Goal: Information Seeking & Learning: Compare options

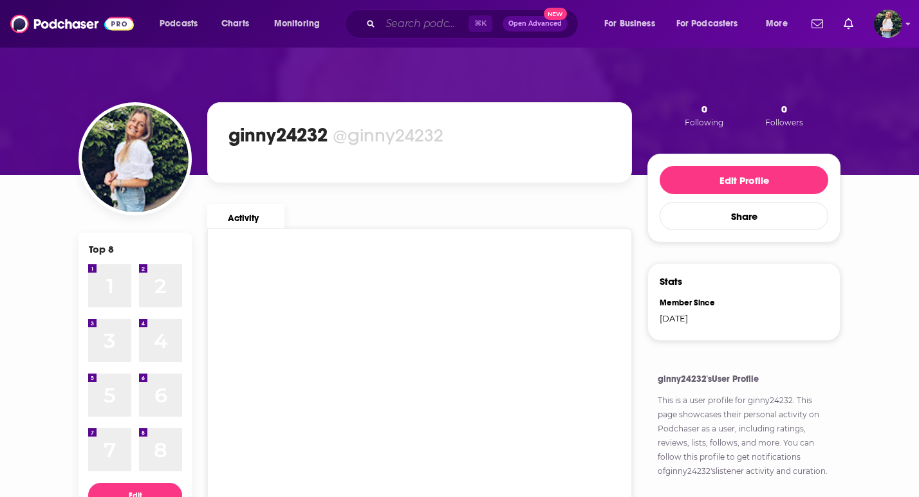
drag, startPoint x: 416, startPoint y: 14, endPoint x: 412, endPoint y: 26, distance: 12.2
click at [416, 14] on input "Search podcasts, credits, & more..." at bounding box center [424, 24] width 88 height 21
click at [412, 26] on input "Search podcasts, credits, & more..." at bounding box center [424, 24] width 88 height 21
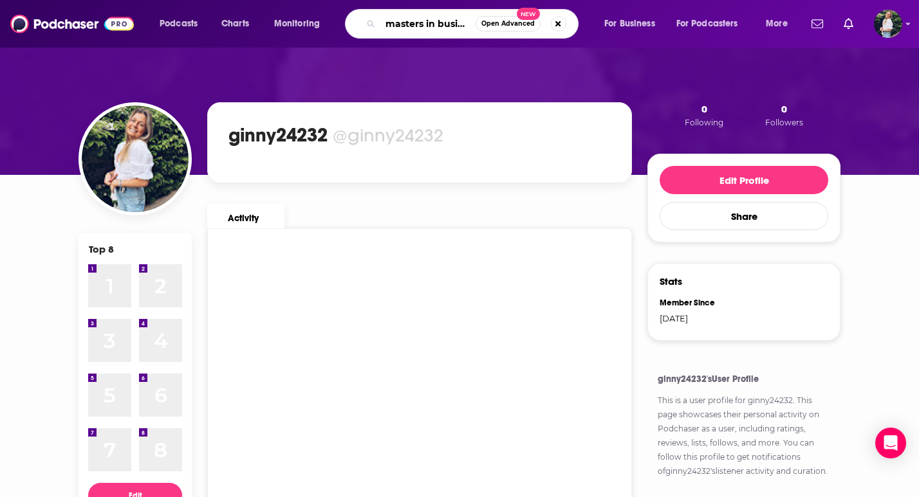
scroll to position [0, 10]
type input "masters in business"
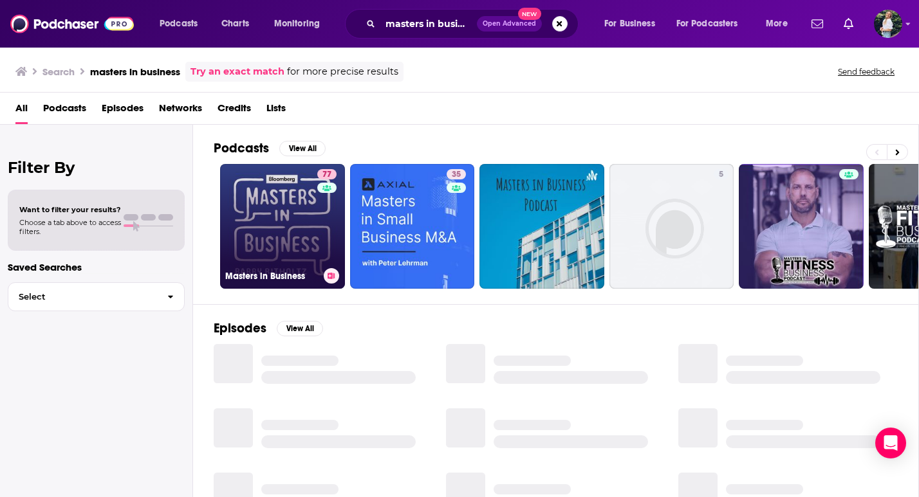
click at [289, 230] on link "77 Masters in Business" at bounding box center [282, 226] width 125 height 125
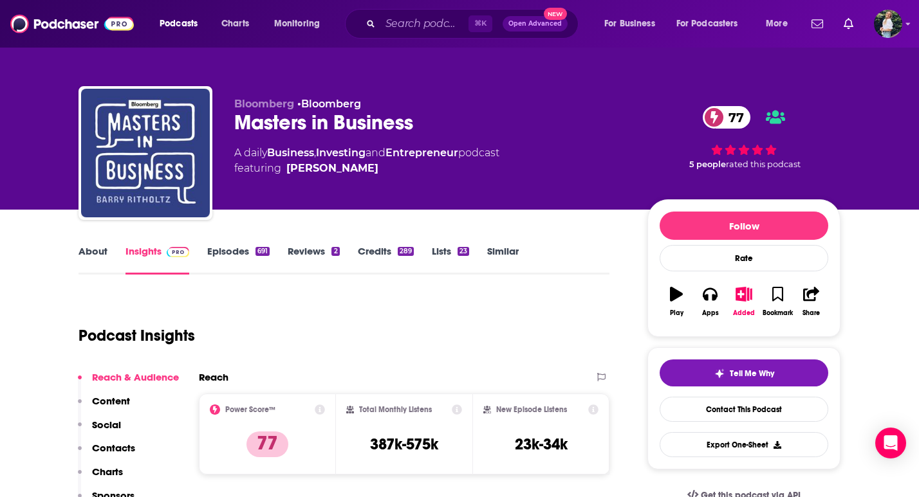
click at [492, 253] on link "Similar" at bounding box center [503, 260] width 32 height 30
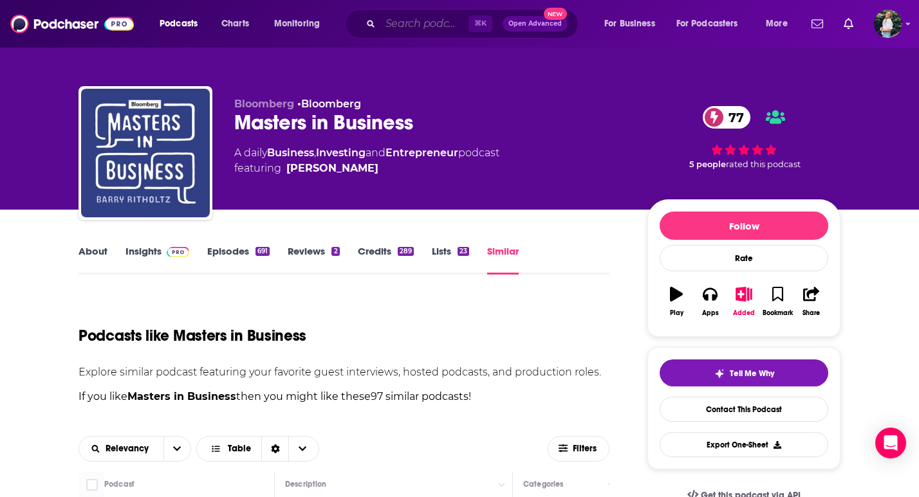
click at [411, 26] on input "Search podcasts, credits, & more..." at bounding box center [424, 24] width 88 height 21
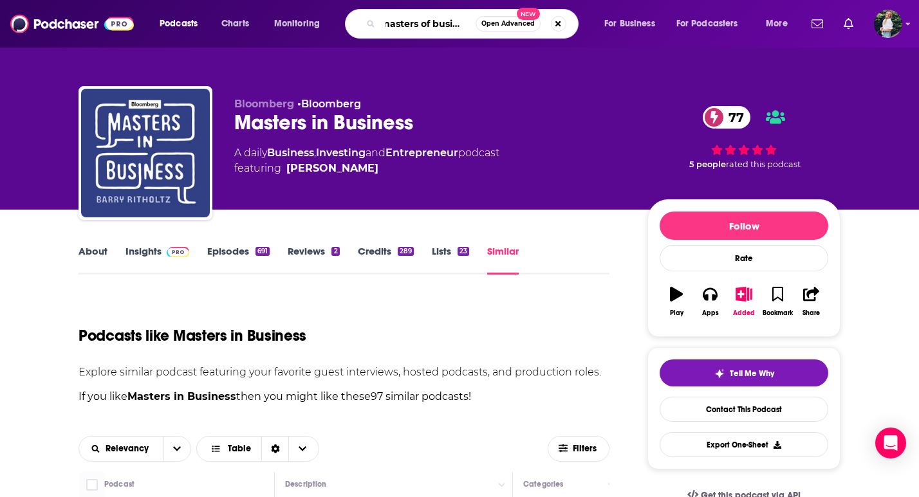
type input "masters of business"
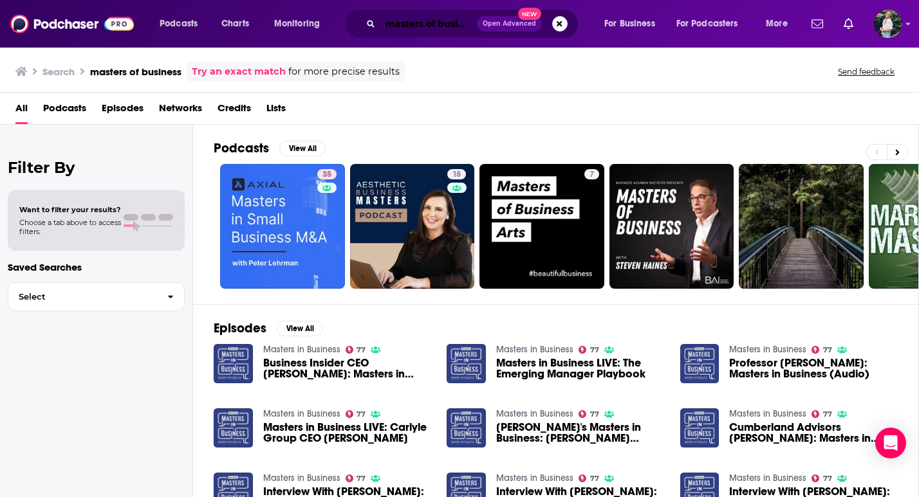
click at [459, 18] on input "masters of business" at bounding box center [428, 24] width 97 height 21
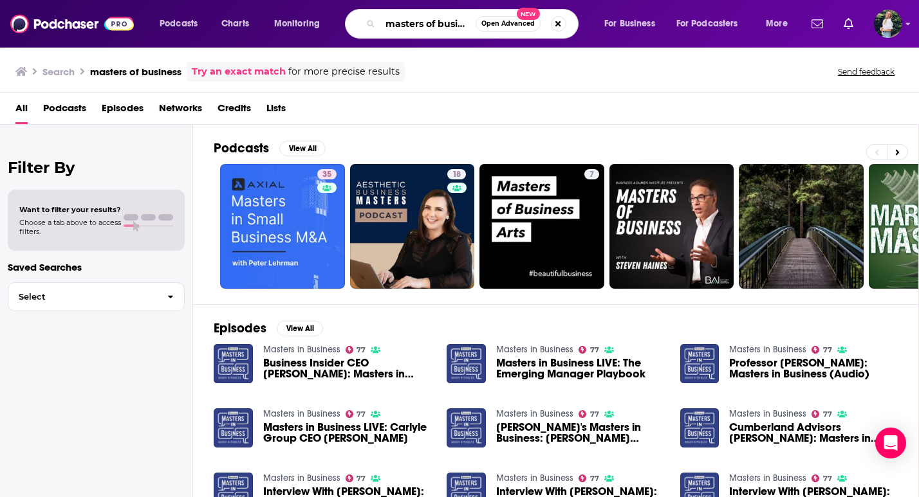
scroll to position [0, 10]
drag, startPoint x: 438, startPoint y: 25, endPoint x: 629, endPoint y: 39, distance: 191.0
click at [629, 39] on div "Podcasts Charts Monitoring masters of business Open Advanced New For Business F…" at bounding box center [459, 24] width 919 height 48
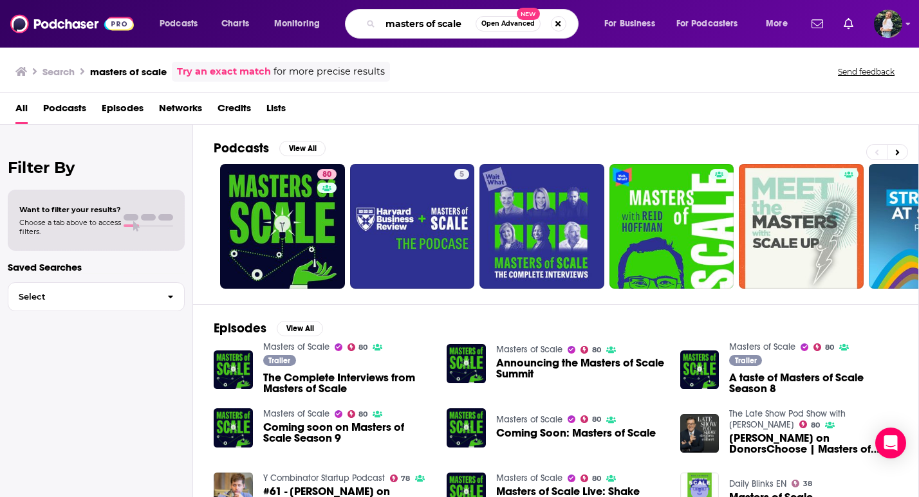
drag, startPoint x: 439, startPoint y: 21, endPoint x: 461, endPoint y: 24, distance: 22.0
click at [461, 24] on input "masters of scale" at bounding box center [427, 24] width 95 height 21
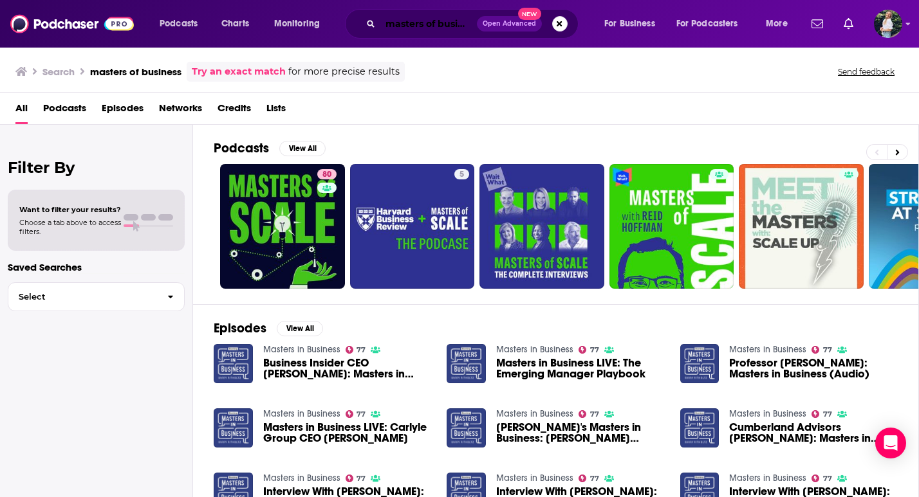
click at [403, 26] on input "masters of business" at bounding box center [428, 24] width 97 height 21
click at [442, 17] on input "masters of business" at bounding box center [428, 24] width 97 height 21
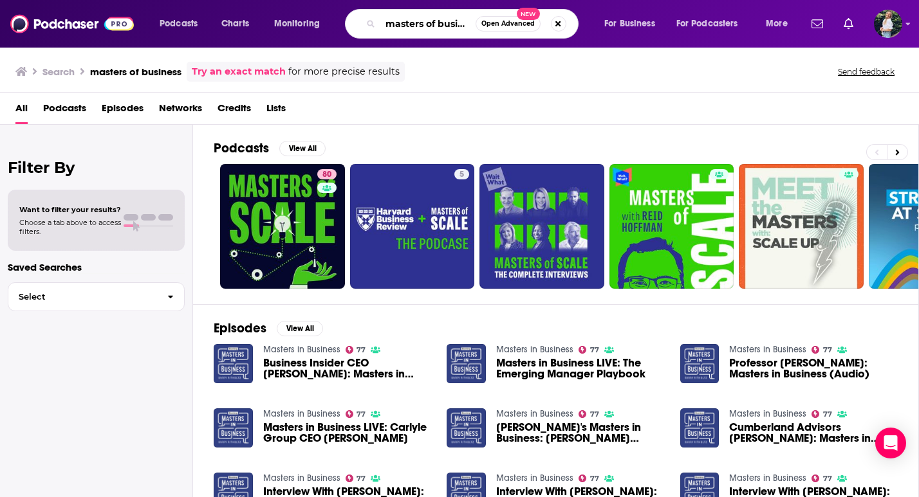
click at [454, 23] on input "masters of business" at bounding box center [427, 24] width 95 height 21
drag, startPoint x: 469, startPoint y: 29, endPoint x: 443, endPoint y: 26, distance: 26.5
click at [443, 27] on input "masters of business" at bounding box center [427, 24] width 95 height 21
click at [469, 24] on input "masters of business" at bounding box center [427, 24] width 95 height 21
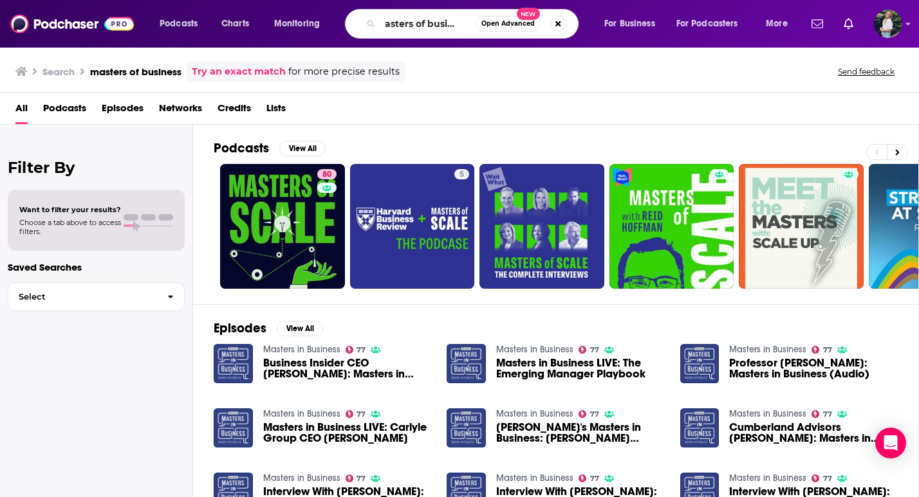
scroll to position [0, 0]
click at [435, 26] on input "masters of business" at bounding box center [427, 24] width 95 height 21
type input "masters in business"
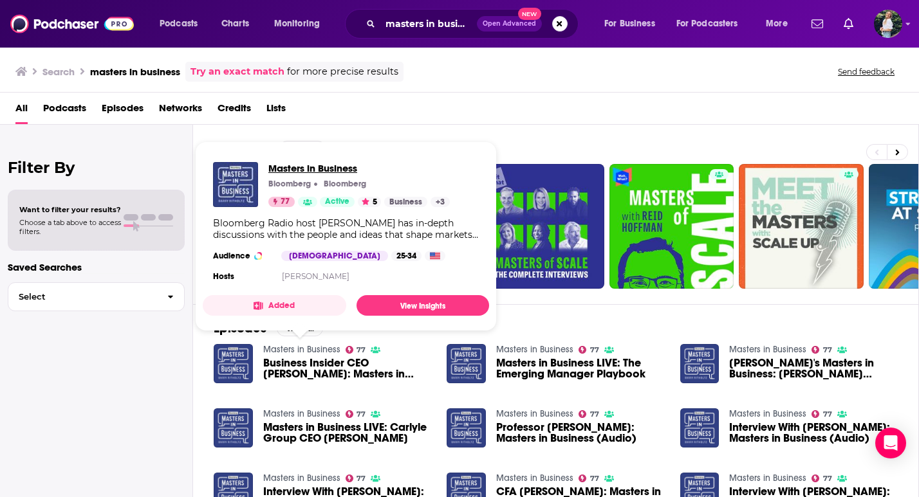
click at [290, 167] on span "Masters in Business" at bounding box center [358, 168] width 181 height 12
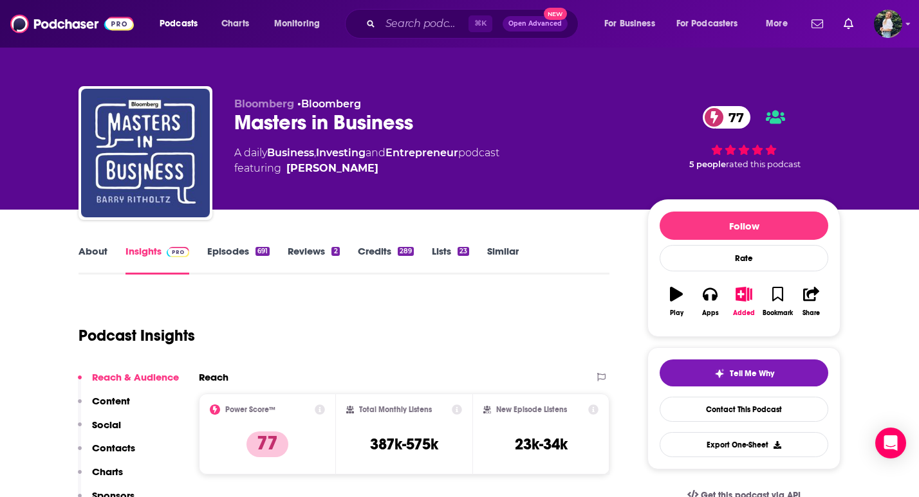
click at [498, 251] on link "Similar" at bounding box center [503, 260] width 32 height 30
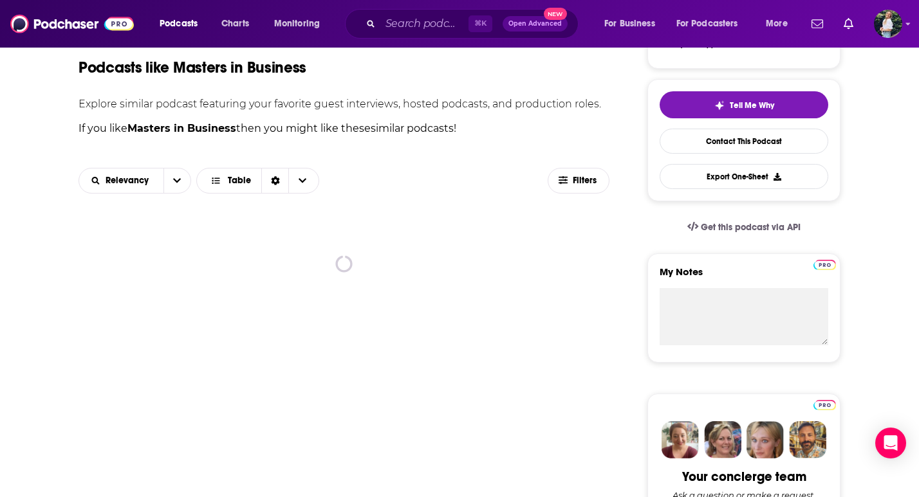
scroll to position [256, 0]
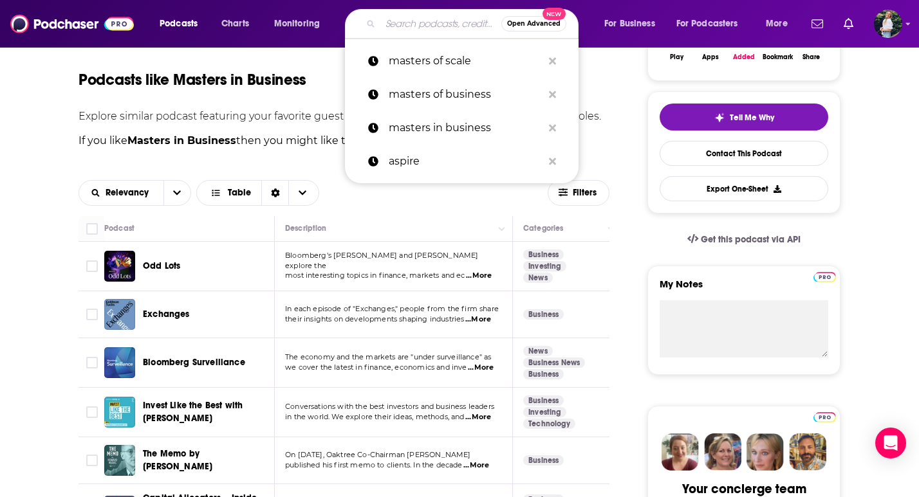
click at [425, 32] on input "Search podcasts, credits, & more..." at bounding box center [440, 24] width 121 height 21
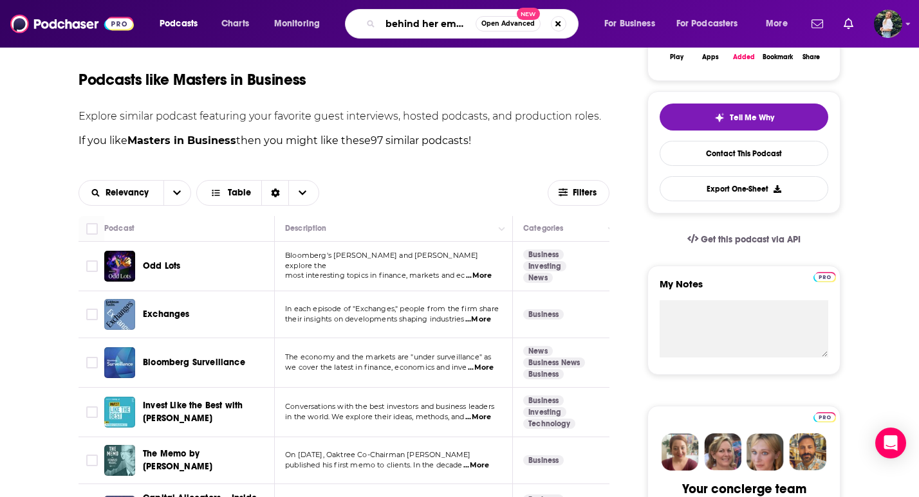
type input "behind her empire"
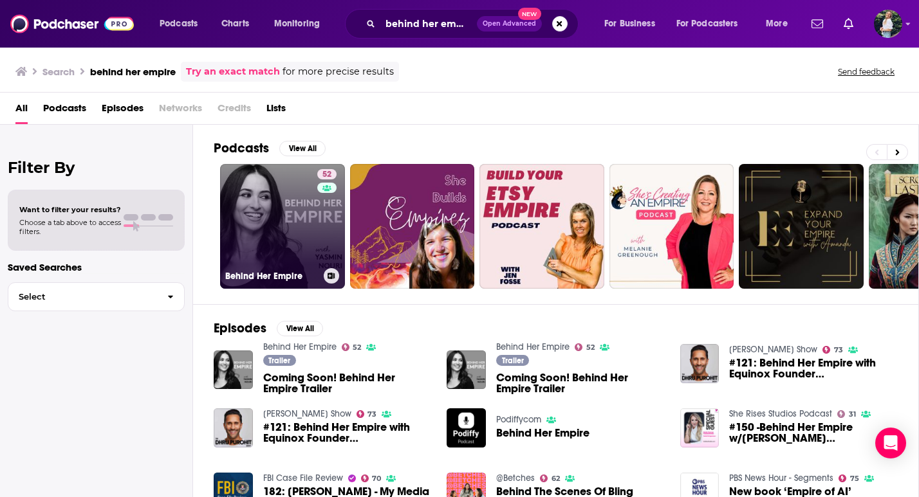
click at [305, 228] on link "52 Behind Her Empire" at bounding box center [282, 226] width 125 height 125
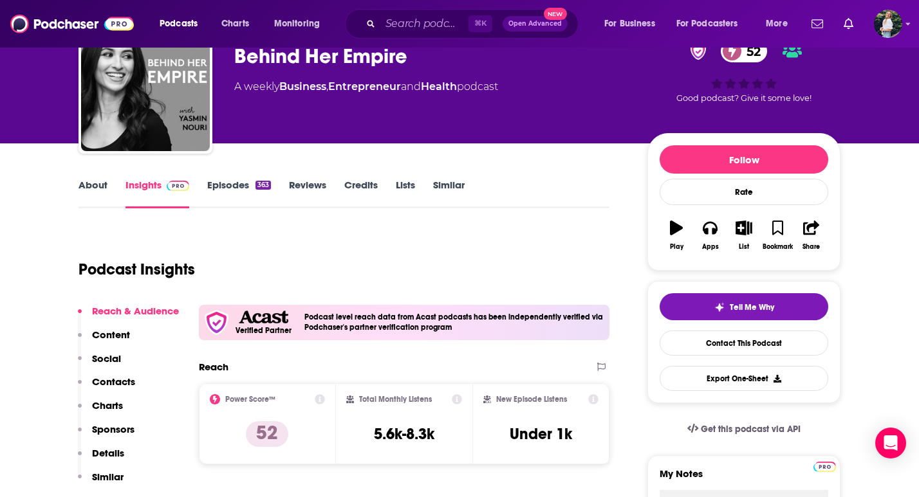
scroll to position [68, 0]
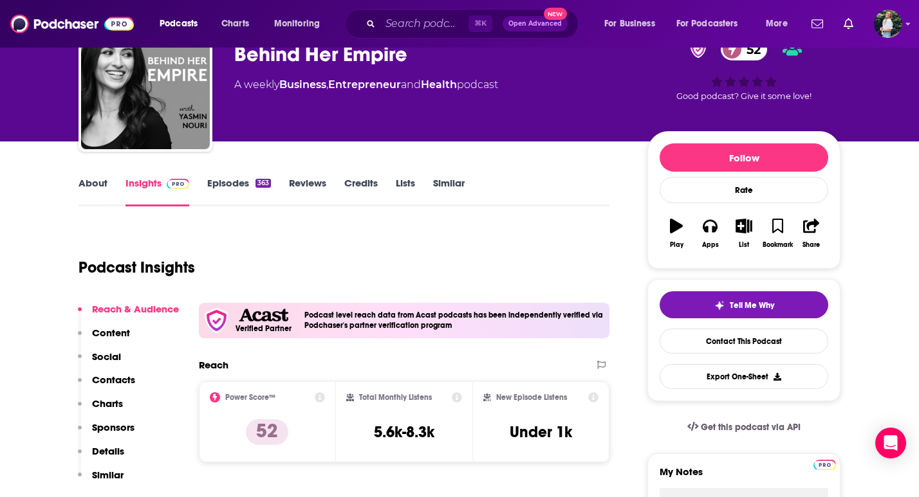
click at [97, 183] on link "About" at bounding box center [92, 192] width 29 height 30
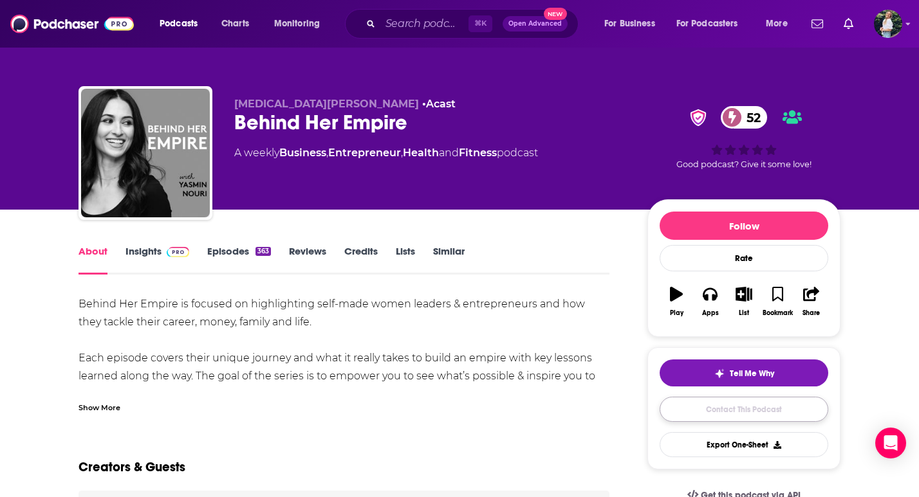
click at [713, 416] on link "Contact This Podcast" at bounding box center [743, 409] width 169 height 25
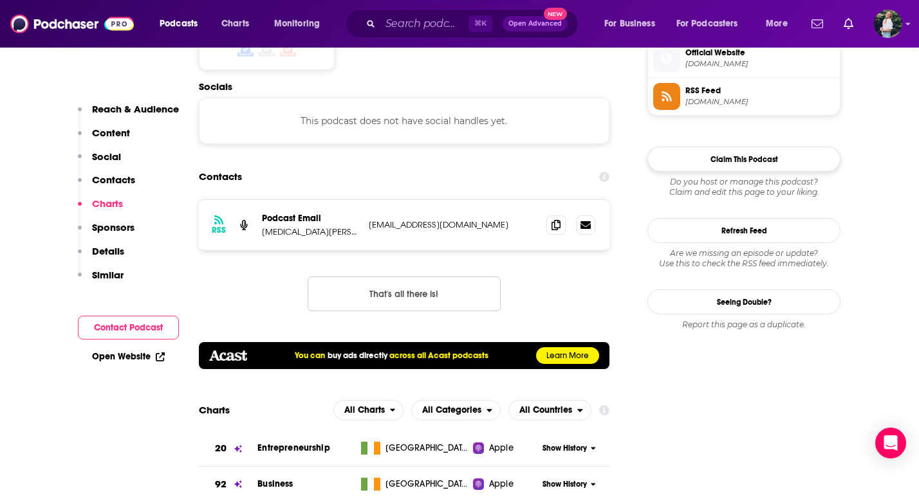
scroll to position [1116, 0]
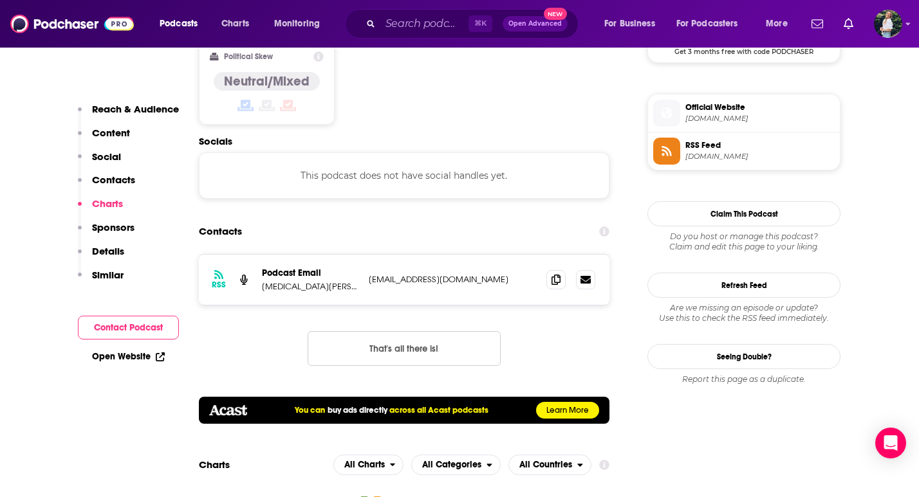
click at [378, 28] on div "⌘ K Open Advanced New" at bounding box center [462, 24] width 234 height 30
click at [395, 30] on input "Search podcasts, credits, & more..." at bounding box center [424, 24] width 88 height 21
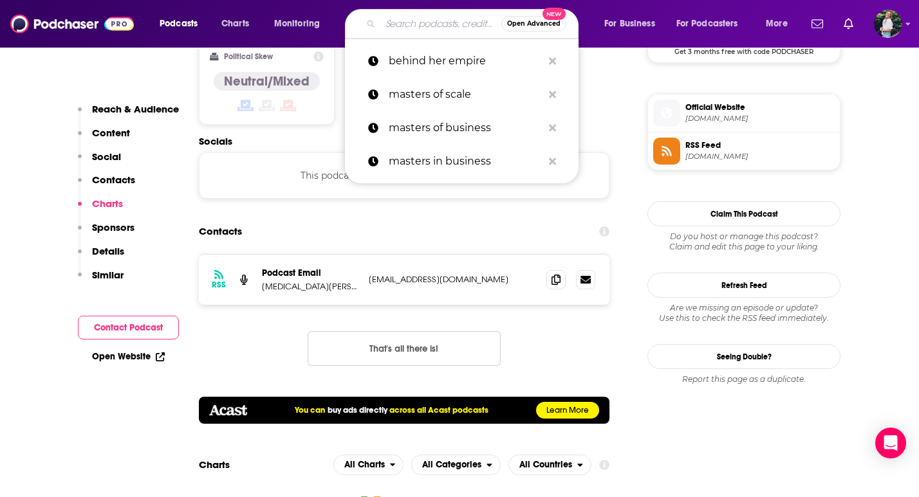
paste input "CEO Glow Show"
type input "CEO Glow Show"
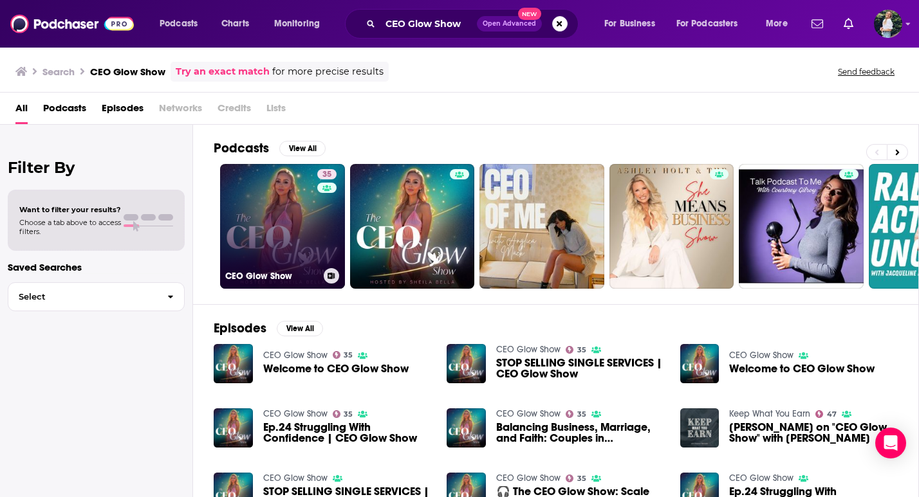
click at [279, 243] on link "35 CEO Glow Show" at bounding box center [282, 226] width 125 height 125
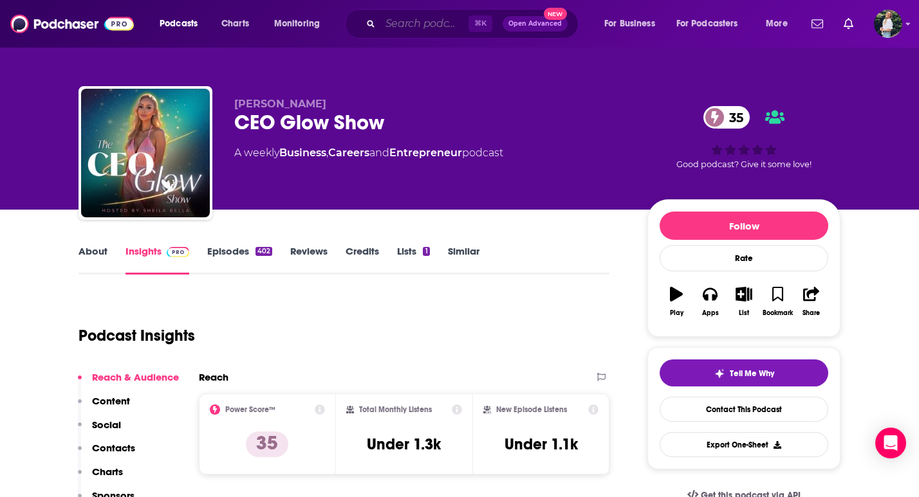
click at [419, 26] on input "Search podcasts, credits, & more..." at bounding box center [424, 24] width 88 height 21
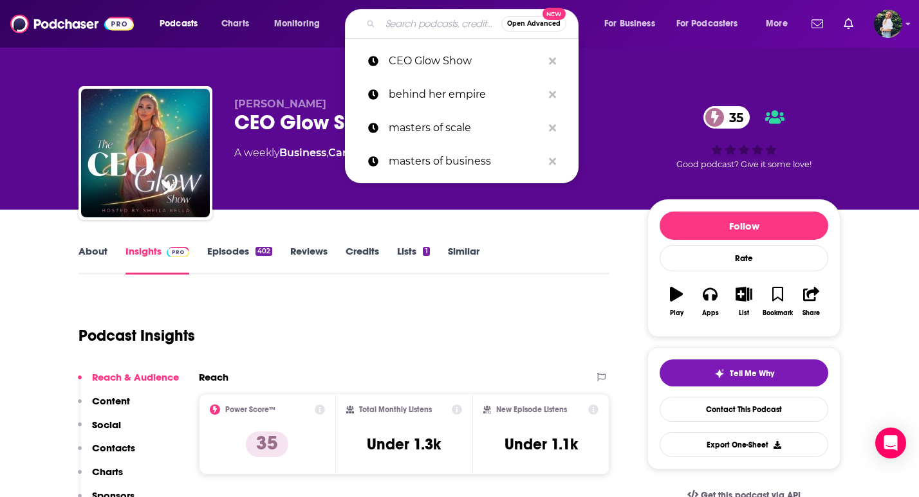
paste input "Conversations of Inspiration"
type input "Conversations of Inspiration"
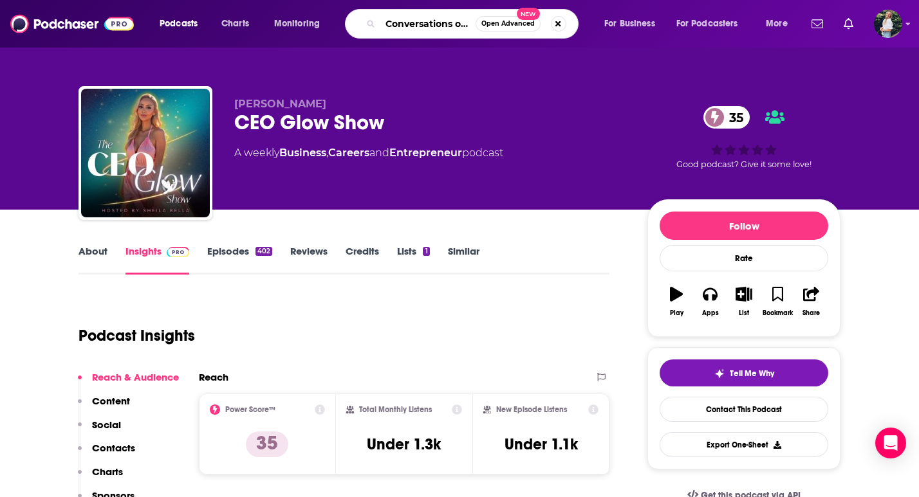
scroll to position [0, 49]
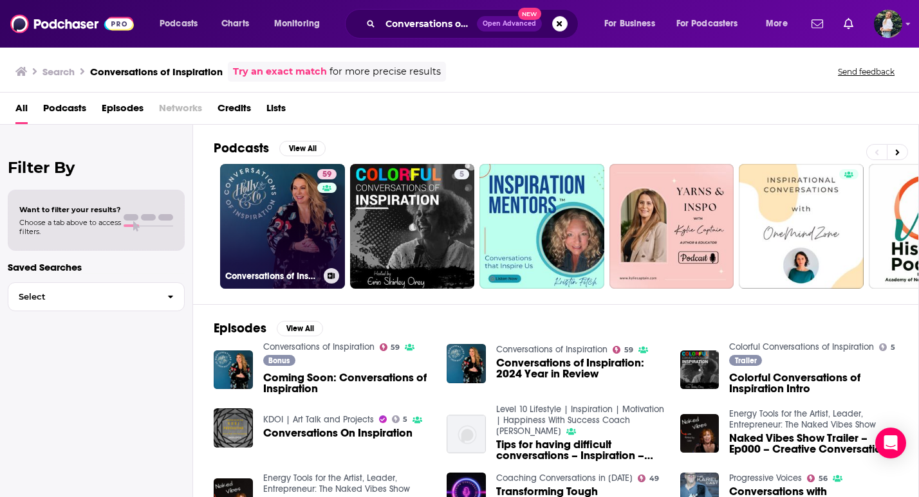
click at [282, 190] on link "59 Conversations of Inspiration" at bounding box center [282, 226] width 125 height 125
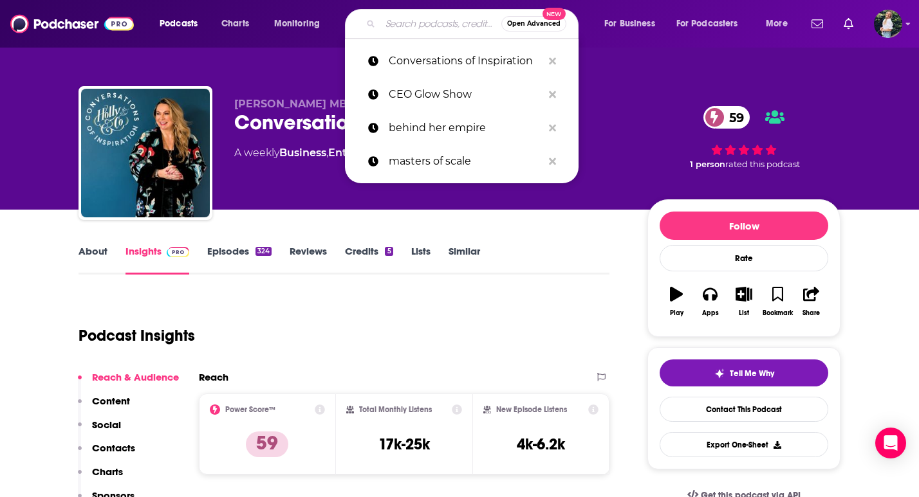
click at [427, 31] on input "Search podcasts, credits, & more..." at bounding box center [440, 24] width 121 height 21
paste input "Dream Bigger"
type input "Dream Bigger"
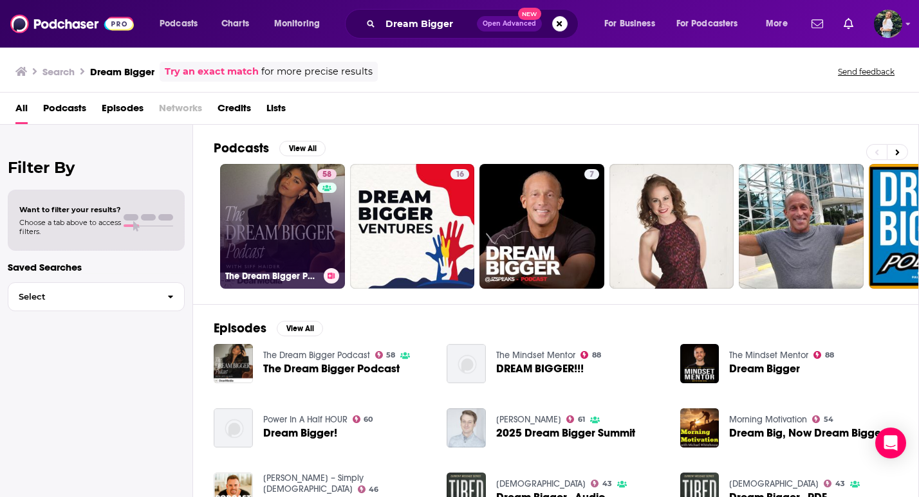
click at [285, 238] on link "58 The Dream Bigger Podcast" at bounding box center [282, 226] width 125 height 125
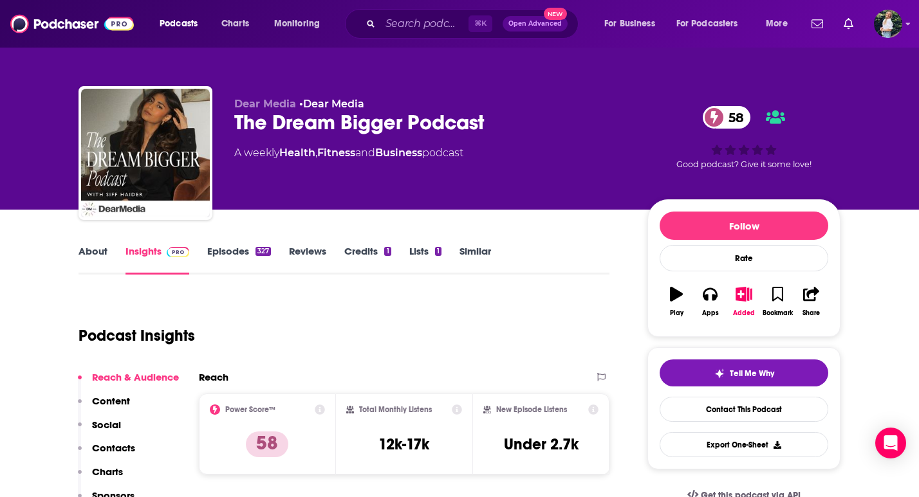
click at [95, 252] on link "About" at bounding box center [92, 260] width 29 height 30
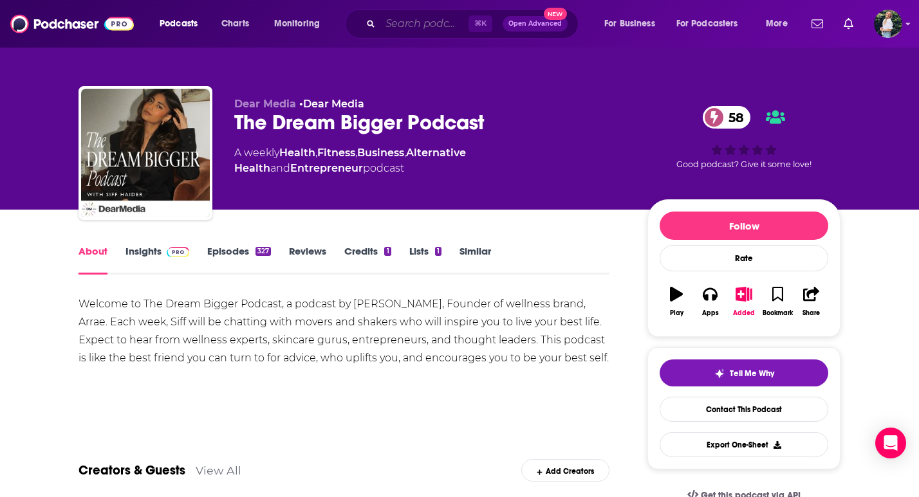
click at [432, 26] on input "Search podcasts, credits, & more..." at bounding box center [424, 24] width 88 height 21
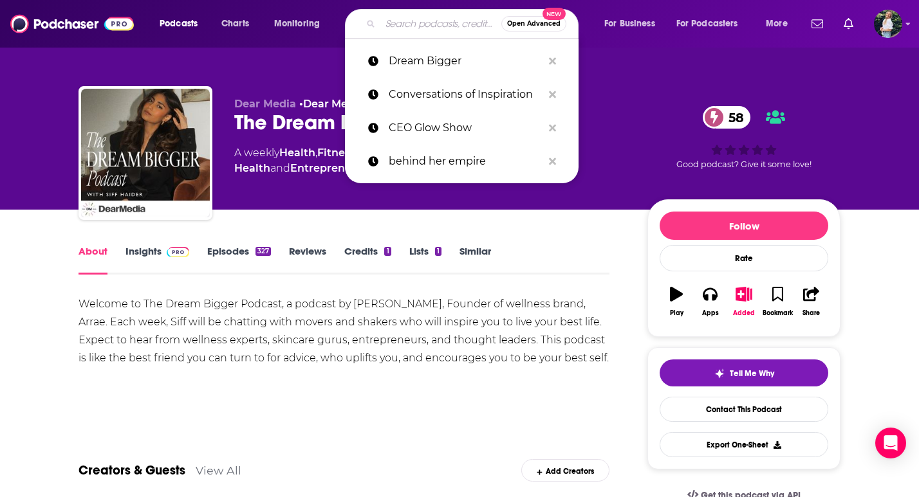
paste input "Entrepreneurs On FIRE"
type input "Entrepreneurs On FIRE"
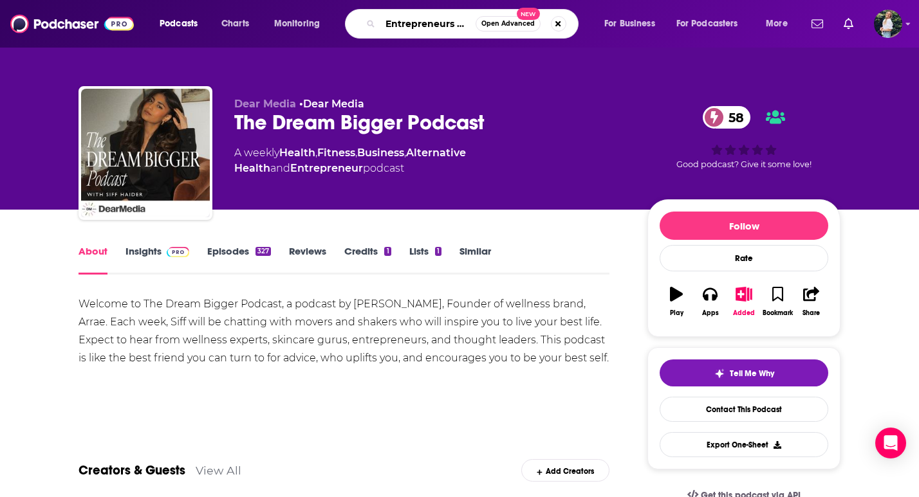
scroll to position [0, 24]
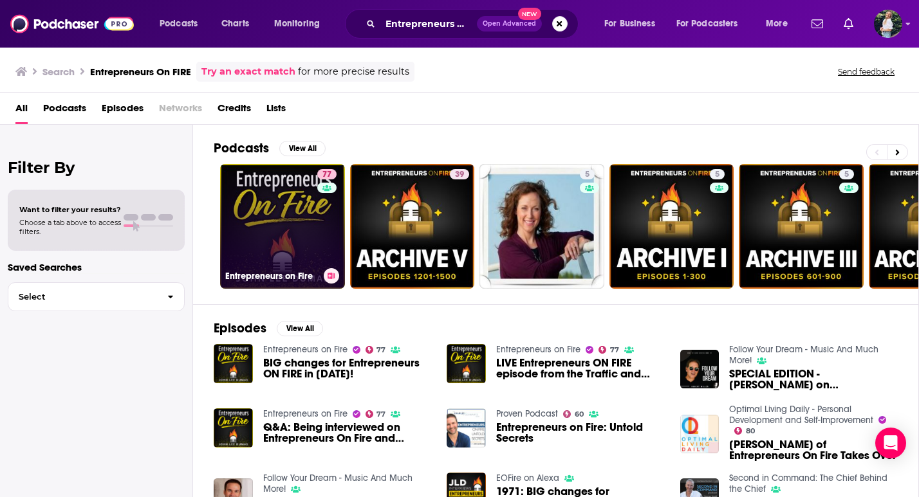
click at [260, 211] on link "77 Entrepreneurs on Fire" at bounding box center [282, 226] width 125 height 125
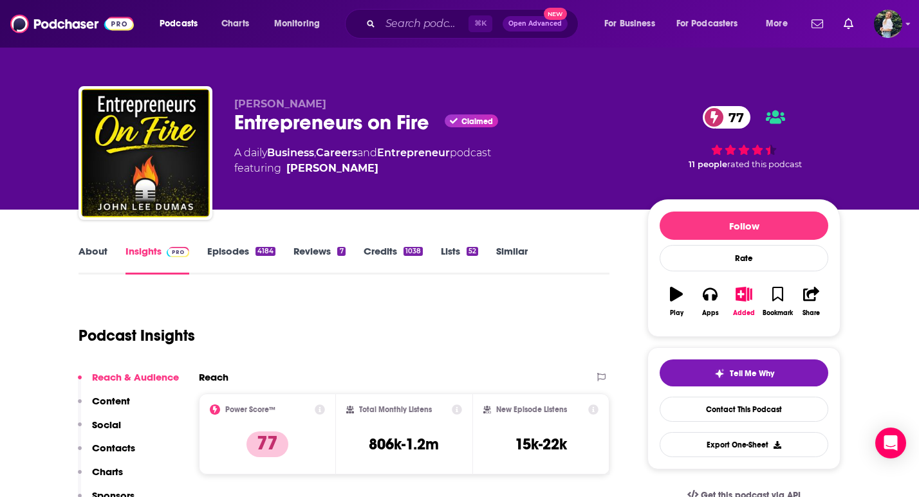
click at [98, 254] on link "About" at bounding box center [92, 260] width 29 height 30
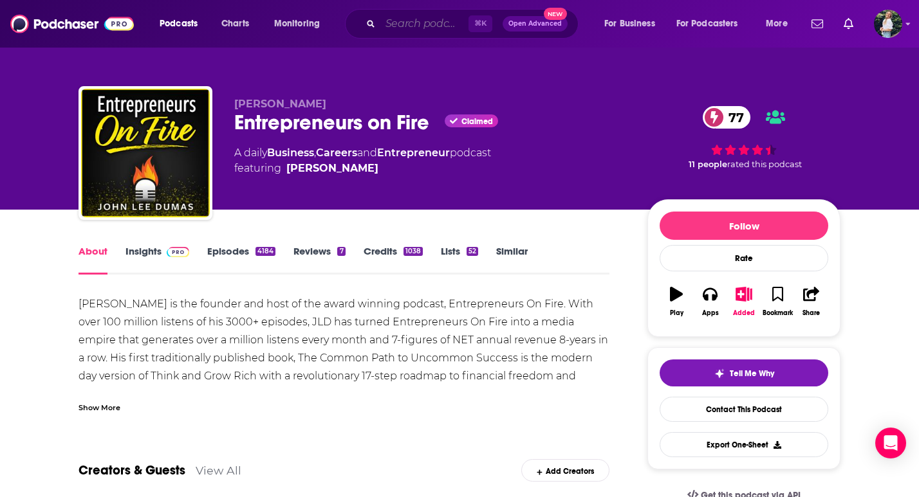
click at [425, 25] on input "Search podcasts, credits, & more..." at bounding box center [424, 24] width 88 height 21
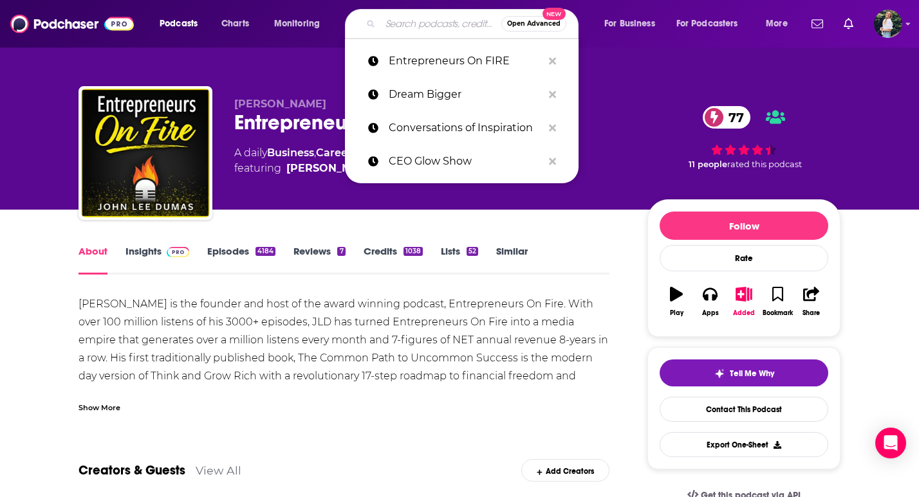
paste input "[DEMOGRAPHIC_DATA] Startup Club"
type input "[DEMOGRAPHIC_DATA] Startup Club"
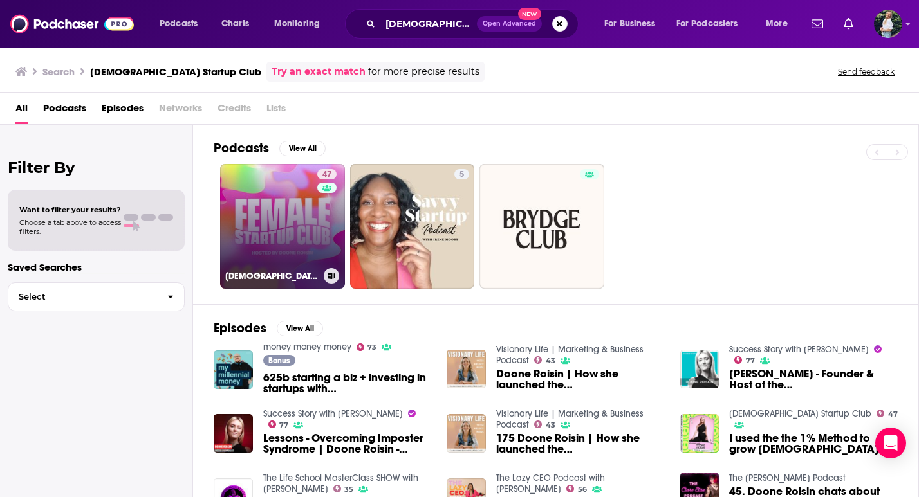
click at [291, 244] on link "47 [DEMOGRAPHIC_DATA] Startup Club" at bounding box center [282, 226] width 125 height 125
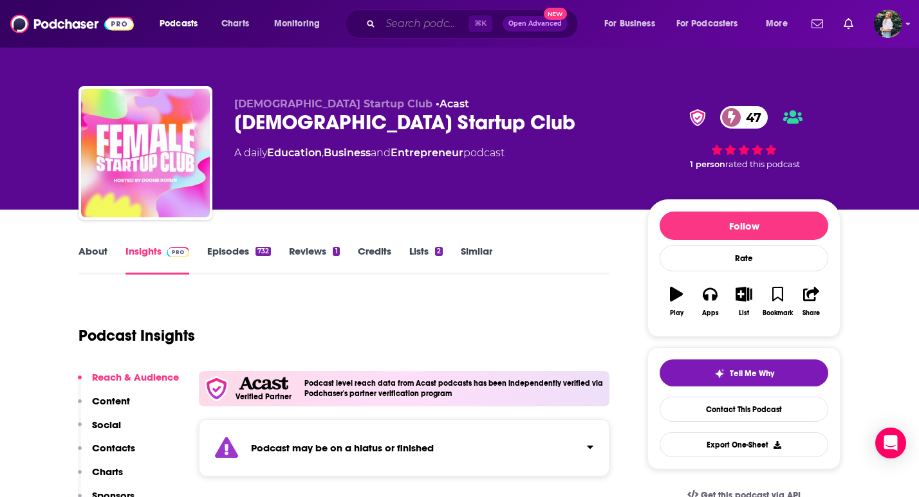
click at [429, 24] on input "Search podcasts, credits, & more..." at bounding box center [424, 24] width 88 height 21
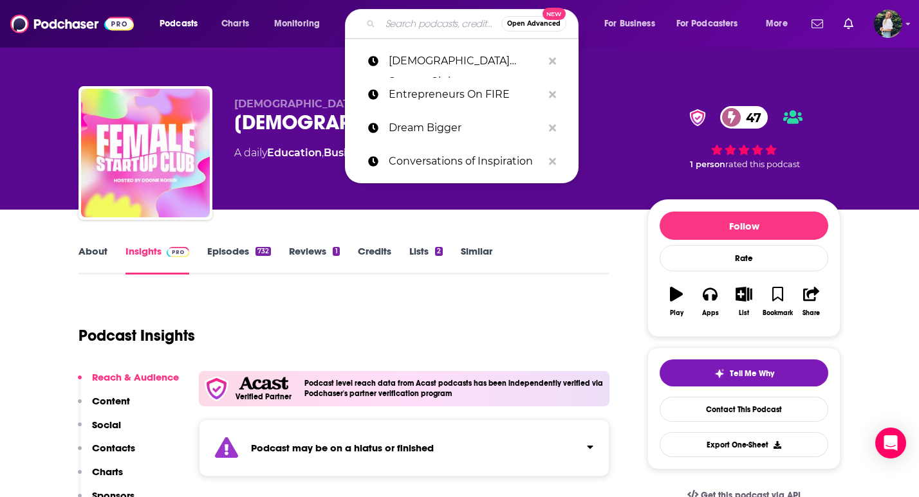
paste input "Here’s Where It Gets Interesting with [PERSON_NAME]"
type input "Here’s Where It Gets Interesting with [PERSON_NAME]"
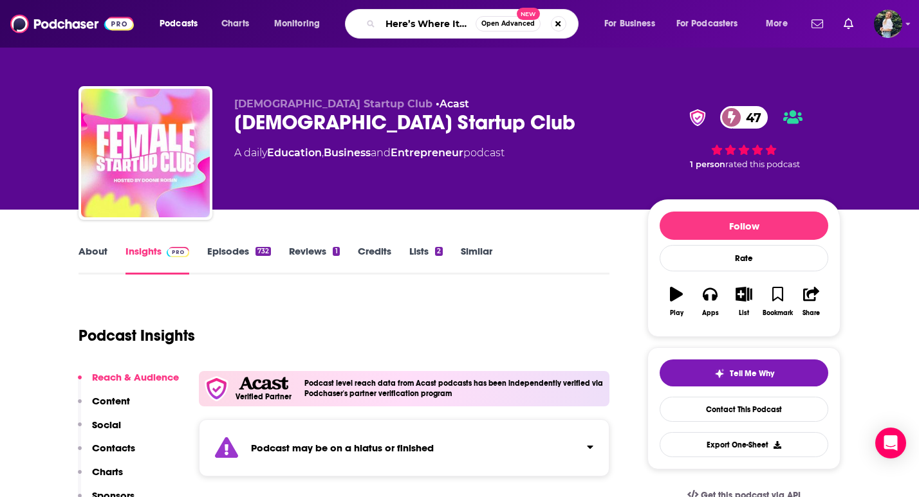
scroll to position [0, 177]
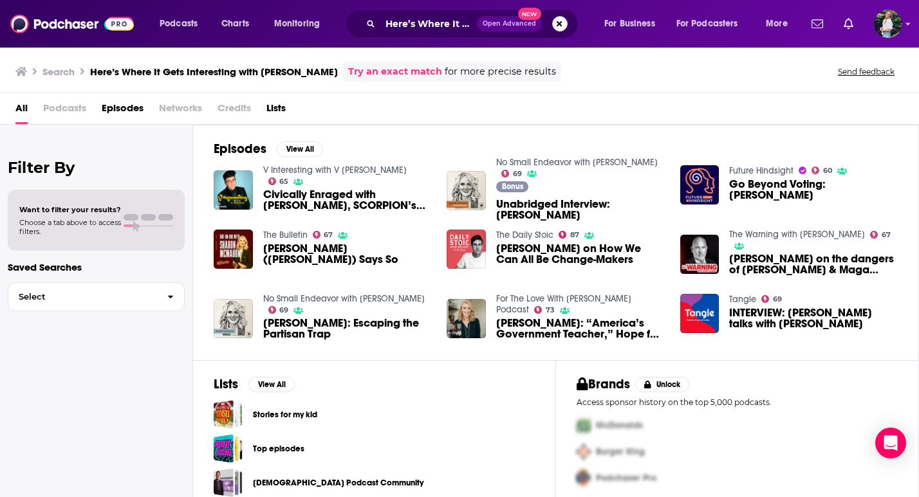
click at [560, 18] on button "Search podcasts, credits, & more..." at bounding box center [559, 23] width 15 height 15
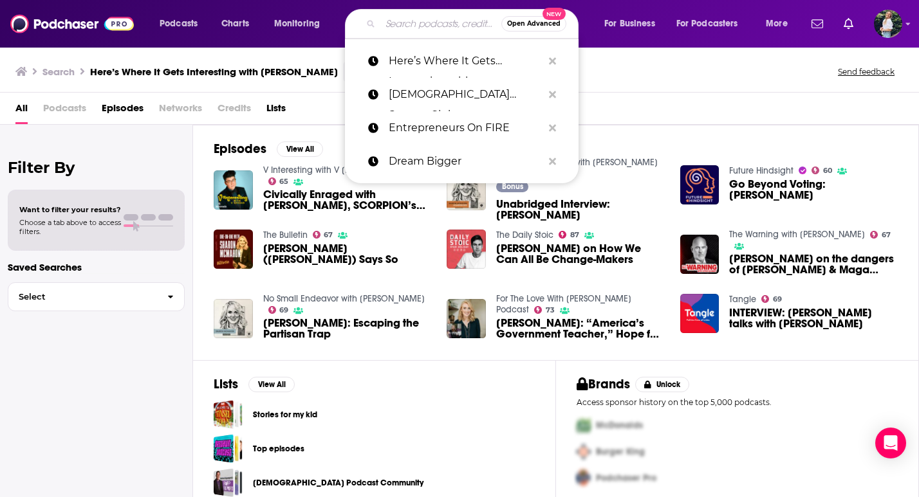
paste input "I Want Her Job"
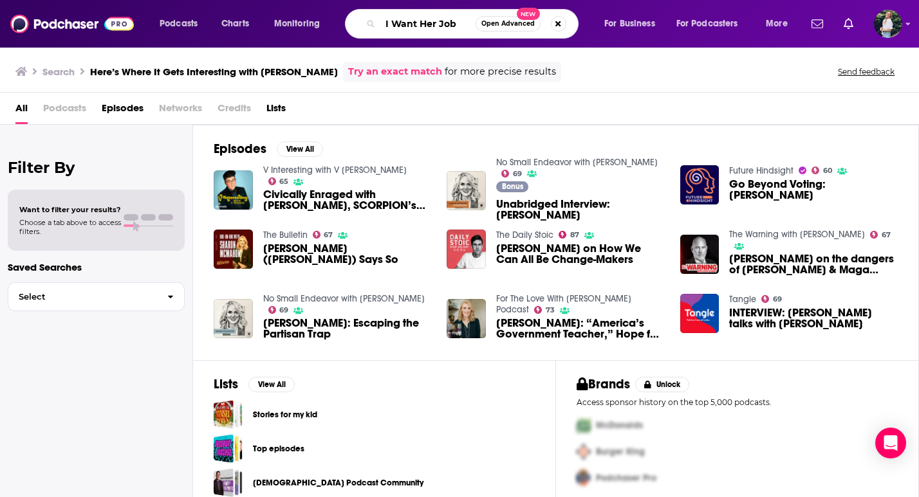
type input "I Want Her Job"
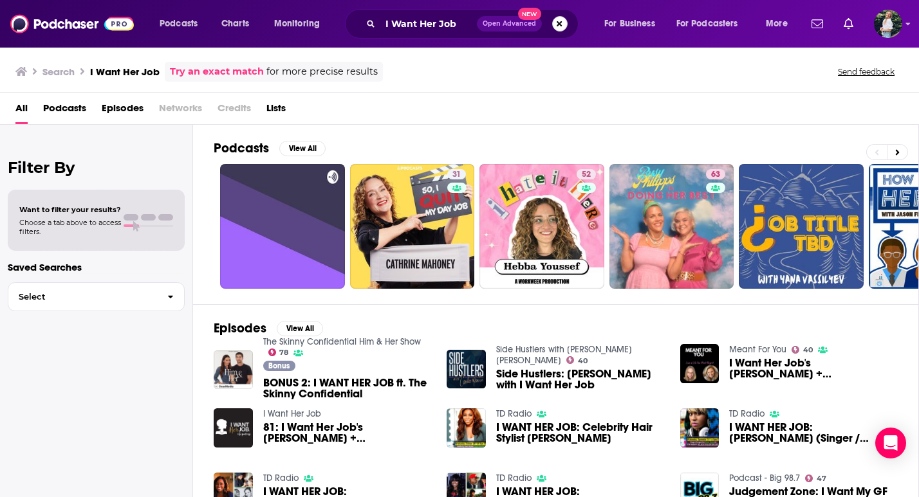
click at [559, 26] on button "Search podcasts, credits, & more..." at bounding box center [559, 23] width 15 height 15
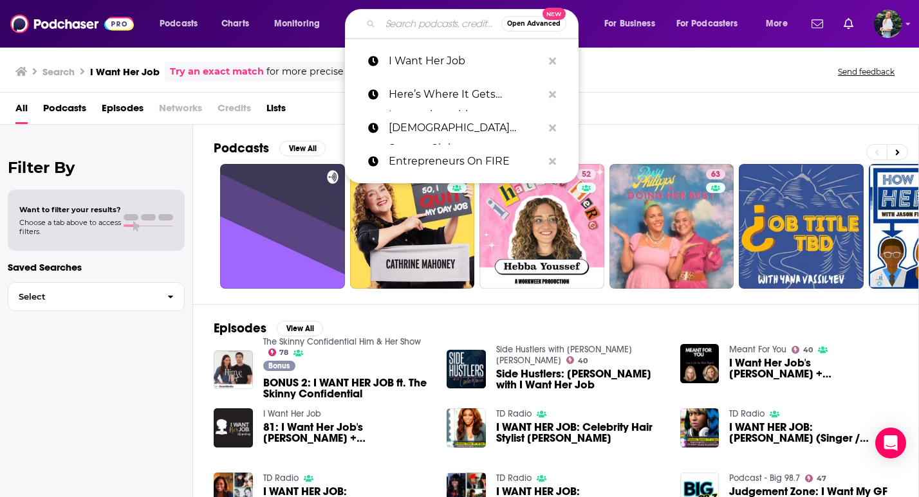
paste input "LadyGang"
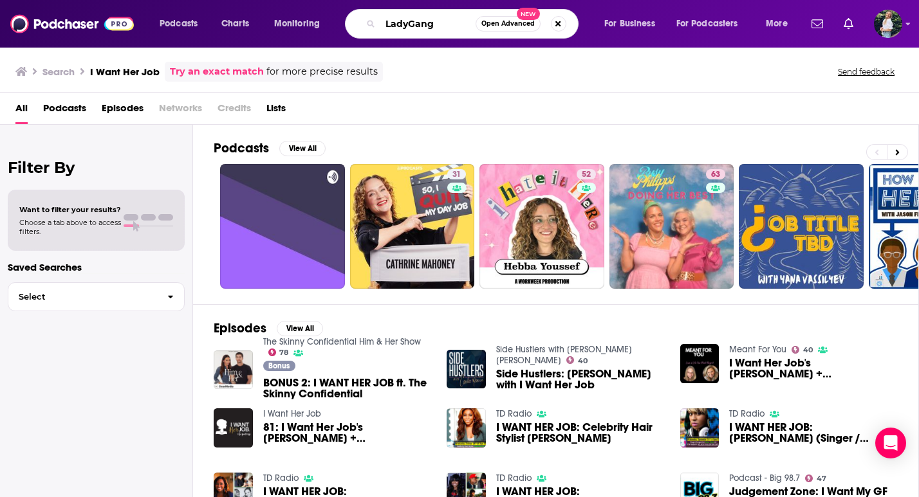
type input "LadyGang"
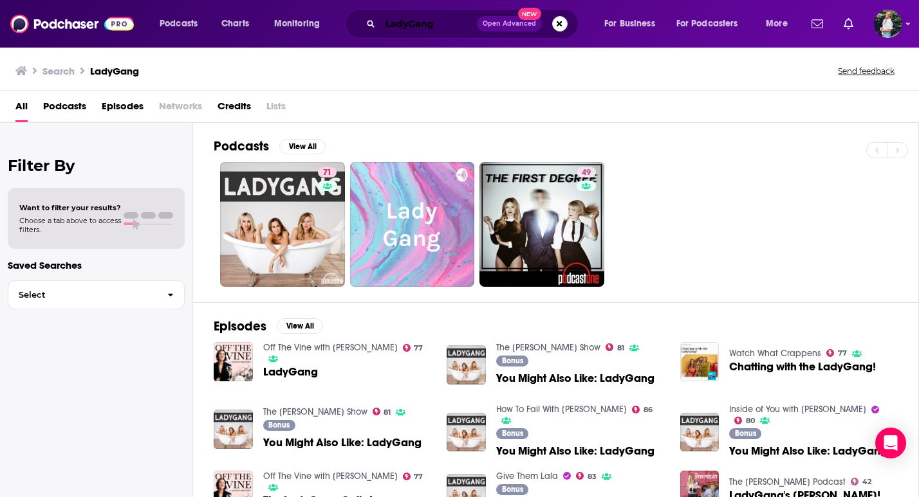
click at [445, 22] on input "LadyGang" at bounding box center [428, 24] width 97 height 21
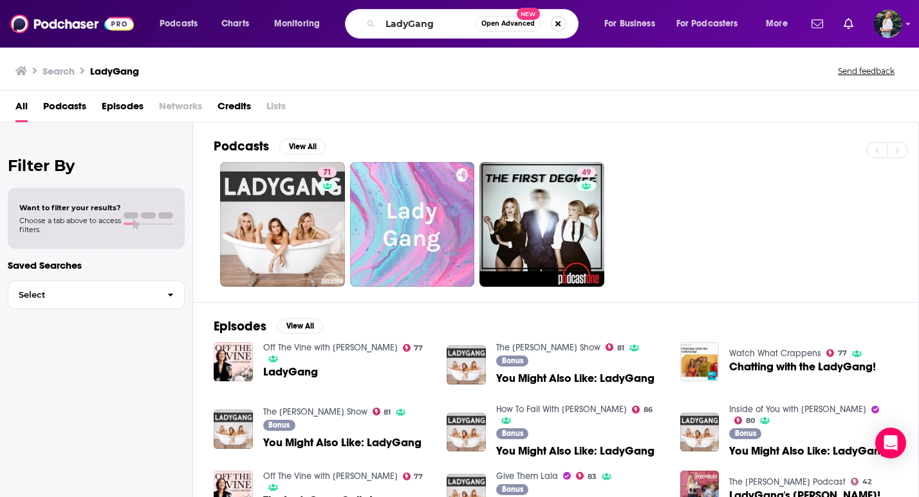
click at [559, 23] on button "Search podcasts, credits, & more..." at bounding box center [558, 23] width 15 height 15
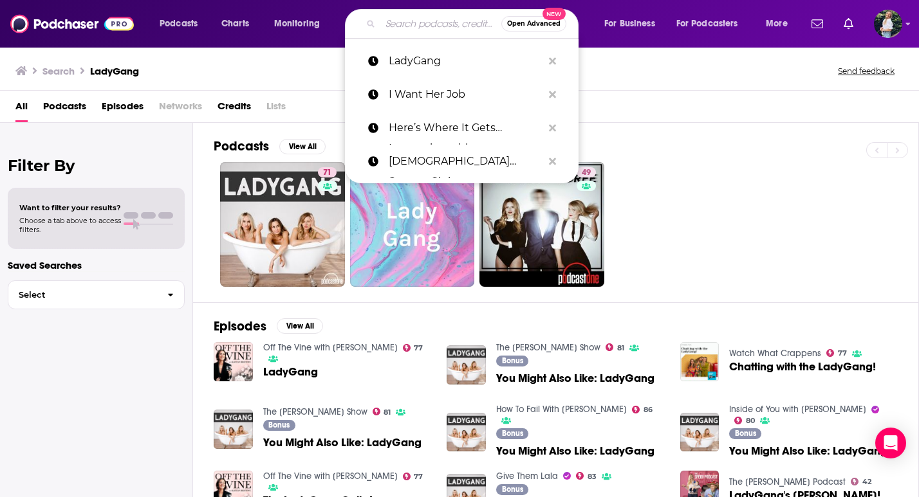
paste input "Motivation with [PERSON_NAME]"
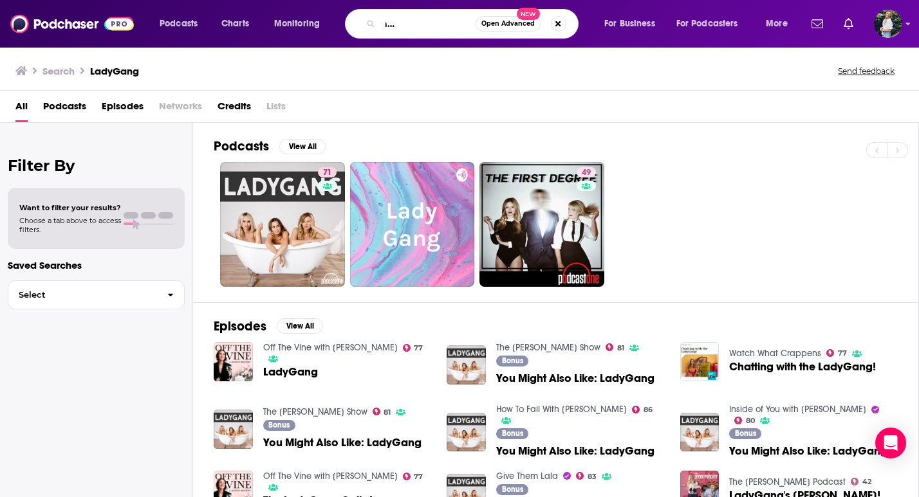
type input "Motivation with [PERSON_NAME]"
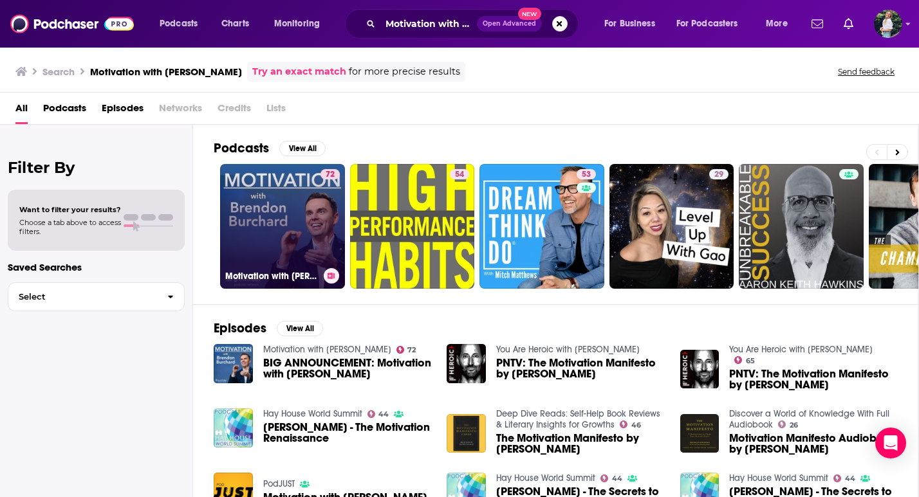
click at [324, 236] on div "72" at bounding box center [329, 218] width 19 height 99
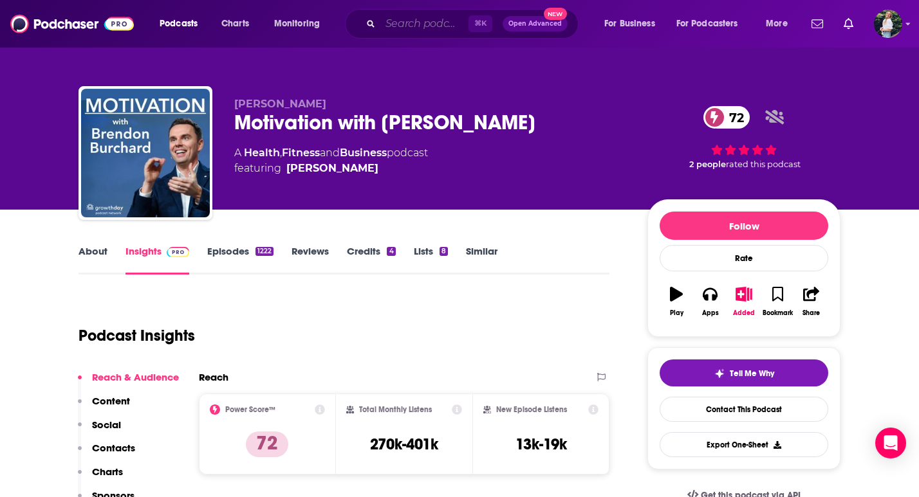
click at [439, 26] on input "Search podcasts, credits, & more..." at bounding box center [424, 24] width 88 height 21
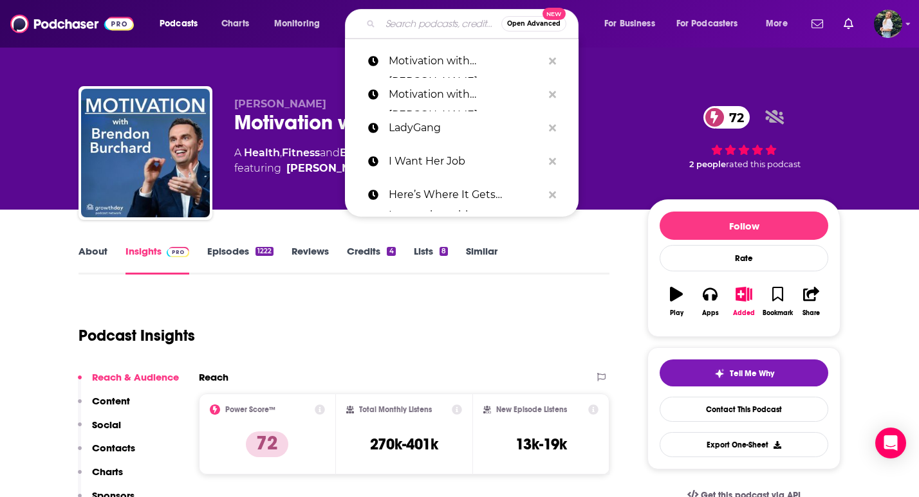
paste input "On Being with [PERSON_NAME]"
type input "On Being with [PERSON_NAME]"
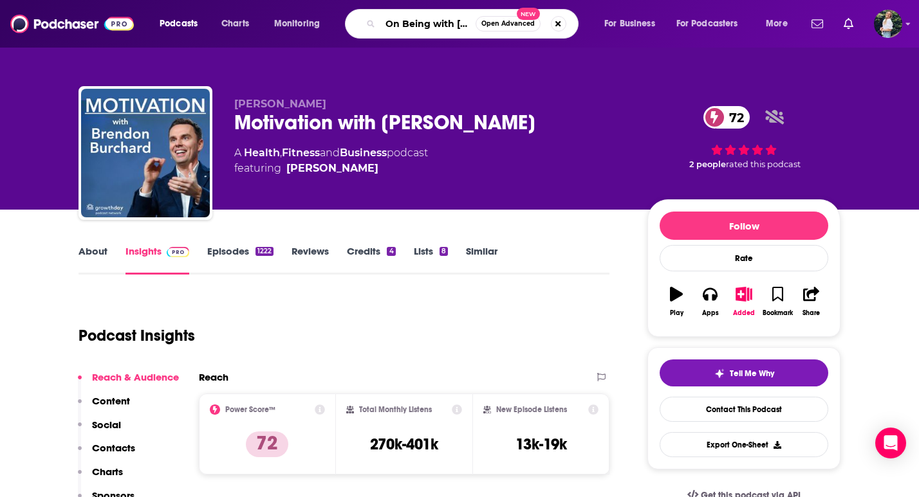
scroll to position [0, 51]
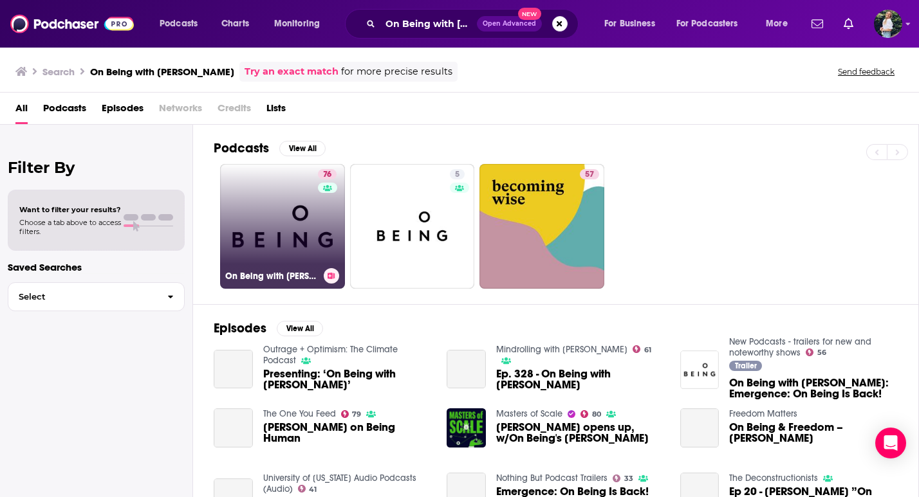
click at [298, 218] on link "76 On Being with [PERSON_NAME]" at bounding box center [282, 226] width 125 height 125
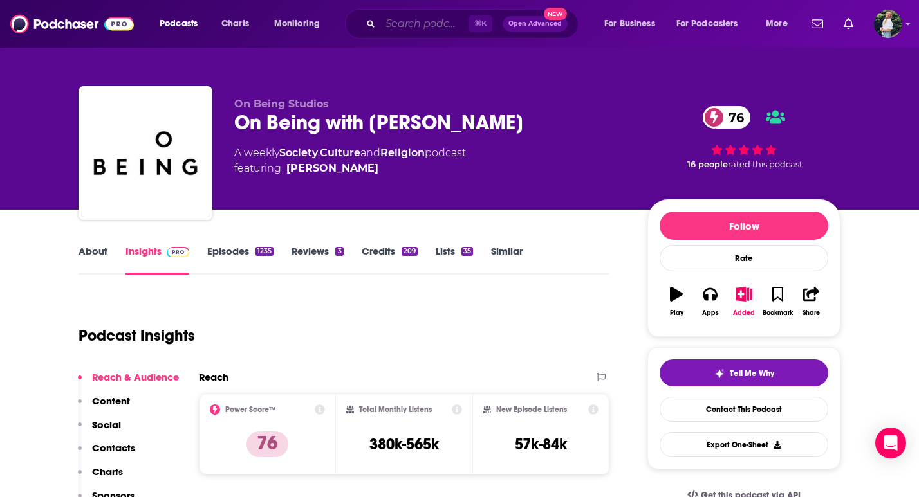
click at [393, 20] on input "Search podcasts, credits, & more..." at bounding box center [424, 24] width 88 height 21
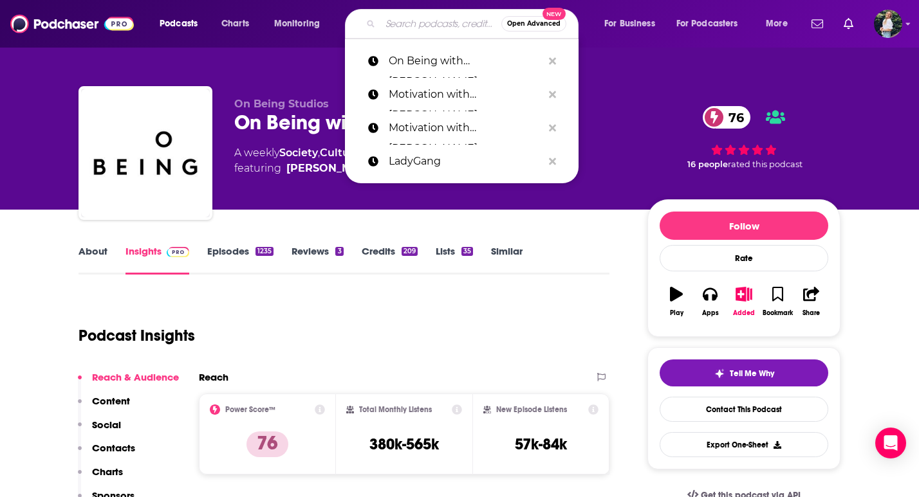
paste input "Plucking Up"
type input "Plucking Up"
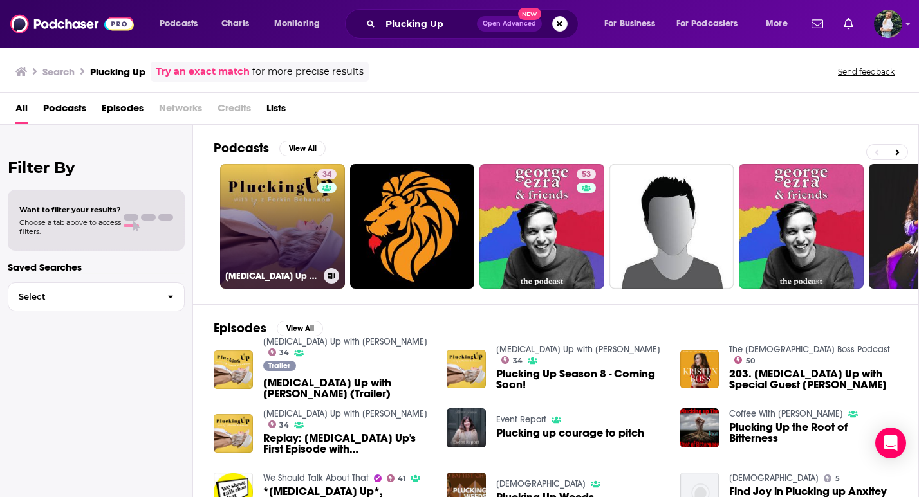
click at [300, 264] on link "34 [MEDICAL_DATA] Up with [PERSON_NAME]" at bounding box center [282, 226] width 125 height 125
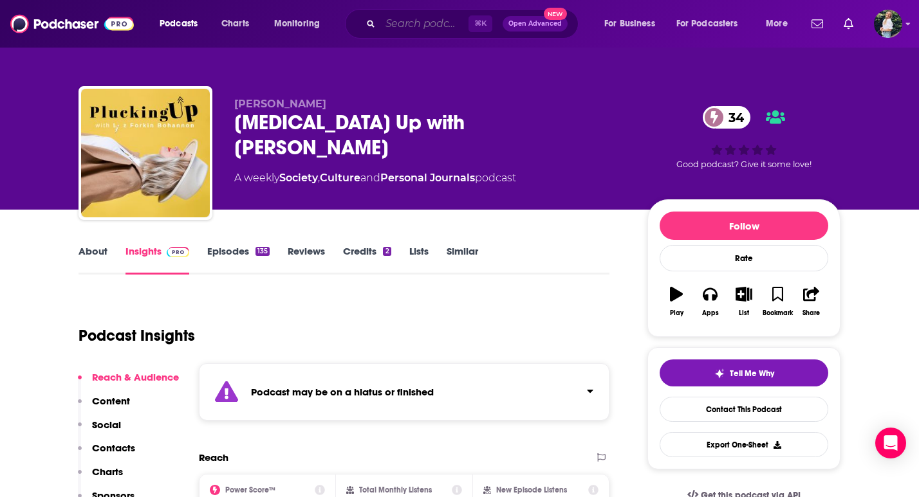
click at [434, 21] on input "Search podcasts, credits, & more..." at bounding box center [424, 24] width 88 height 21
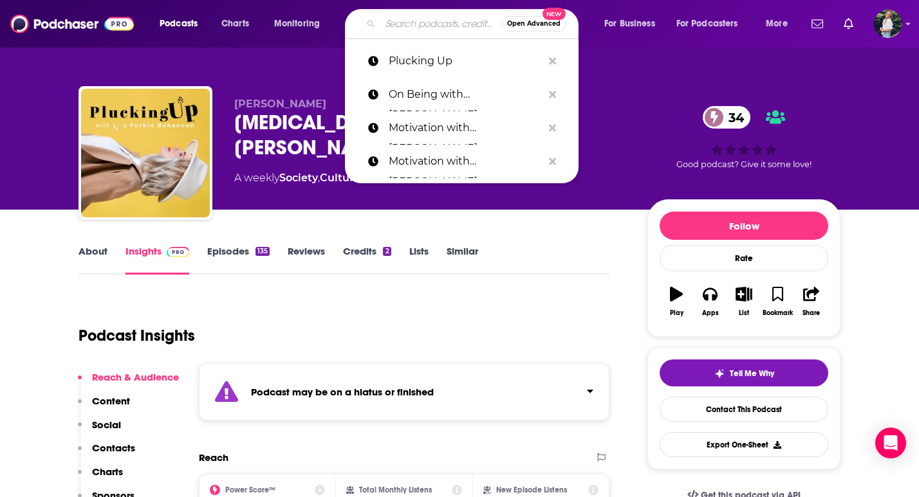
paste input "Pretty Big Deal with [PERSON_NAME]"
type input "Pretty Big Deal with [PERSON_NAME]"
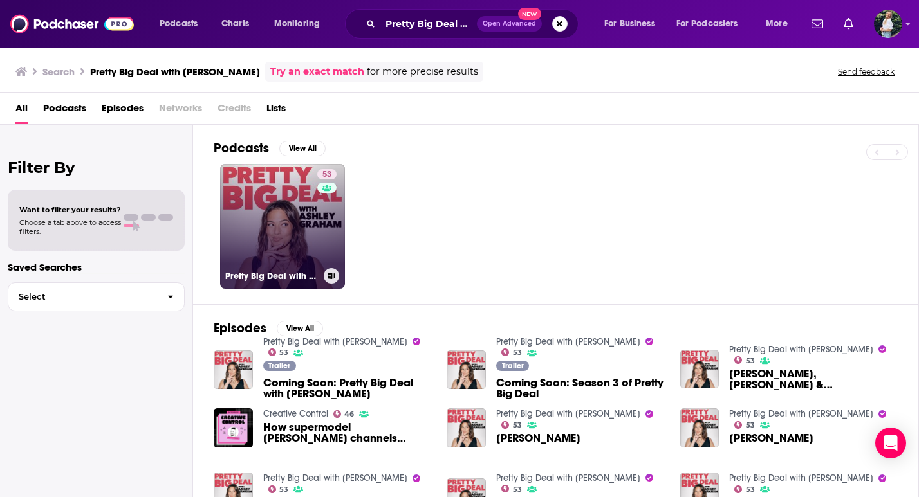
click at [275, 249] on link "53 Pretty Big Deal with [PERSON_NAME]" at bounding box center [282, 226] width 125 height 125
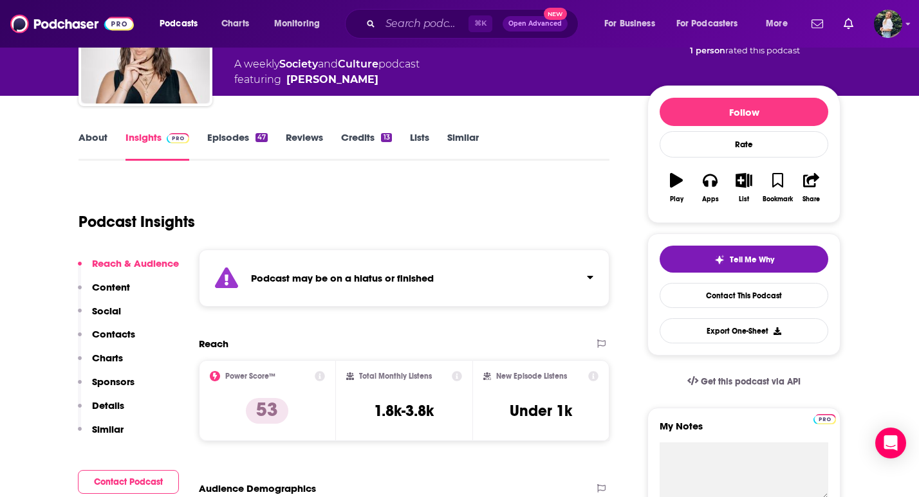
scroll to position [115, 0]
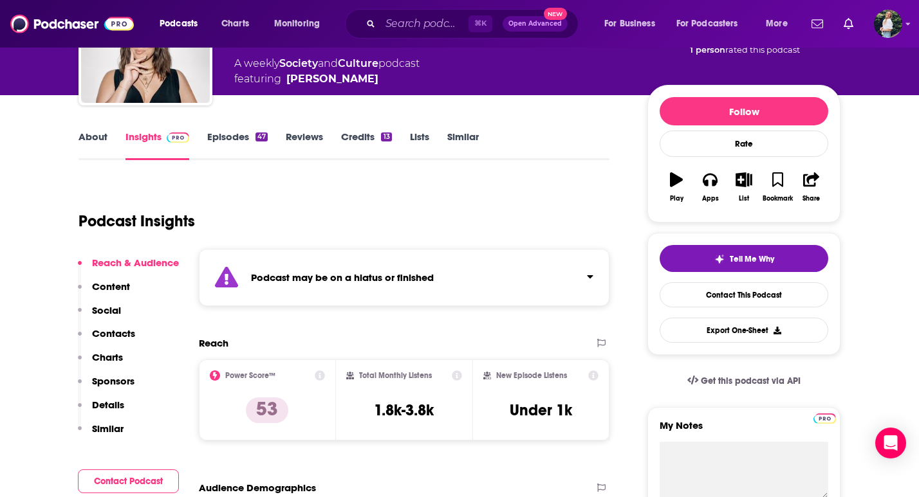
click at [457, 143] on link "Similar" at bounding box center [463, 146] width 32 height 30
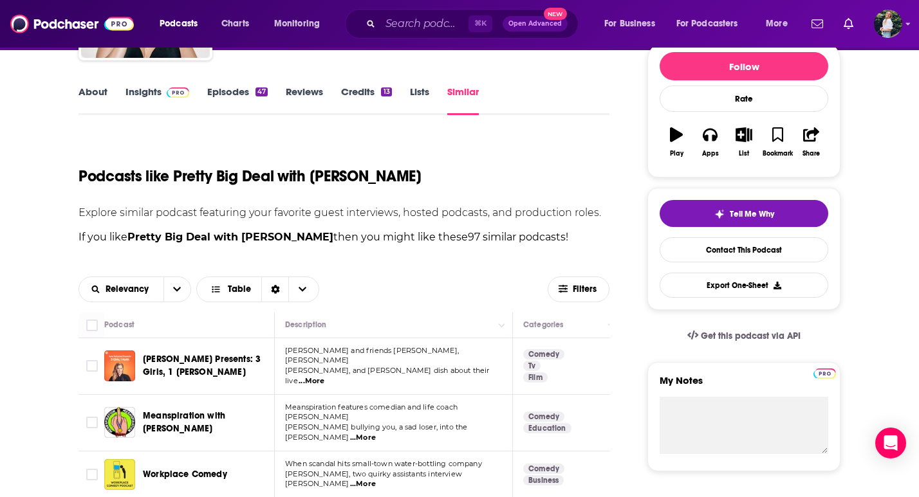
scroll to position [149, 0]
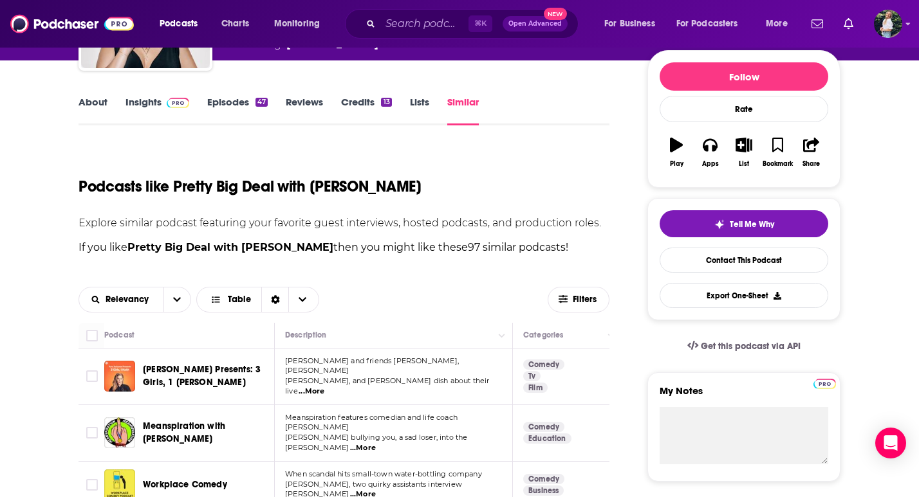
click at [400, 12] on div "⌘ K Open Advanced New" at bounding box center [462, 24] width 234 height 30
click at [401, 24] on input "Search podcasts, credits, & more..." at bounding box center [424, 24] width 88 height 21
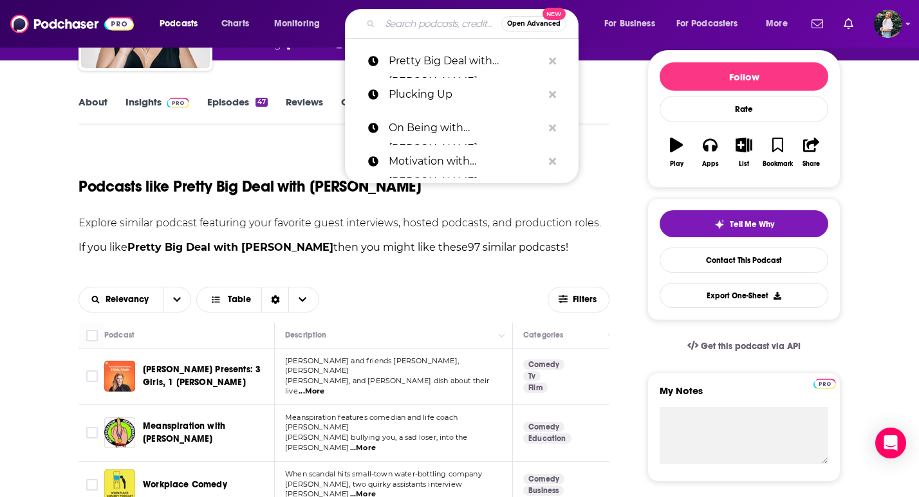
paste input "School of Greatness"
type input "School of Greatness"
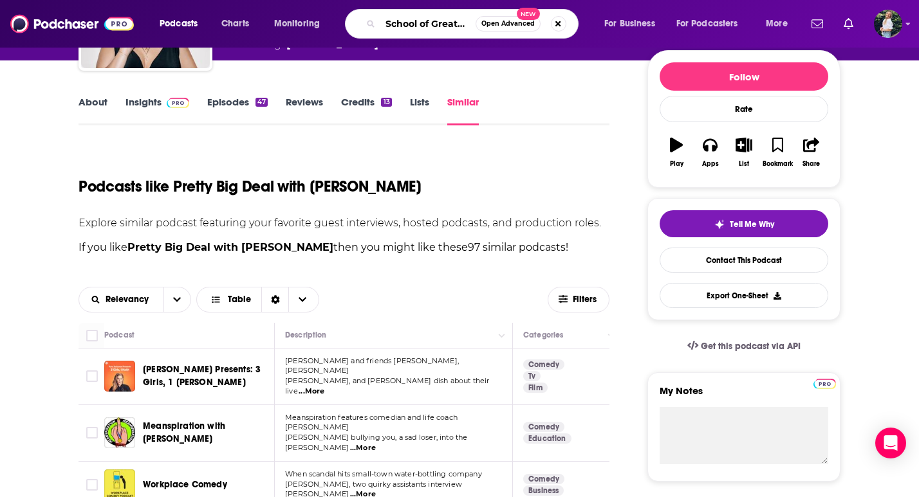
scroll to position [0, 10]
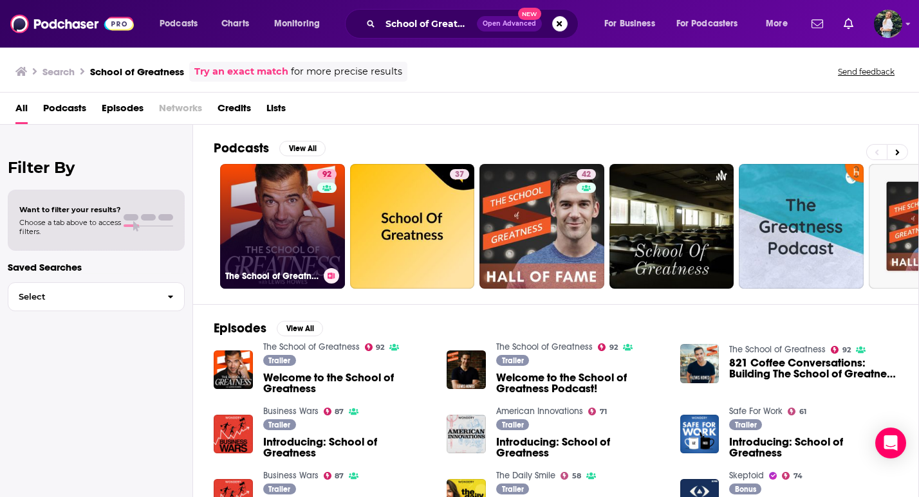
click at [291, 225] on link "92 The School of Greatness" at bounding box center [282, 226] width 125 height 125
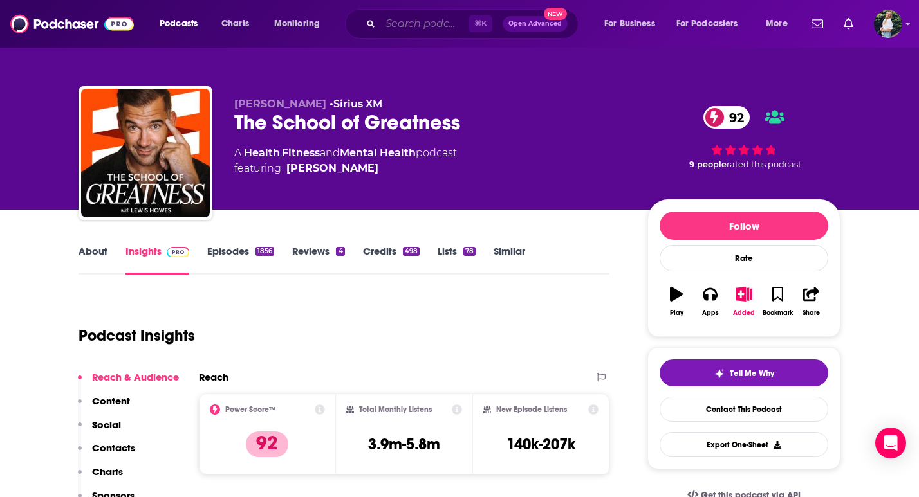
click at [448, 24] on input "Search podcasts, credits, & more..." at bounding box center [424, 24] width 88 height 21
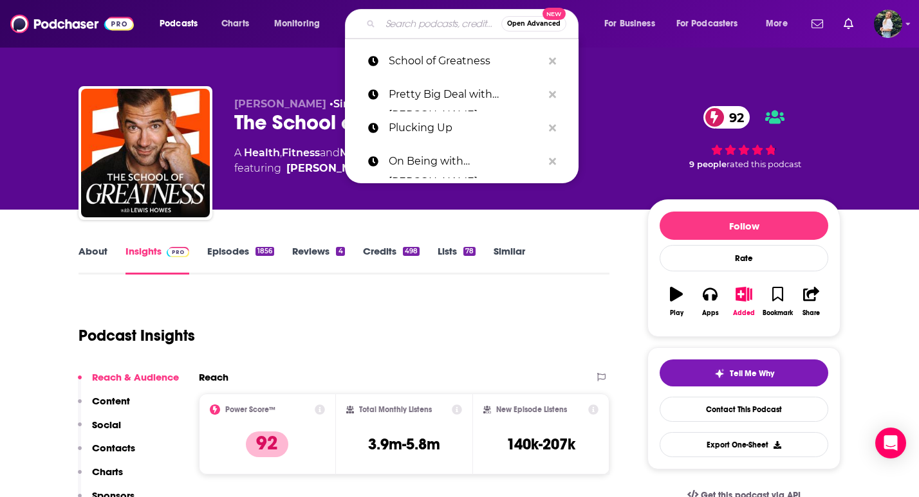
paste input "She Built It Podcast"
type input "She Built It Podcast"
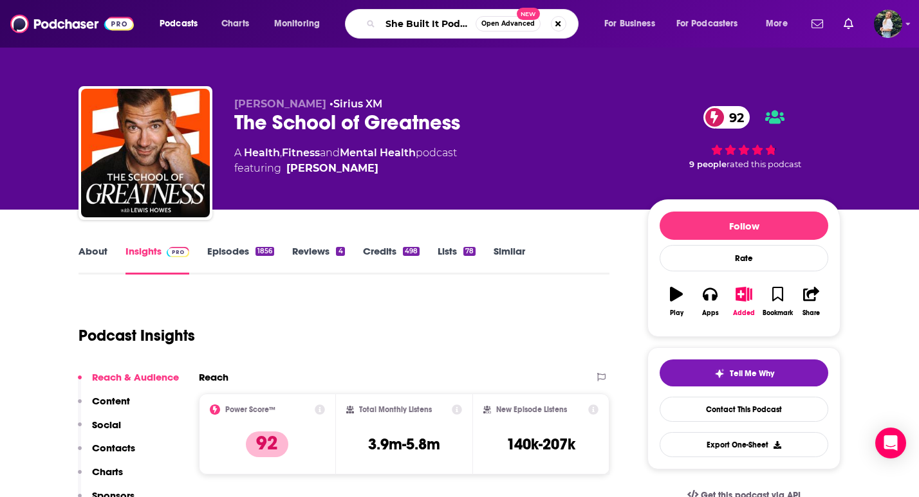
scroll to position [0, 10]
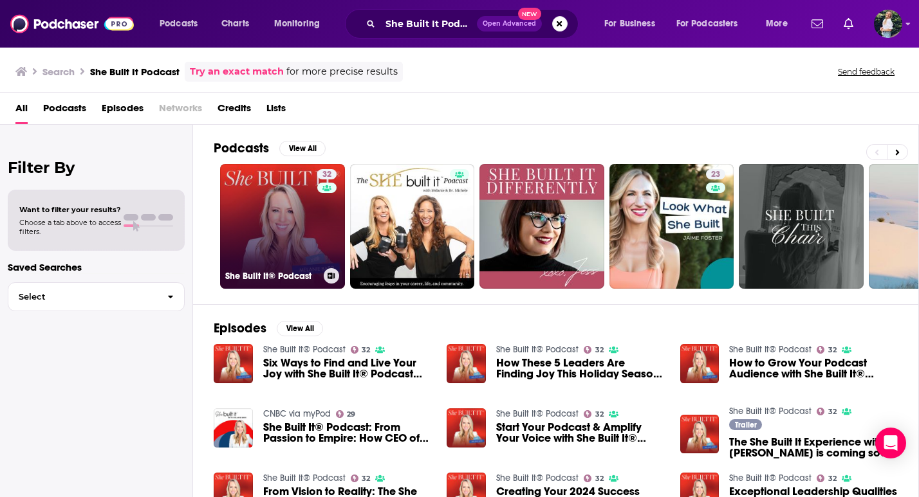
click at [284, 205] on link "32 She Built It® Podcast" at bounding box center [282, 226] width 125 height 125
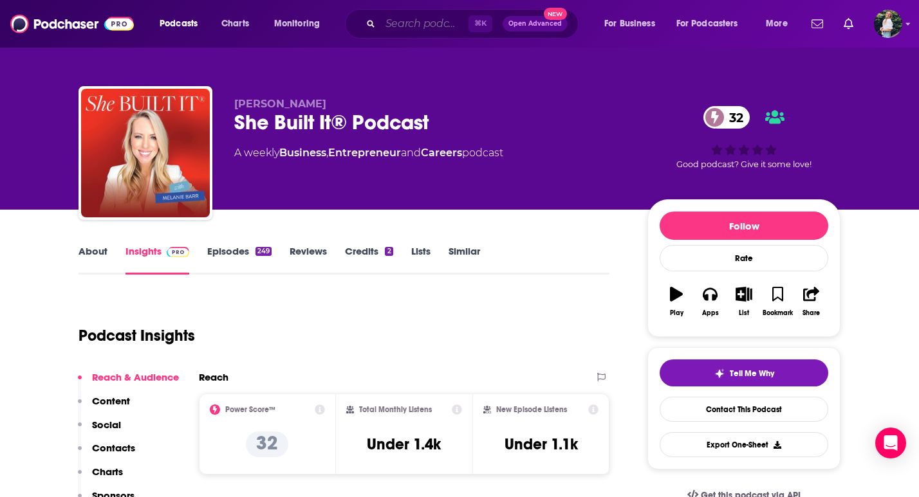
click at [409, 23] on input "Search podcasts, credits, & more..." at bounding box center [424, 24] width 88 height 21
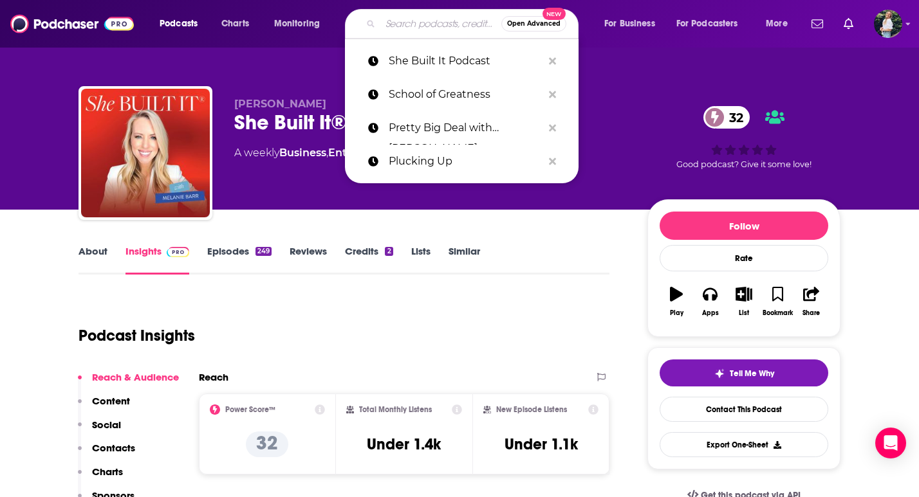
paste input "She Did It Her Way Podcast"
type input "She Did It Her Way Podcast"
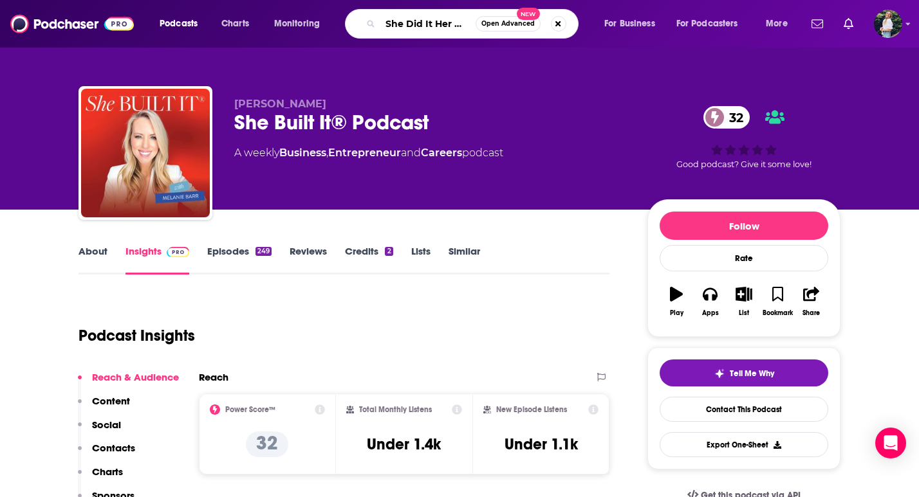
scroll to position [0, 46]
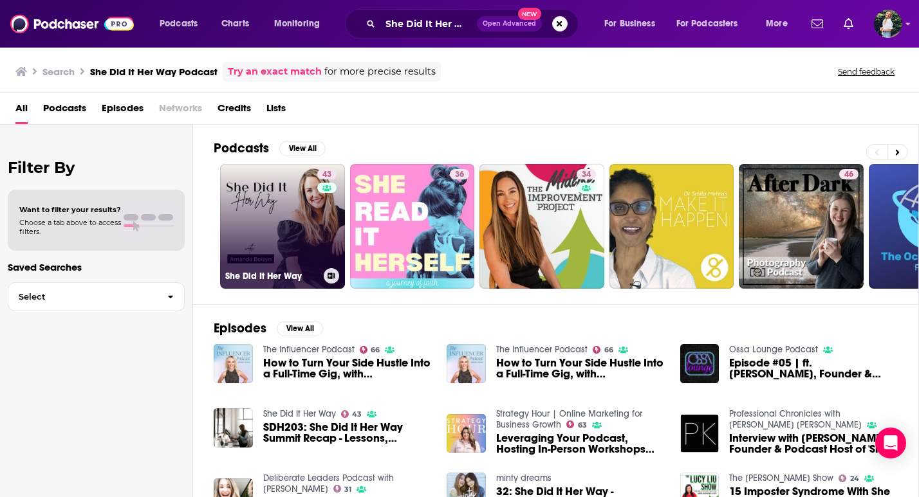
click at [266, 244] on link "[STREET_ADDRESS]" at bounding box center [282, 226] width 125 height 125
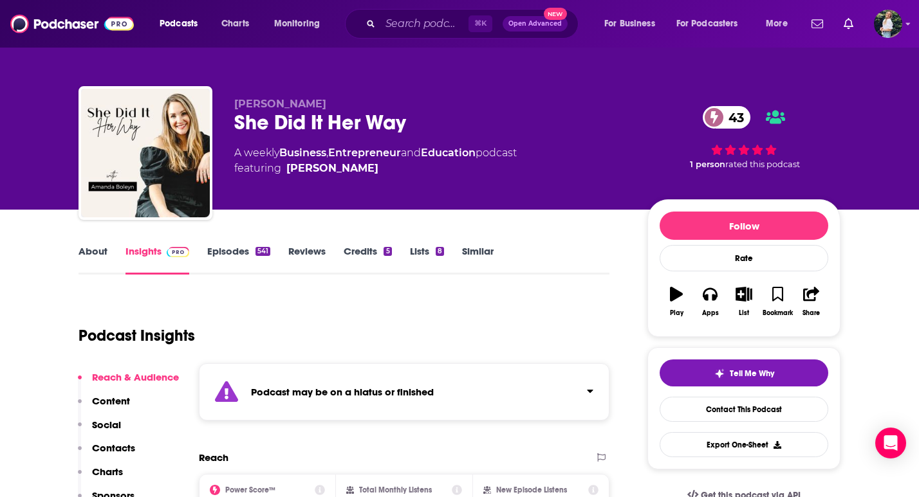
scroll to position [106, 0]
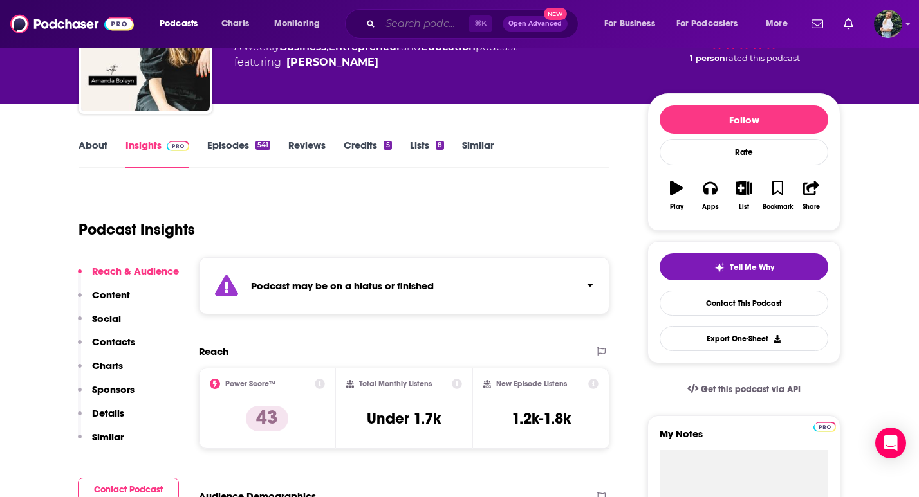
click at [381, 27] on input "Search podcasts, credits, & more..." at bounding box center [424, 24] width 88 height 21
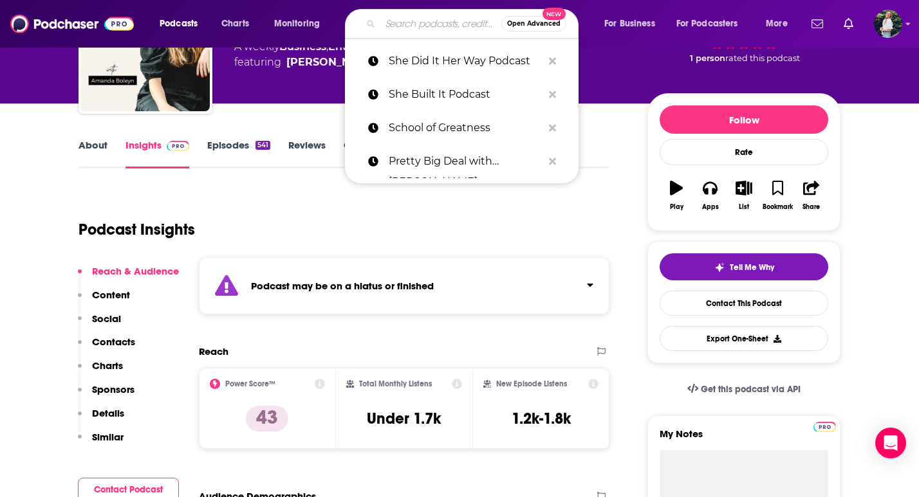
paste input "She Means Business Podcast"
type input "She Means Business Podcast"
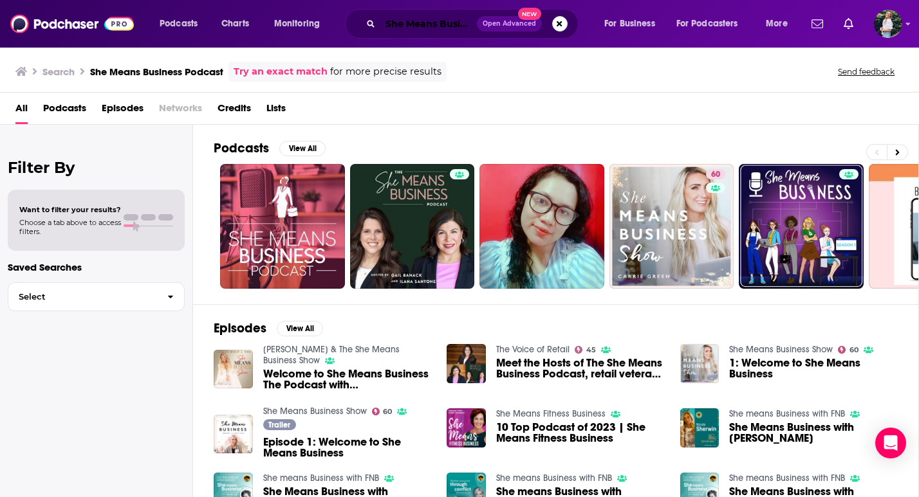
click at [428, 25] on input "She Means Business Podcast" at bounding box center [428, 24] width 97 height 21
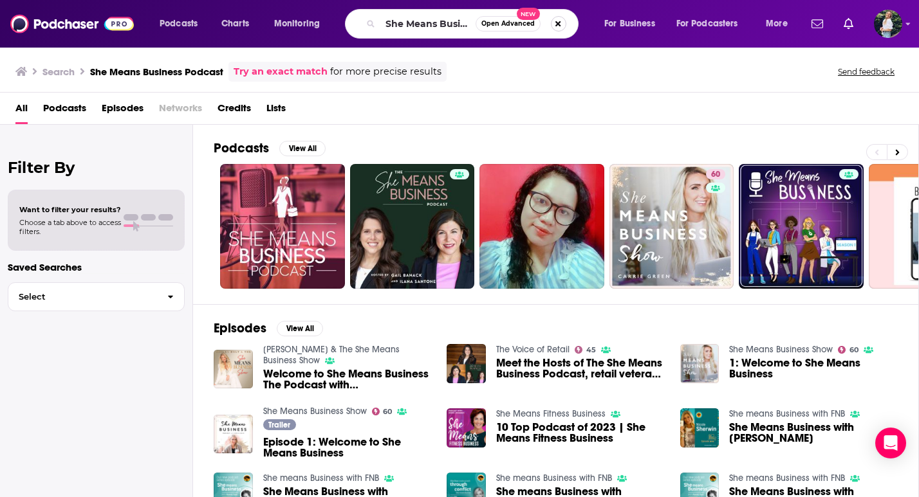
click at [557, 21] on button "Search podcasts, credits, & more..." at bounding box center [558, 23] width 15 height 15
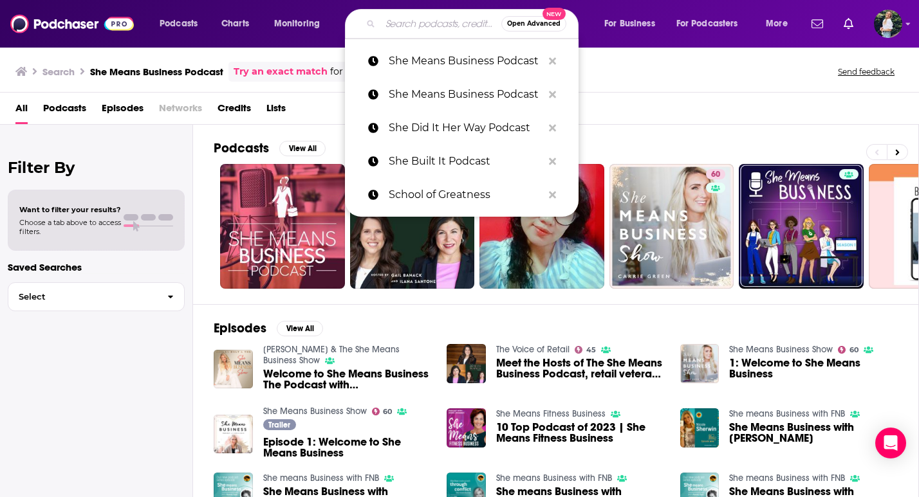
paste input "Sliding Doors with [PERSON_NAME]"
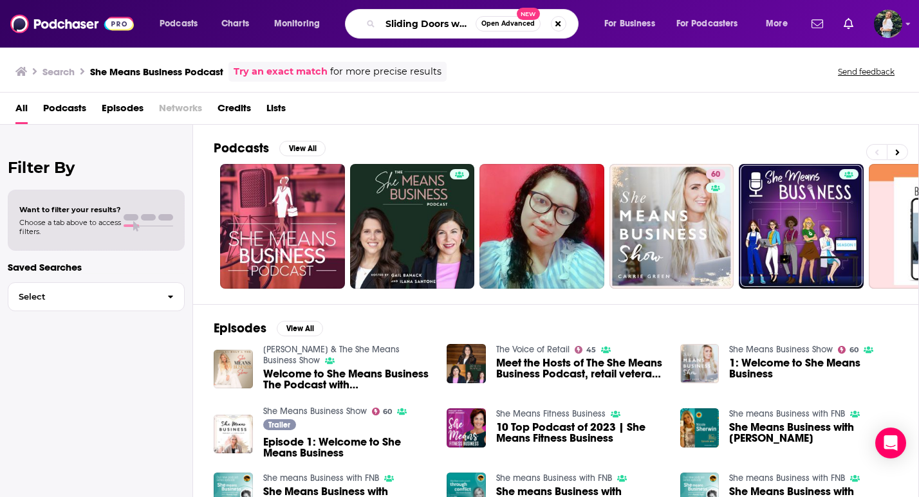
scroll to position [0, 70]
type input "Sliding Doors with [PERSON_NAME]"
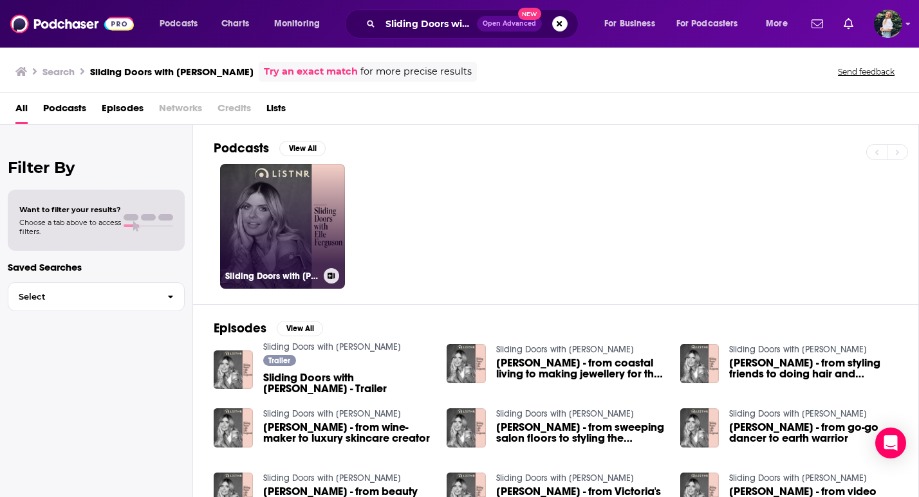
click at [310, 248] on link "Sliding Doors with [PERSON_NAME]" at bounding box center [282, 226] width 125 height 125
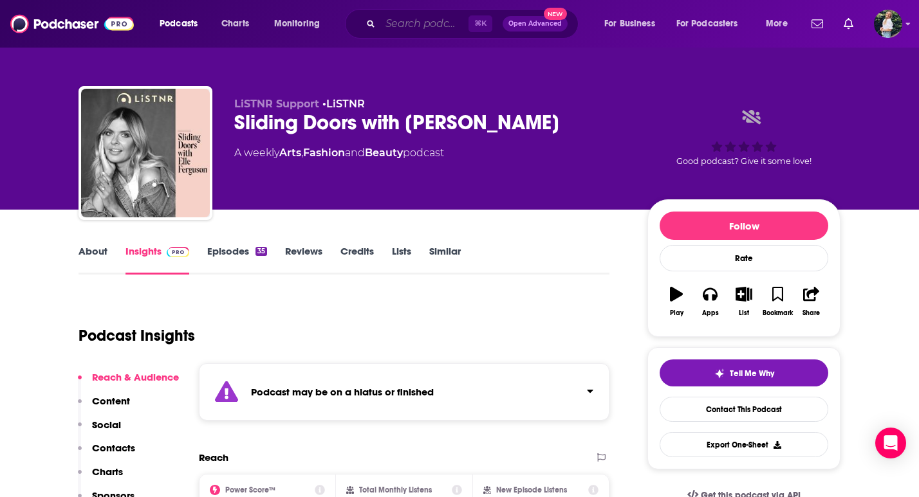
click at [423, 17] on input "Search podcasts, credits, & more..." at bounding box center [424, 24] width 88 height 21
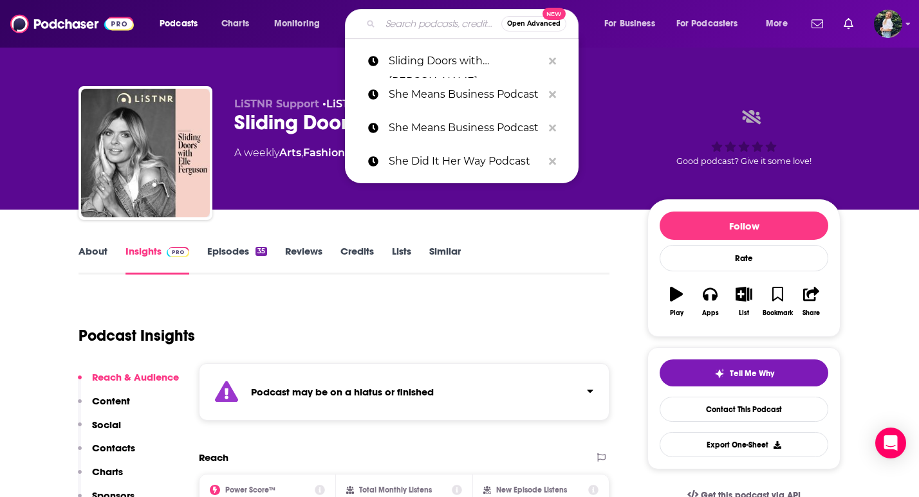
paste input "Smart People Podcast"
type input "Smart People Podcast"
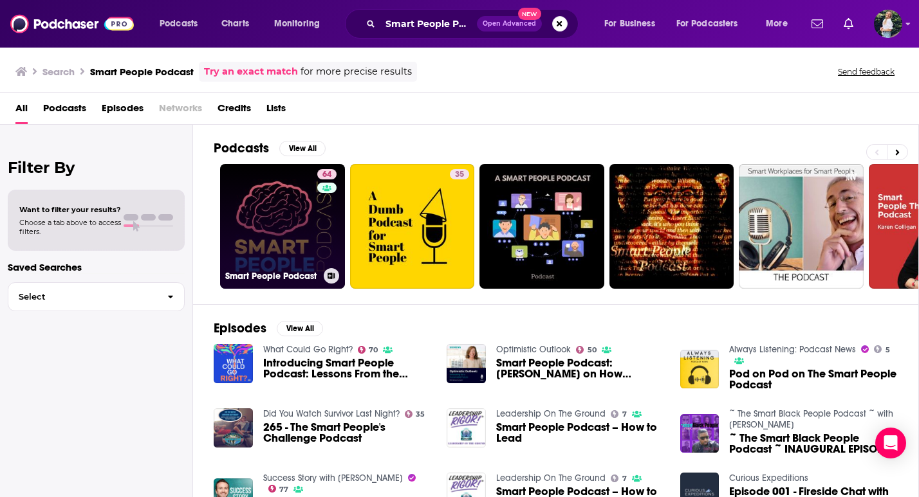
click at [318, 220] on div "64" at bounding box center [328, 218] width 23 height 99
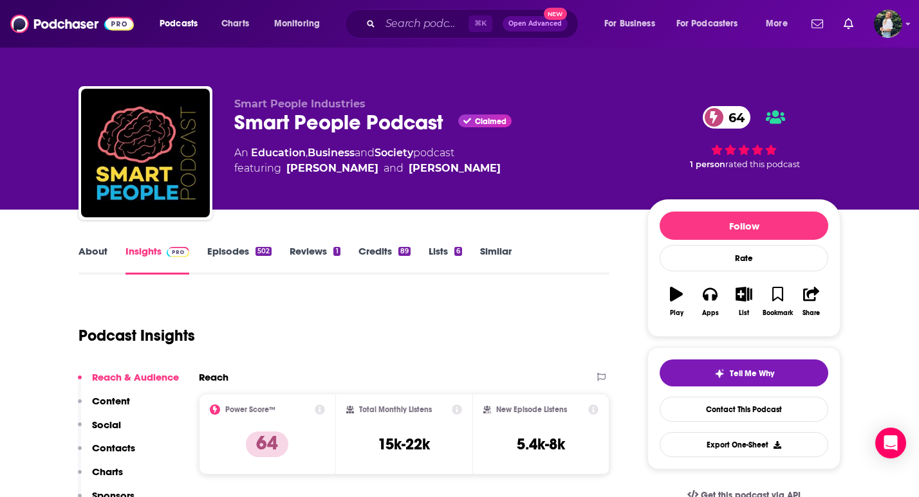
click at [81, 257] on link "About" at bounding box center [92, 260] width 29 height 30
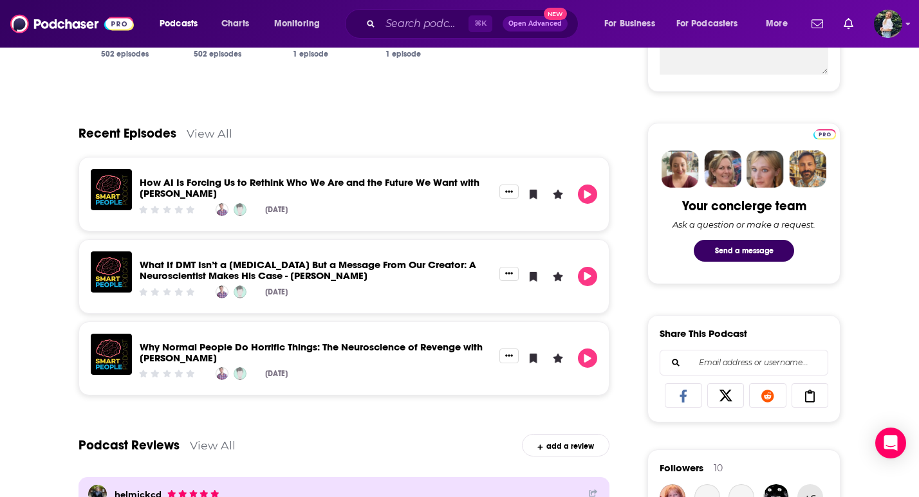
scroll to position [585, 0]
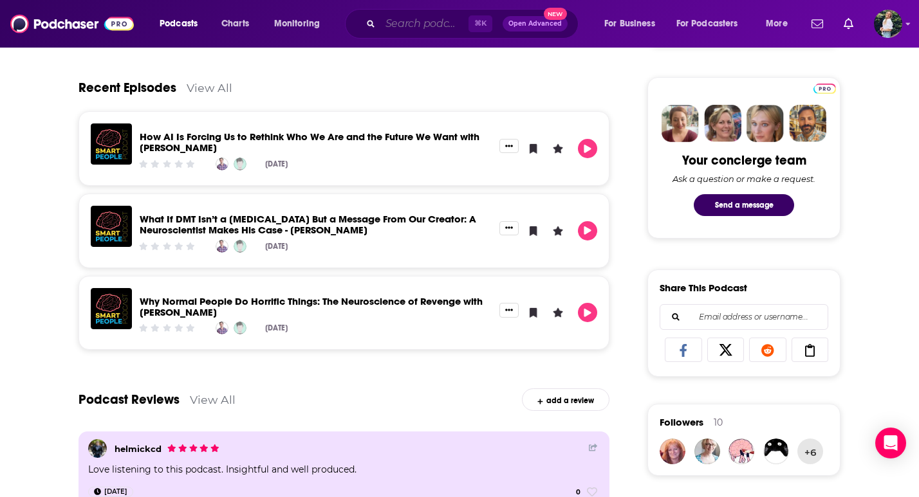
click at [392, 21] on input "Search podcasts, credits, & more..." at bounding box center [424, 24] width 88 height 21
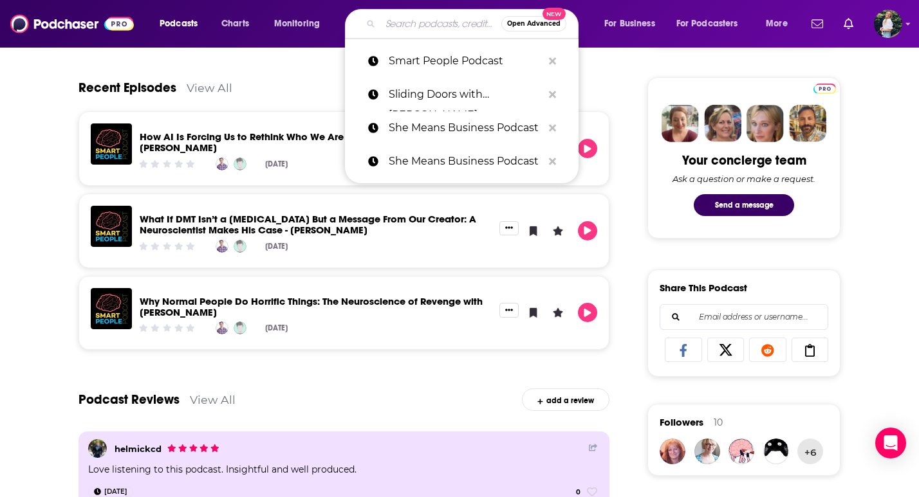
paste input "The Bossbabe Podcast"
type input "The Bossbabe Podcast"
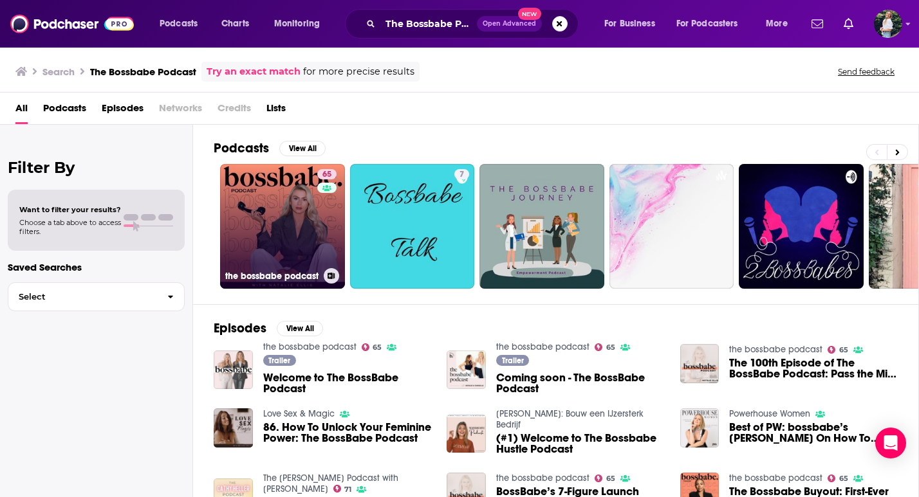
click at [304, 212] on link "65 the bossbabe podcast" at bounding box center [282, 226] width 125 height 125
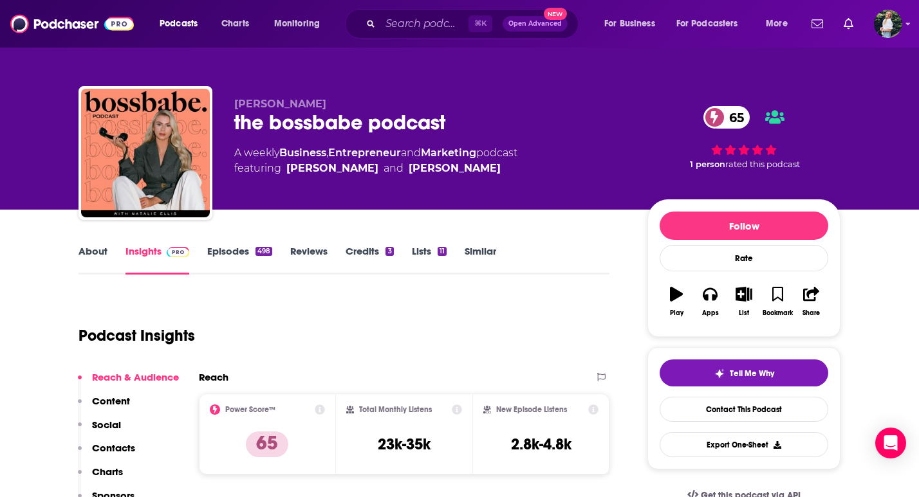
click at [92, 257] on link "About" at bounding box center [92, 260] width 29 height 30
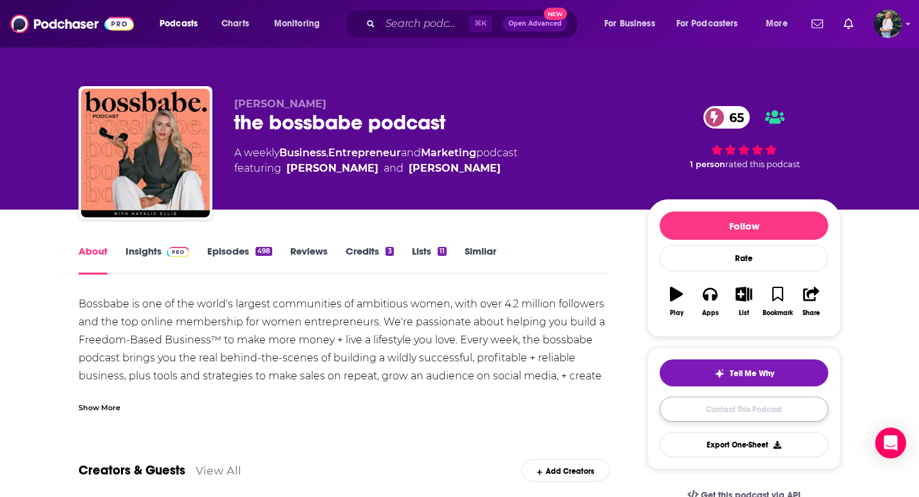
click at [705, 417] on link "Contact This Podcast" at bounding box center [743, 409] width 169 height 25
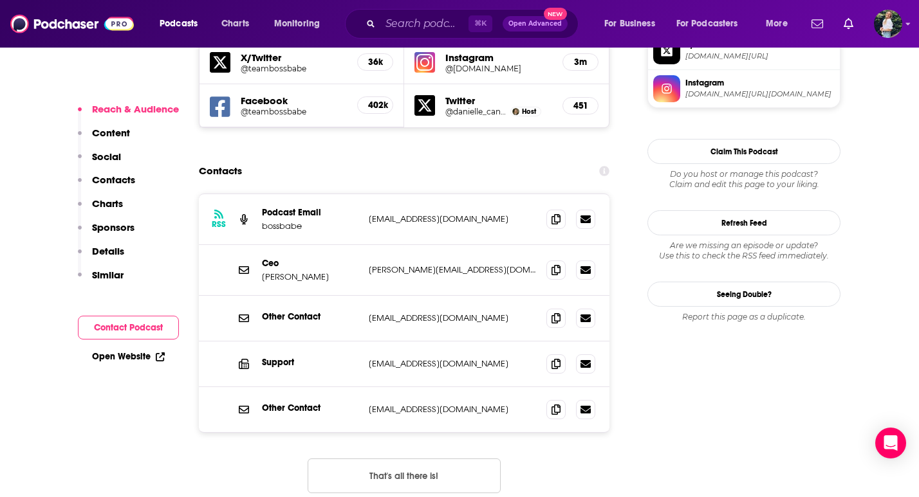
scroll to position [1173, 0]
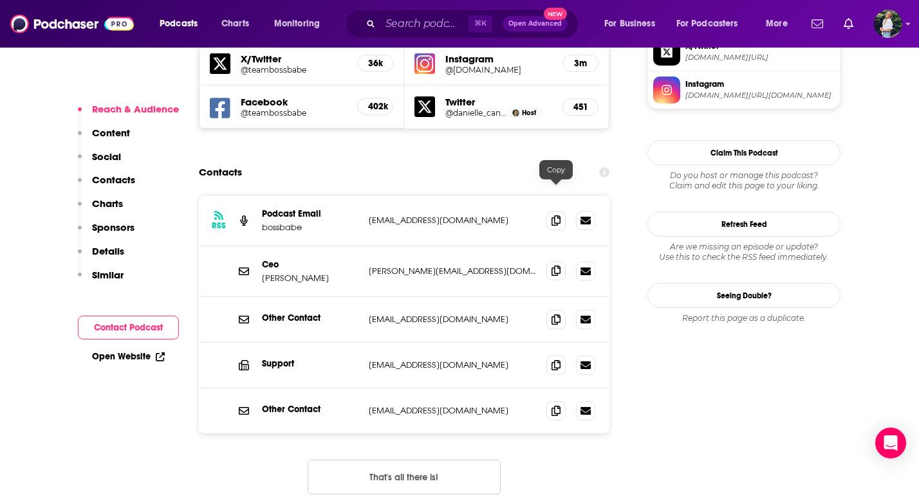
click at [560, 261] on span at bounding box center [555, 270] width 19 height 19
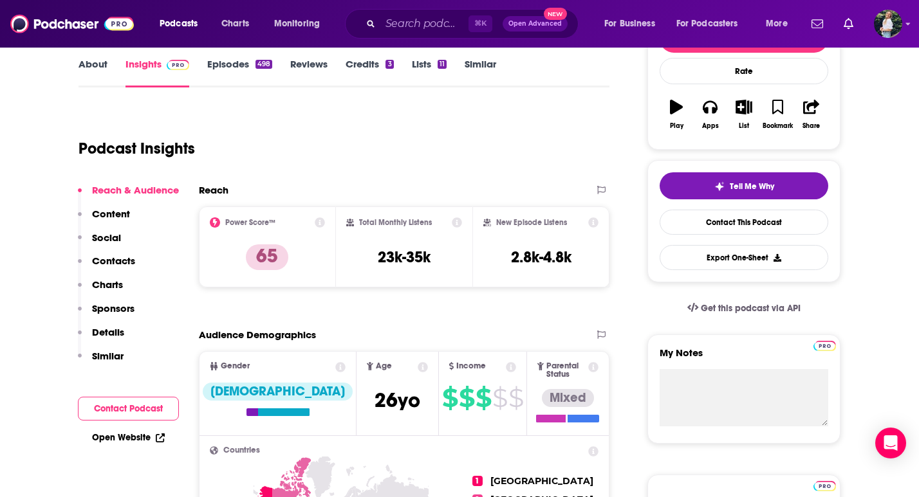
scroll to position [190, 0]
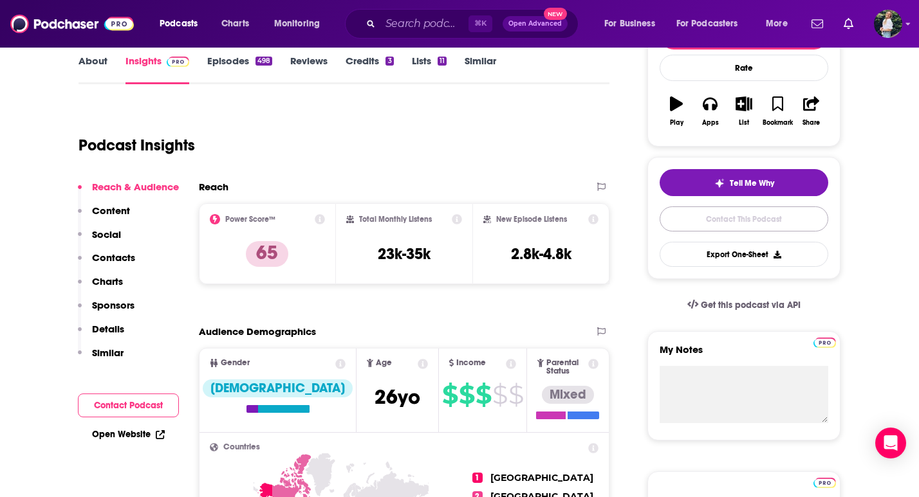
click at [735, 215] on link "Contact This Podcast" at bounding box center [743, 219] width 169 height 25
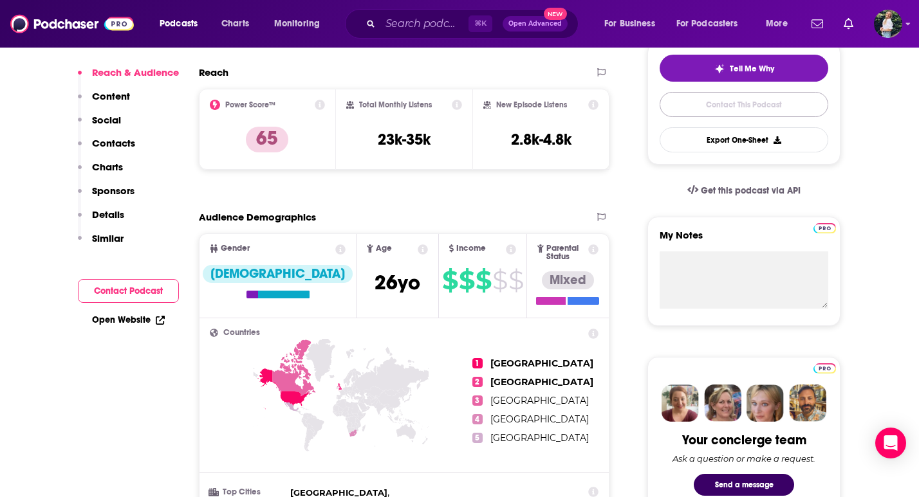
scroll to position [0, 0]
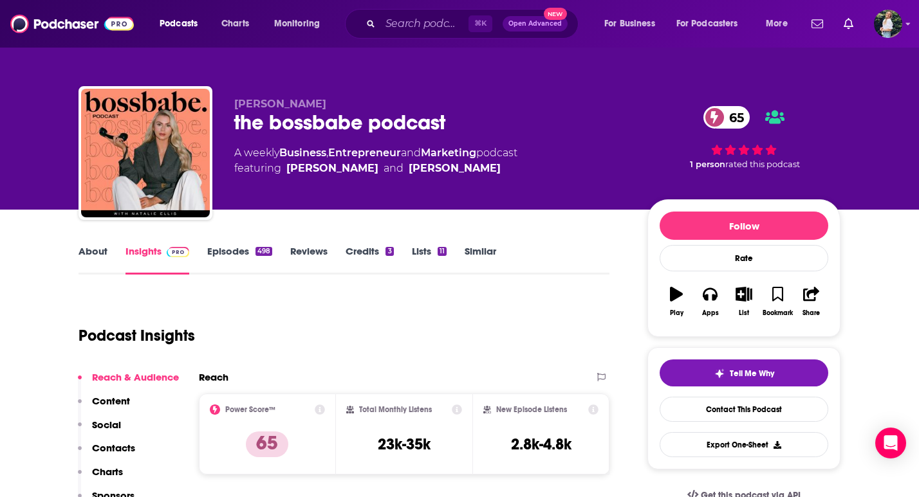
click at [477, 255] on link "Similar" at bounding box center [481, 260] width 32 height 30
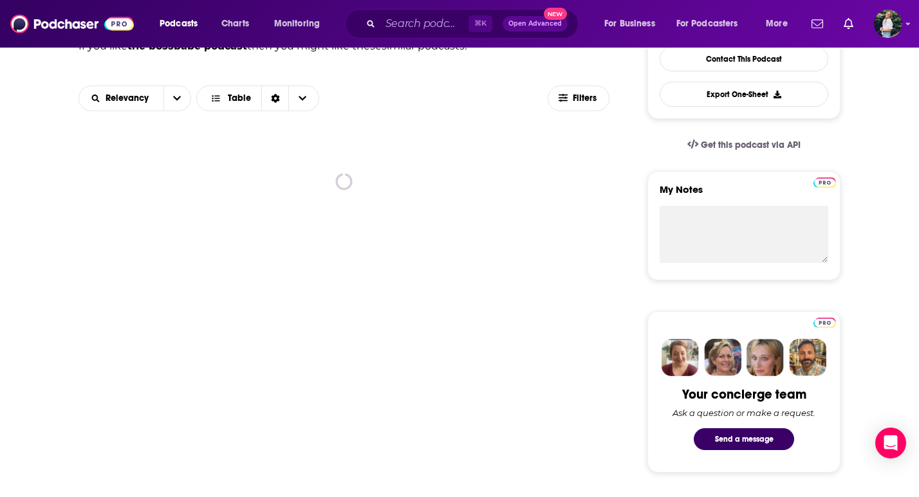
scroll to position [349, 0]
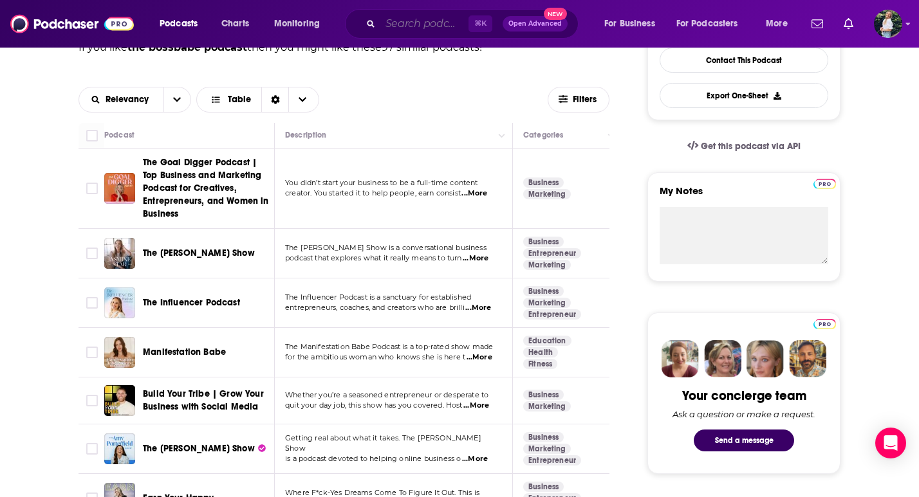
click at [454, 16] on input "Search podcasts, credits, & more..." at bounding box center [424, 24] width 88 height 21
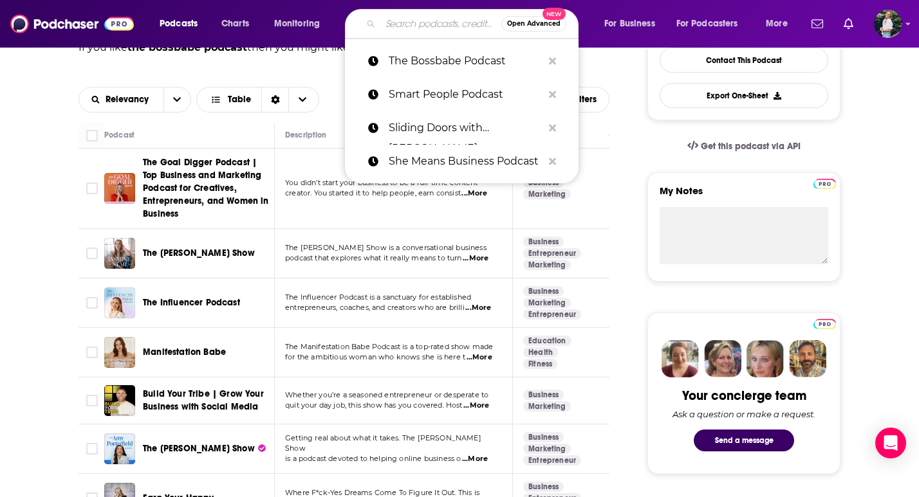
paste input "The Important Things With [PERSON_NAME]"
type input "The Important Things With [PERSON_NAME]"
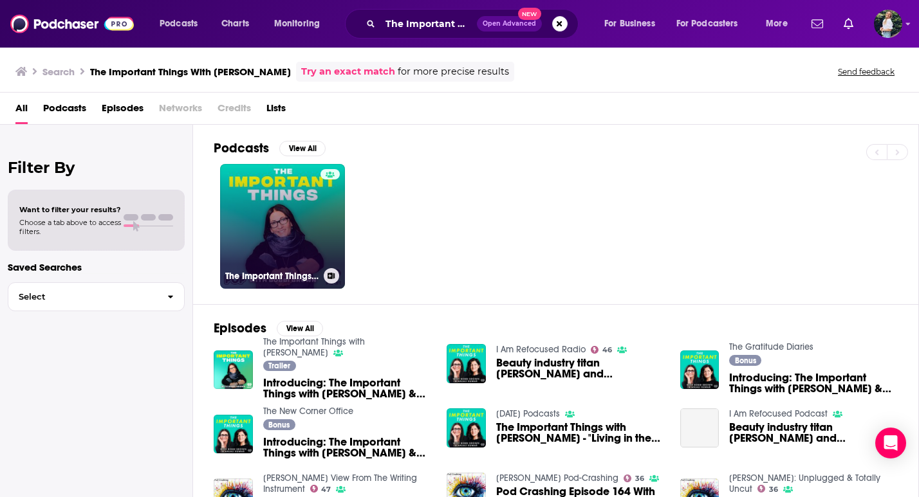
click at [291, 243] on link "The Important Things with [PERSON_NAME]" at bounding box center [282, 226] width 125 height 125
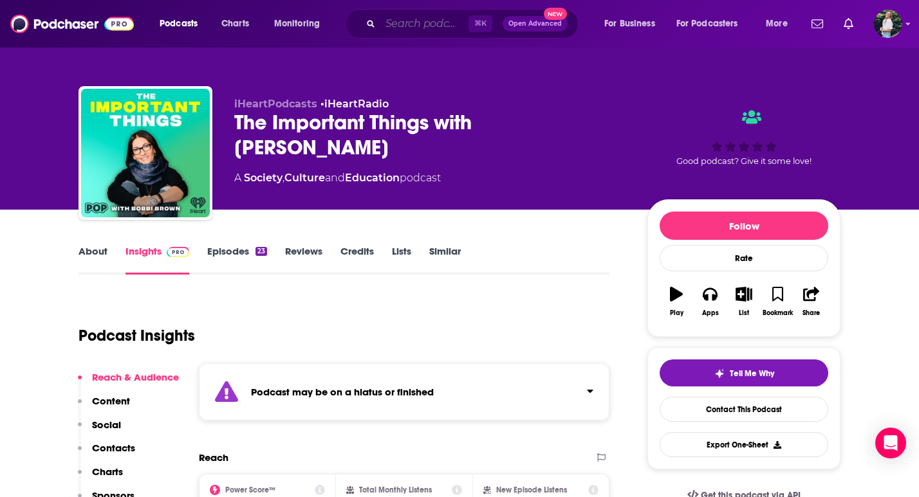
click at [412, 26] on input "Search podcasts, credits, & more..." at bounding box center [424, 24] width 88 height 21
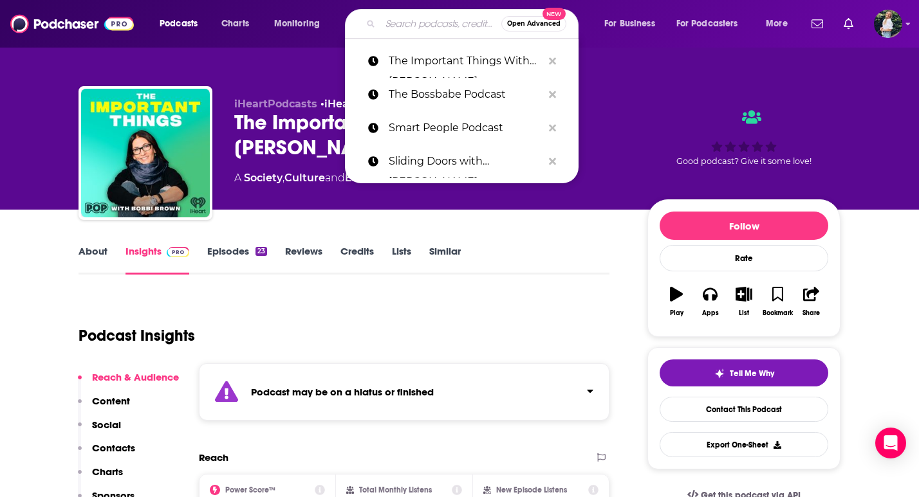
paste input "Work Life"
type input "Work Life"
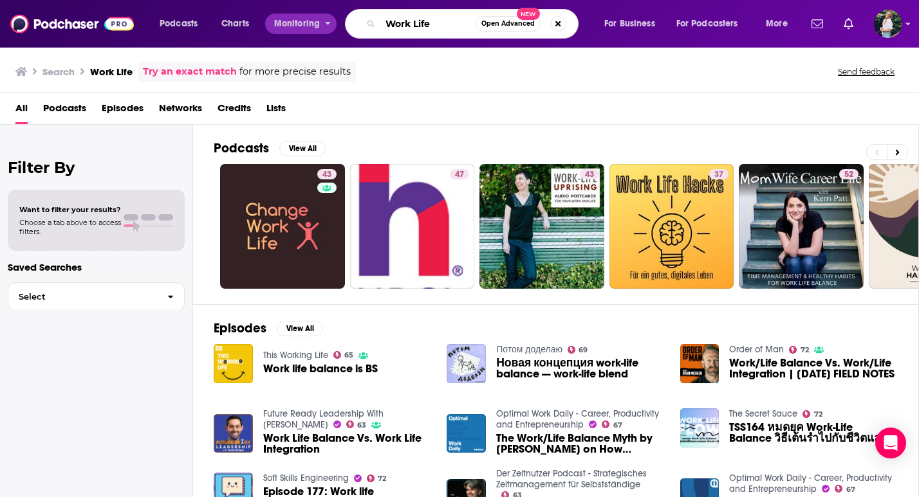
drag, startPoint x: 445, startPoint y: 21, endPoint x: 333, endPoint y: 21, distance: 112.0
click at [333, 21] on div "Podcasts Charts Monitoring Work Life Open Advanced New For Business For Podcast…" at bounding box center [475, 24] width 649 height 30
paste input "Party"
type input "WorkParty"
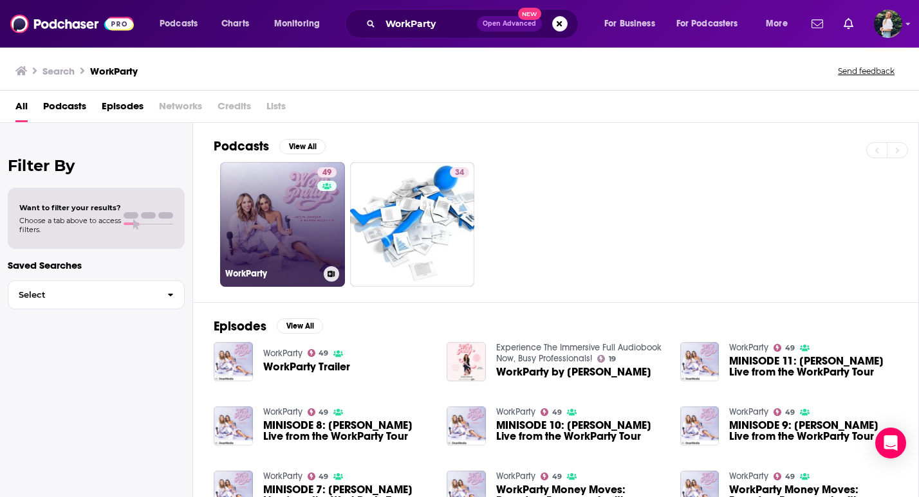
click at [304, 205] on link "49 WorkParty" at bounding box center [282, 224] width 125 height 125
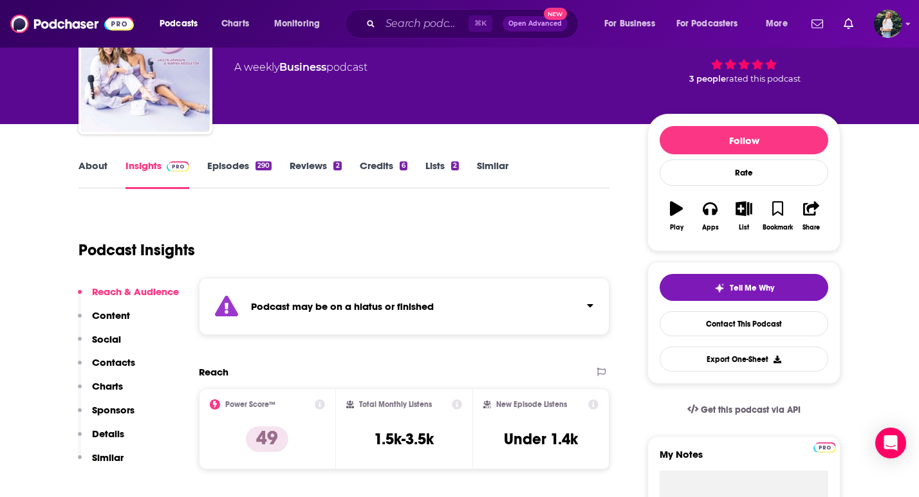
scroll to position [1, 0]
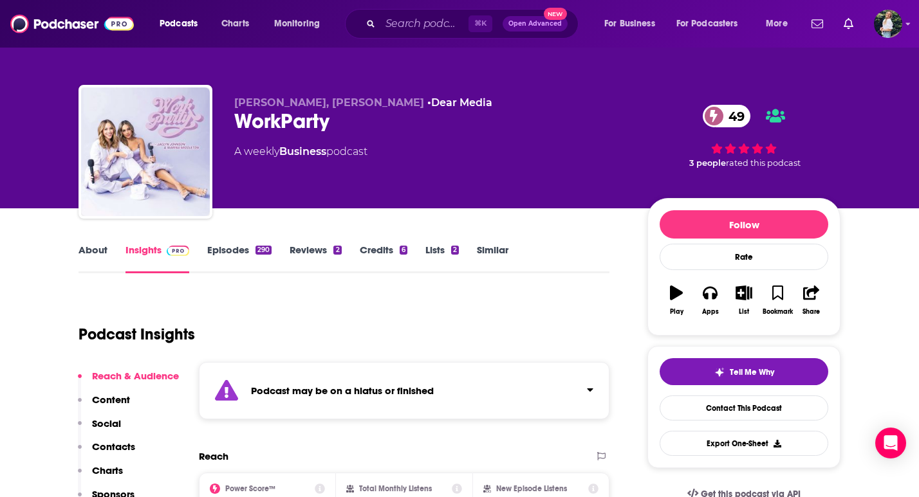
click at [93, 249] on link "About" at bounding box center [92, 259] width 29 height 30
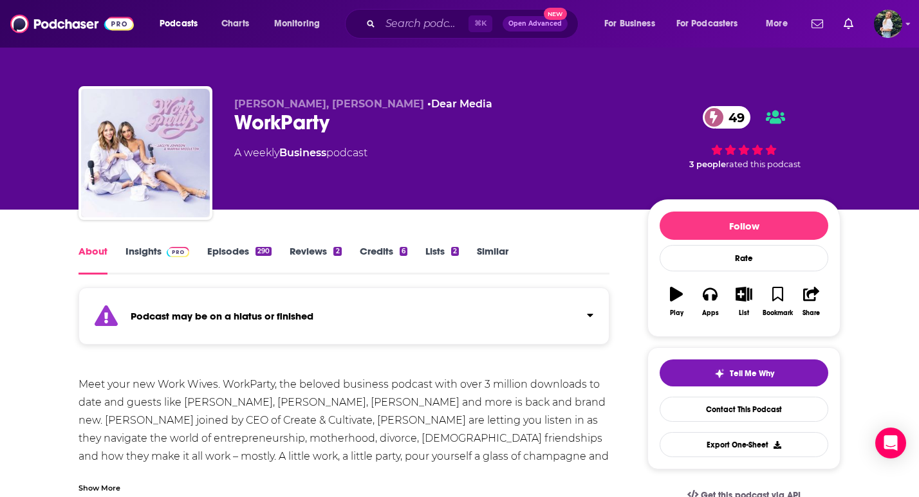
click at [495, 249] on link "Similar" at bounding box center [493, 260] width 32 height 30
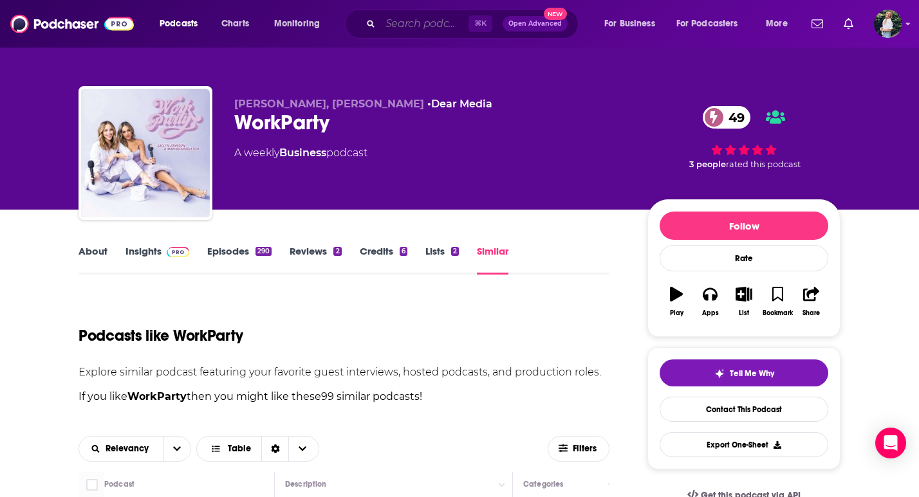
click at [416, 24] on input "Search podcasts, credits, & more..." at bounding box center [424, 24] width 88 height 21
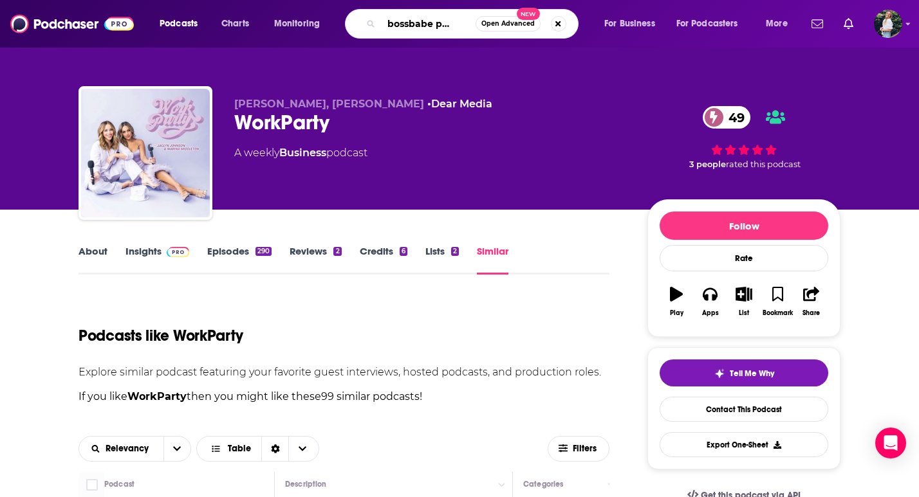
type input "the bossbabe podcast"
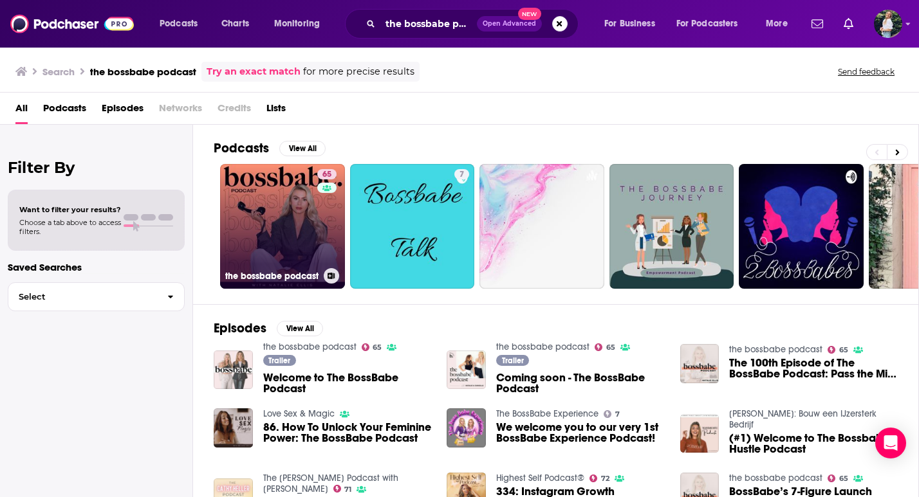
click at [301, 217] on link "65 the bossbabe podcast" at bounding box center [282, 226] width 125 height 125
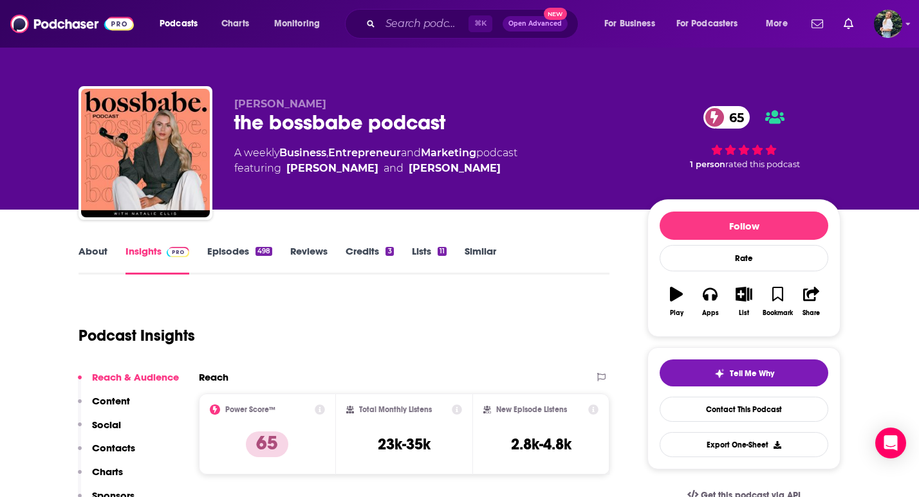
click at [480, 251] on link "Similar" at bounding box center [481, 260] width 32 height 30
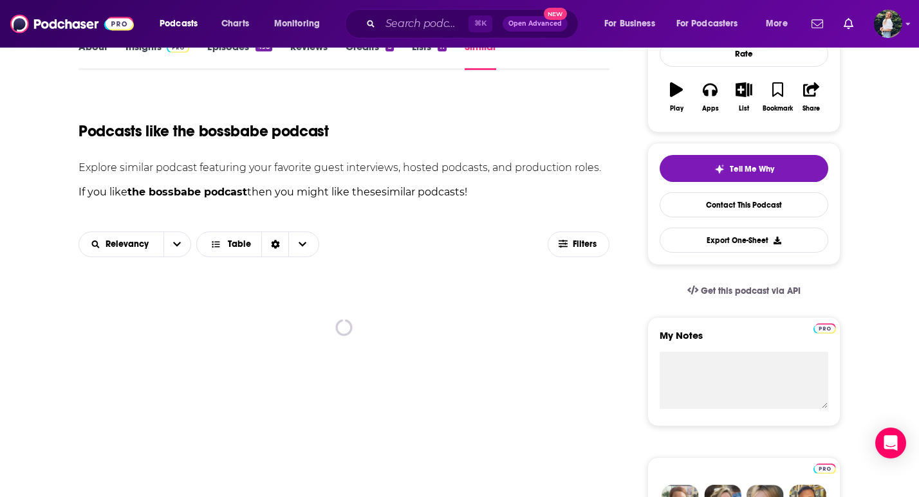
scroll to position [357, 0]
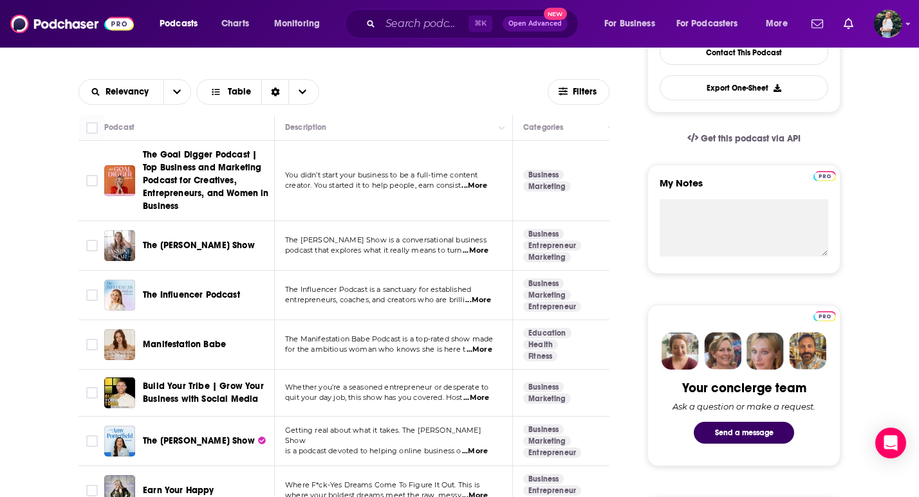
click at [477, 189] on span "...More" at bounding box center [474, 186] width 26 height 10
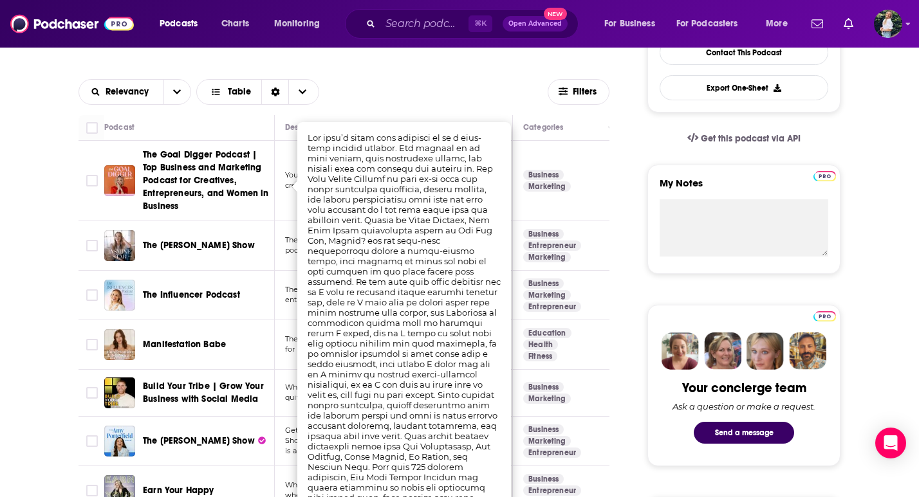
click at [397, 80] on div "Relevancy Table" at bounding box center [312, 92] width 469 height 26
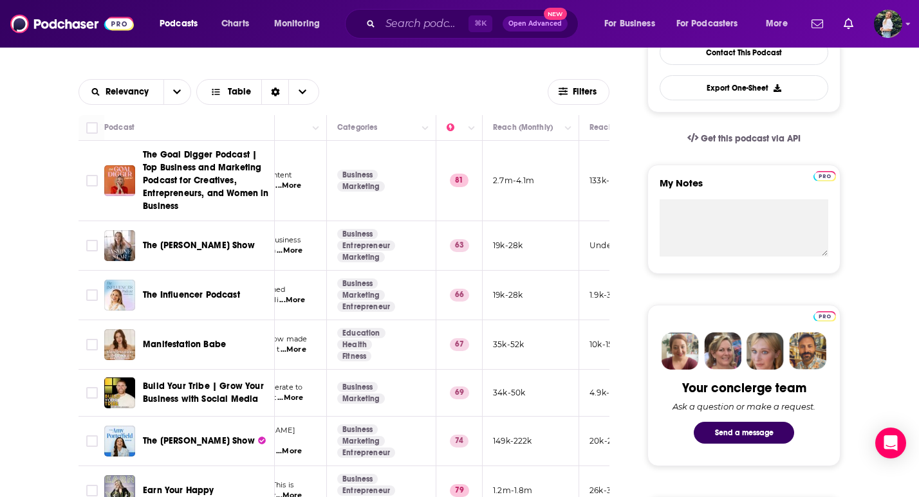
scroll to position [0, 190]
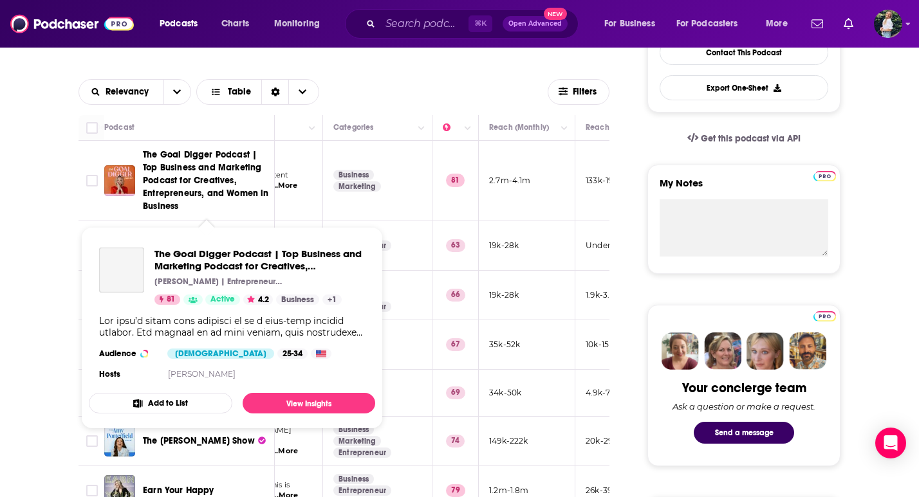
click at [171, 157] on span "The Goal Digger Podcast | Top Business and Marketing Podcast for Creatives, Ent…" at bounding box center [206, 180] width 126 height 62
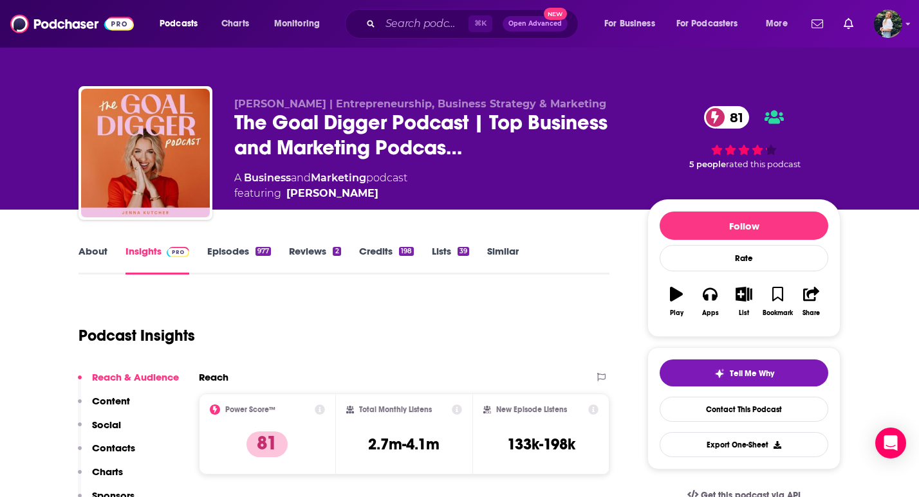
click at [97, 257] on link "About" at bounding box center [92, 260] width 29 height 30
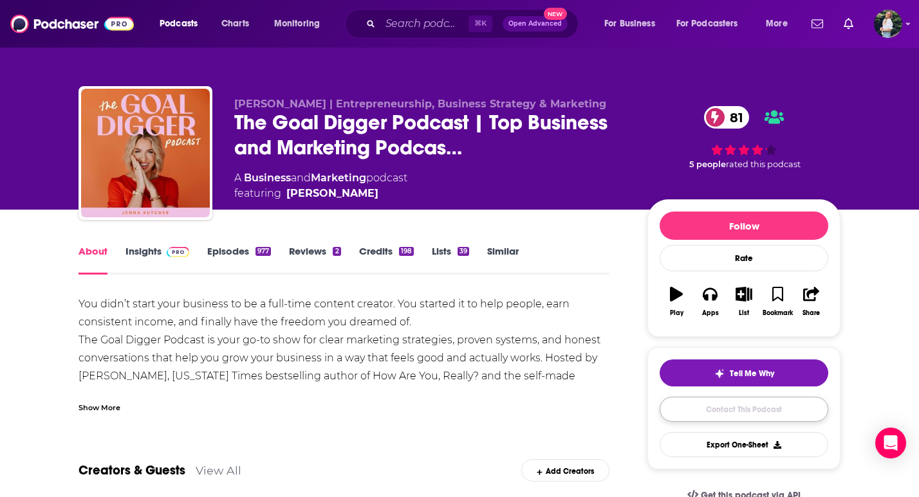
click at [703, 416] on link "Contact This Podcast" at bounding box center [743, 409] width 169 height 25
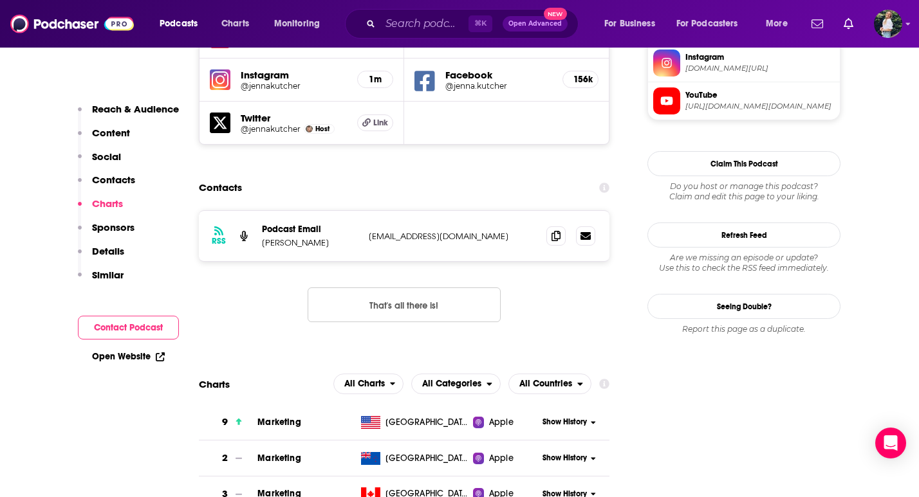
scroll to position [1195, 0]
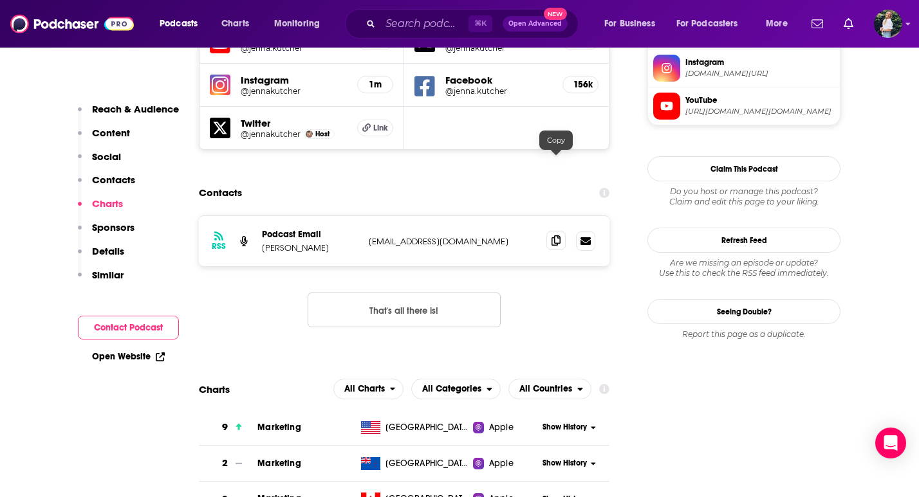
click at [549, 231] on span at bounding box center [555, 240] width 19 height 19
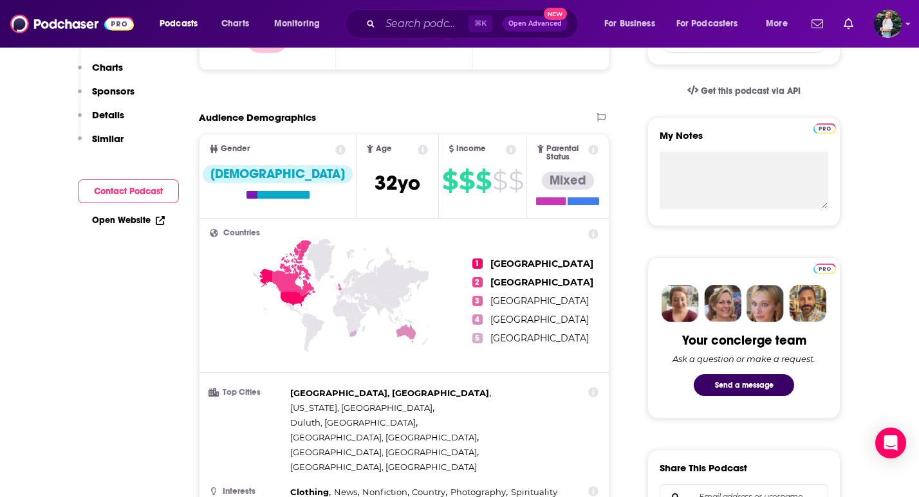
scroll to position [0, 0]
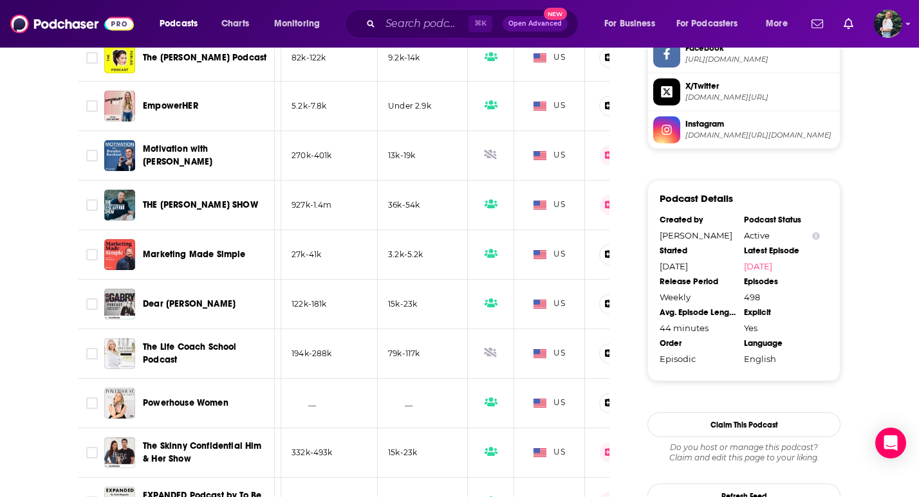
scroll to position [0, 388]
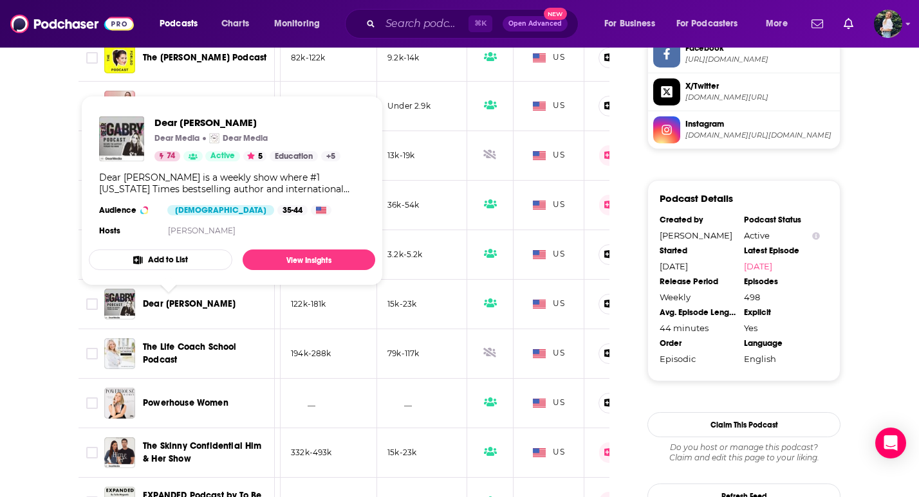
click at [152, 306] on span "Dear [PERSON_NAME]" at bounding box center [189, 304] width 93 height 11
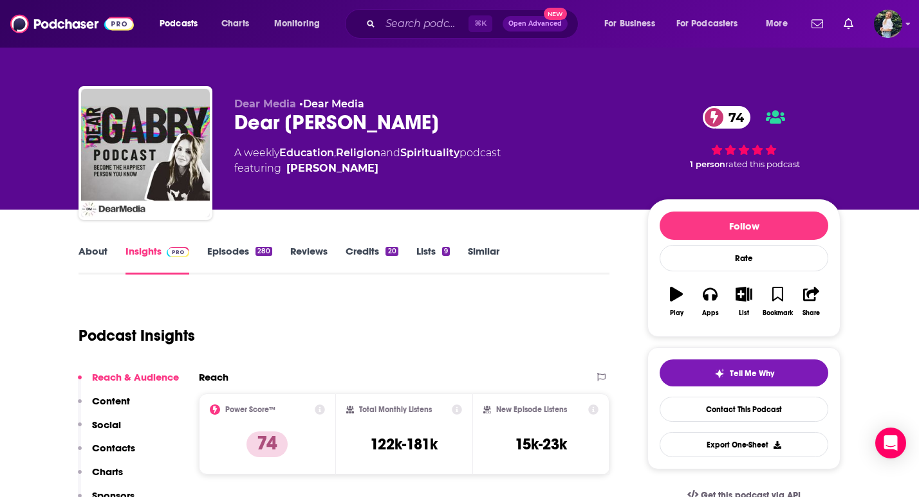
click at [89, 261] on link "About" at bounding box center [92, 260] width 29 height 30
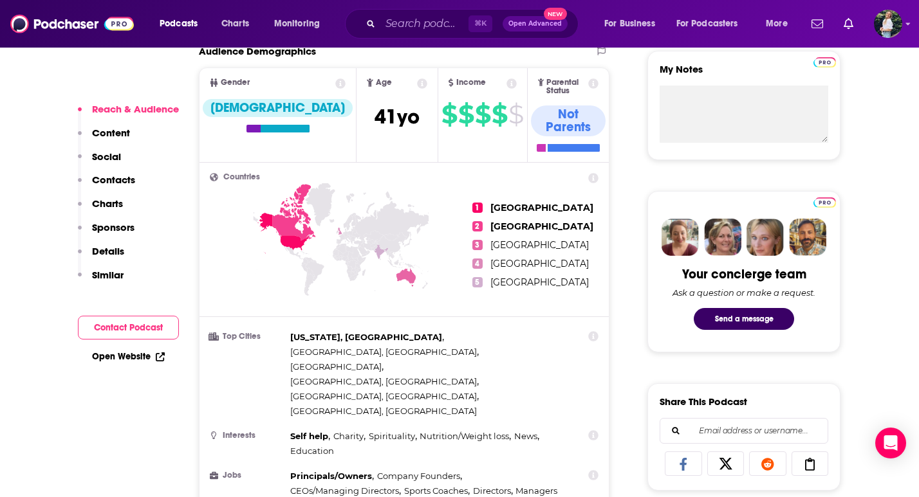
scroll to position [470, 0]
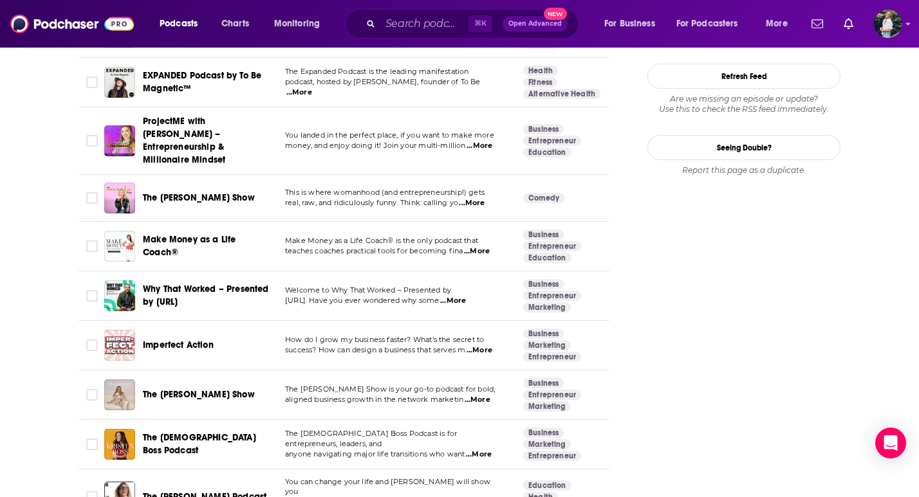
click at [199, 389] on span "The [PERSON_NAME] Show" at bounding box center [199, 394] width 112 height 11
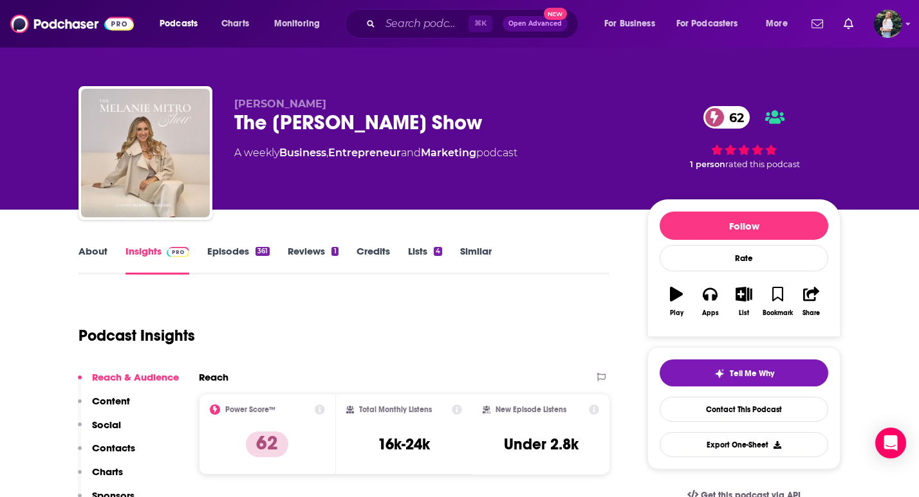
click at [104, 251] on link "About" at bounding box center [92, 260] width 29 height 30
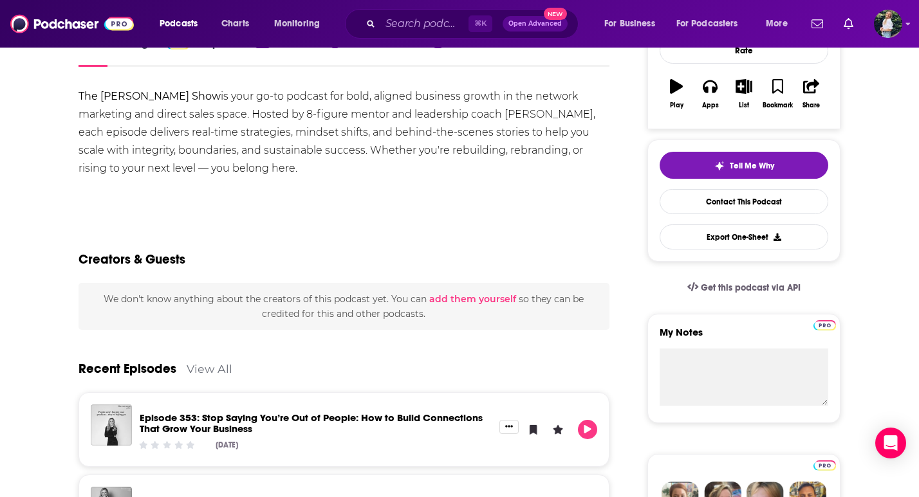
scroll to position [208, 0]
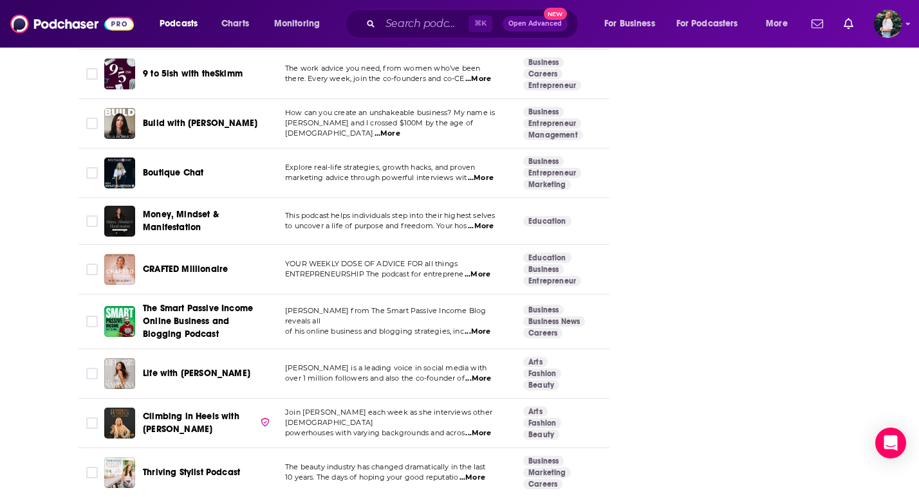
scroll to position [2188, 0]
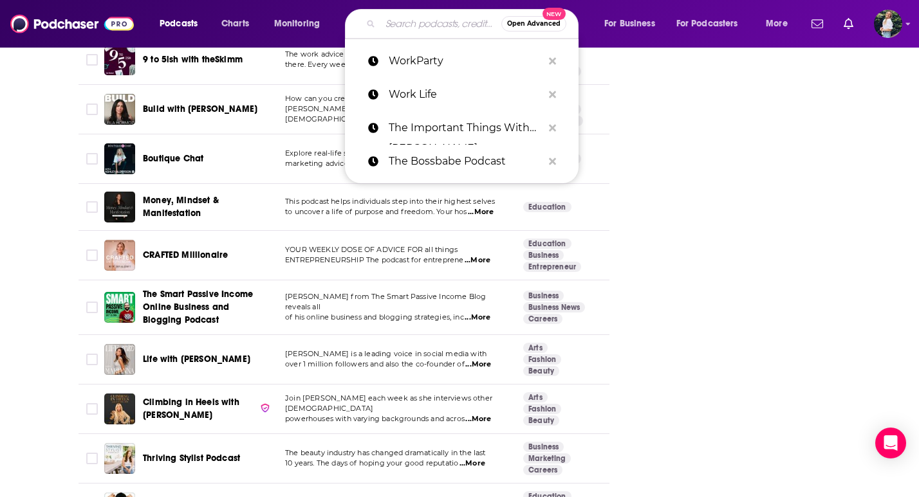
click at [405, 24] on input "Search podcasts, credits, & more..." at bounding box center [440, 24] width 121 height 21
paste input "Martinis + Bikinis"
type input "Martinis + Bikinis"
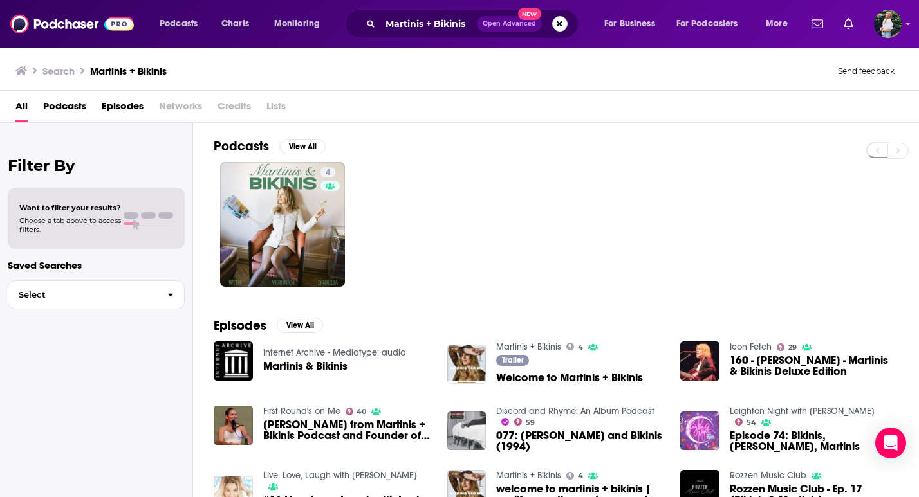
click at [551, 19] on span "Open Advanced New" at bounding box center [522, 23] width 91 height 15
click at [559, 20] on button "Search podcasts, credits, & more..." at bounding box center [559, 23] width 15 height 15
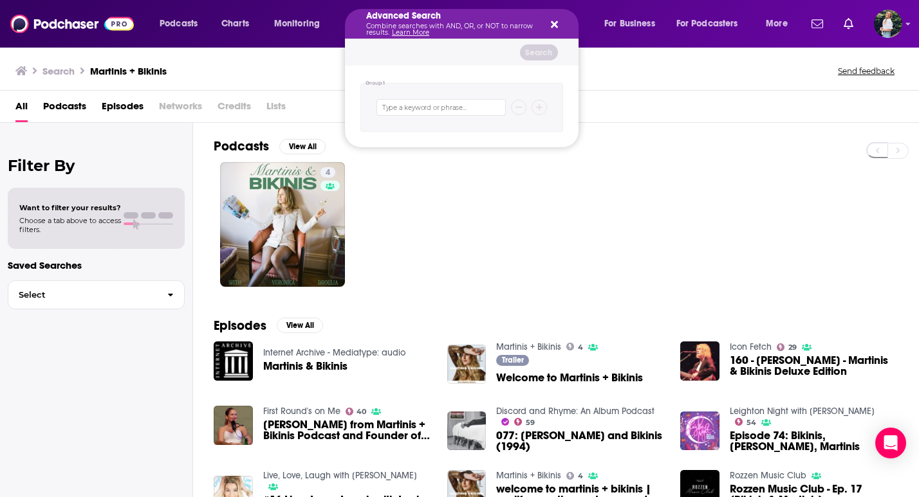
click at [555, 25] on icon "Search podcasts, credits, & more..." at bounding box center [554, 24] width 7 height 7
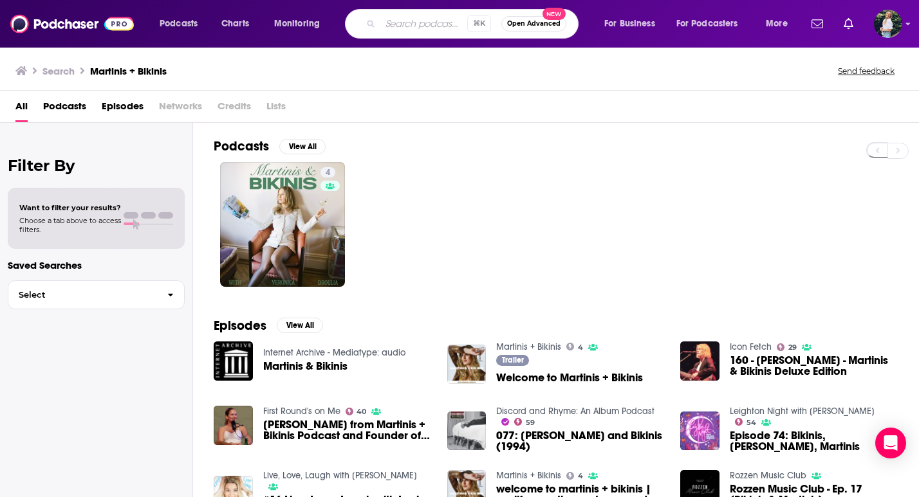
click at [404, 22] on input "Search podcasts, credits, & more..." at bounding box center [423, 24] width 87 height 21
type input "lipstick on the rim"
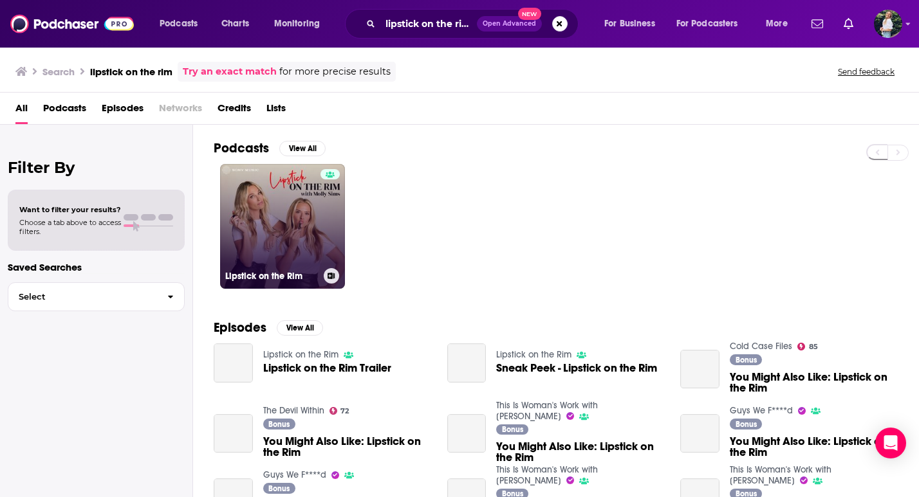
click at [315, 214] on link "Lipstick on the Rim" at bounding box center [282, 226] width 125 height 125
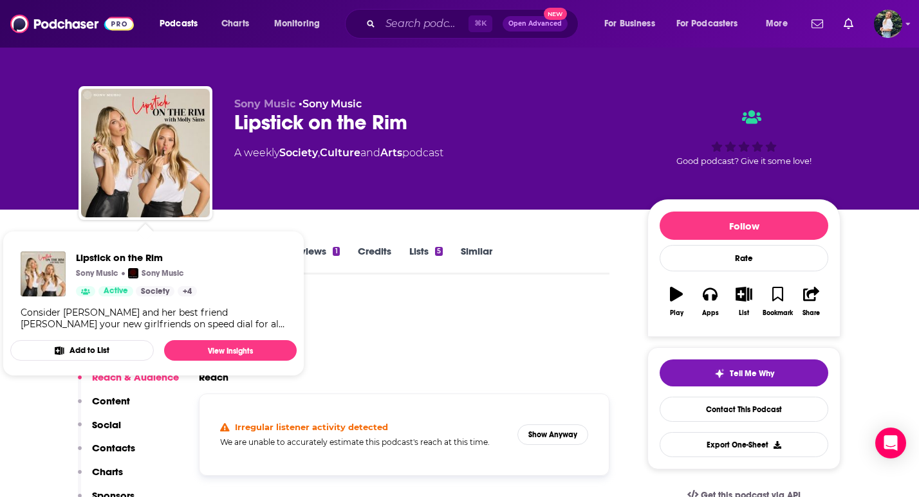
click at [367, 305] on div "Podcast Insights" at bounding box center [338, 328] width 521 height 66
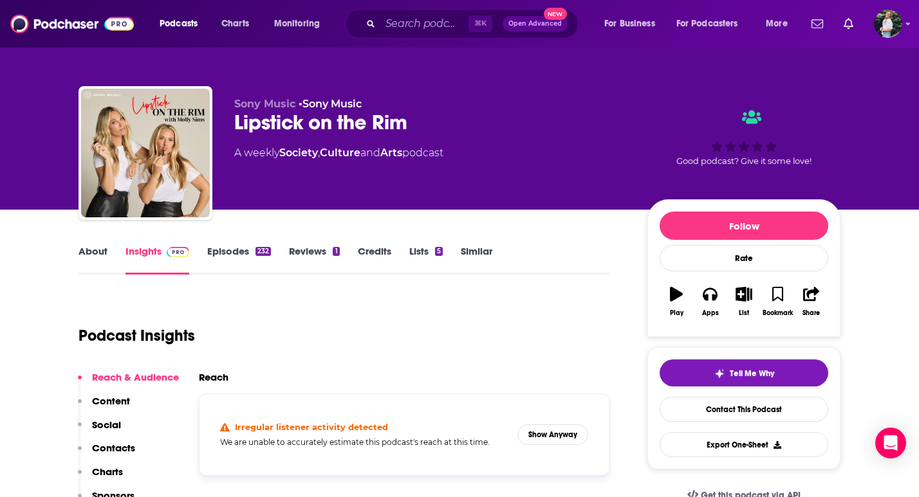
click at [101, 248] on link "About" at bounding box center [92, 260] width 29 height 30
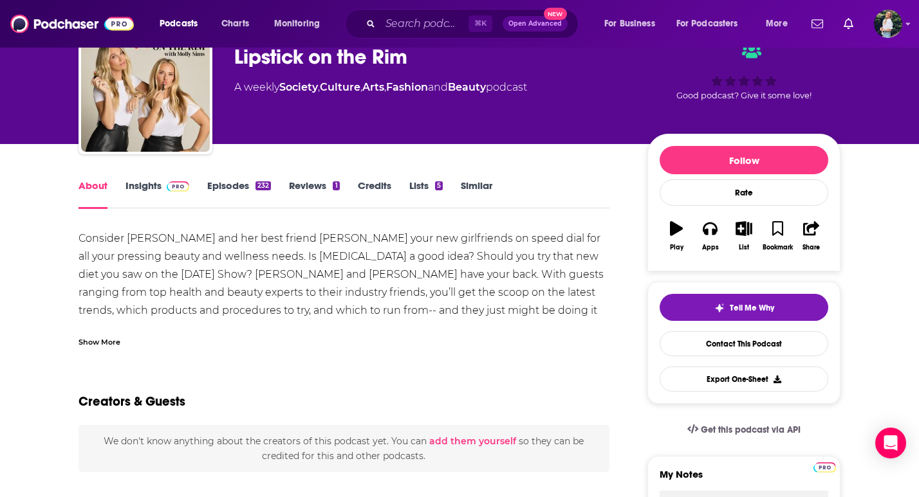
scroll to position [48, 0]
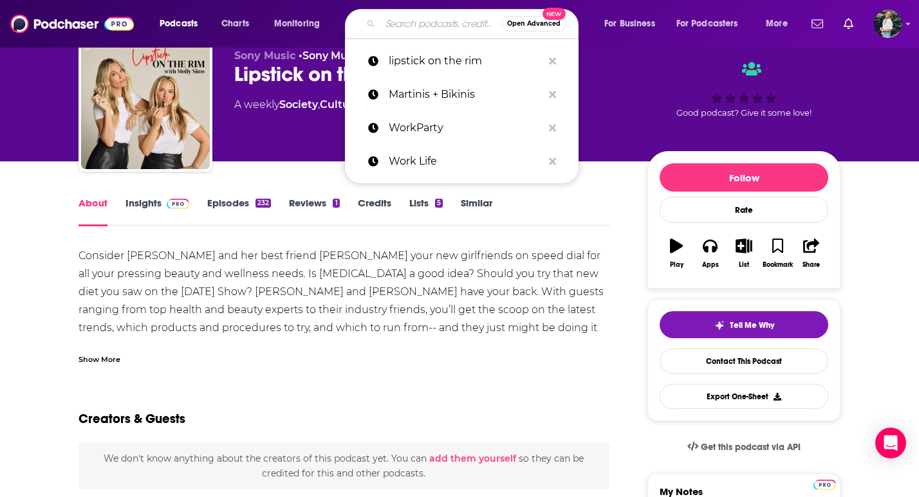
click at [434, 22] on input "Search podcasts, credits, & more..." at bounding box center [440, 24] width 121 height 21
paste input "Pretty Big Deal with [PERSON_NAME]"
type input "Pretty Big Deal with [PERSON_NAME]"
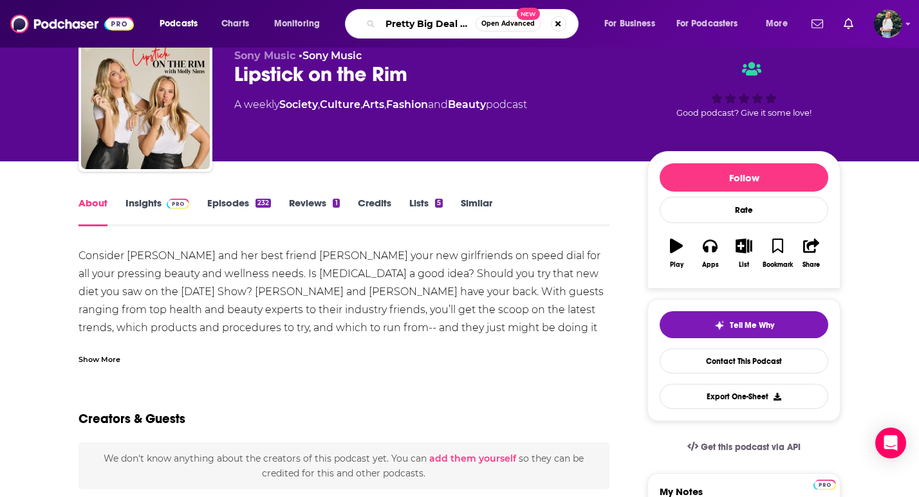
scroll to position [0, 86]
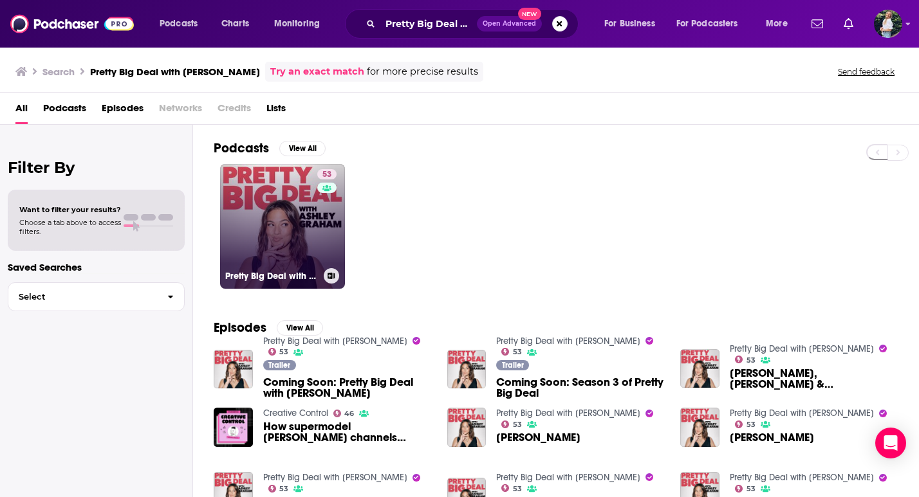
click at [320, 219] on div "53" at bounding box center [328, 218] width 23 height 99
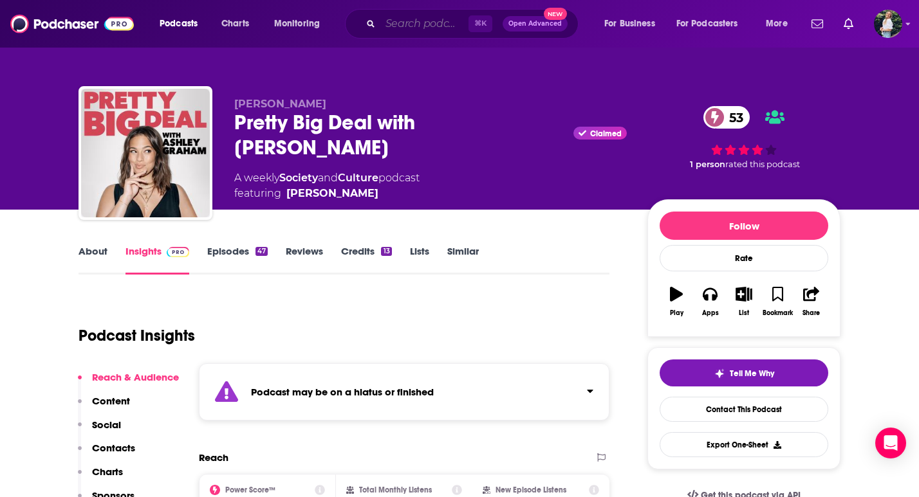
click at [434, 24] on input "Search podcasts, credits, & more..." at bounding box center [424, 24] width 88 height 21
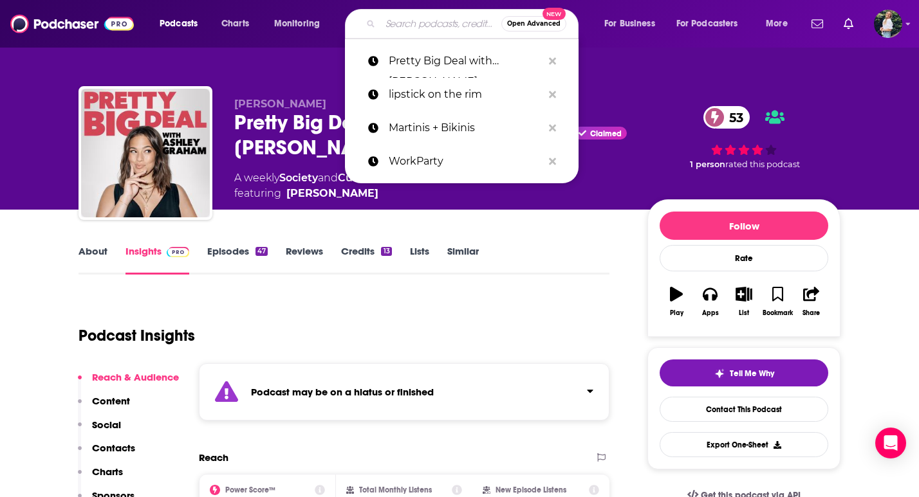
paste input "Plucking Up"
type input "Plucking Up"
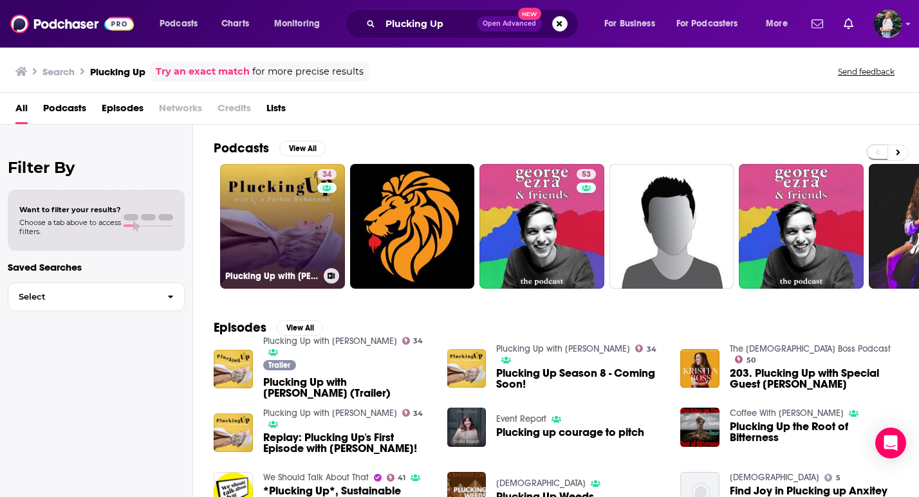
click at [263, 210] on link "34 [MEDICAL_DATA] Up with [PERSON_NAME]" at bounding box center [282, 226] width 125 height 125
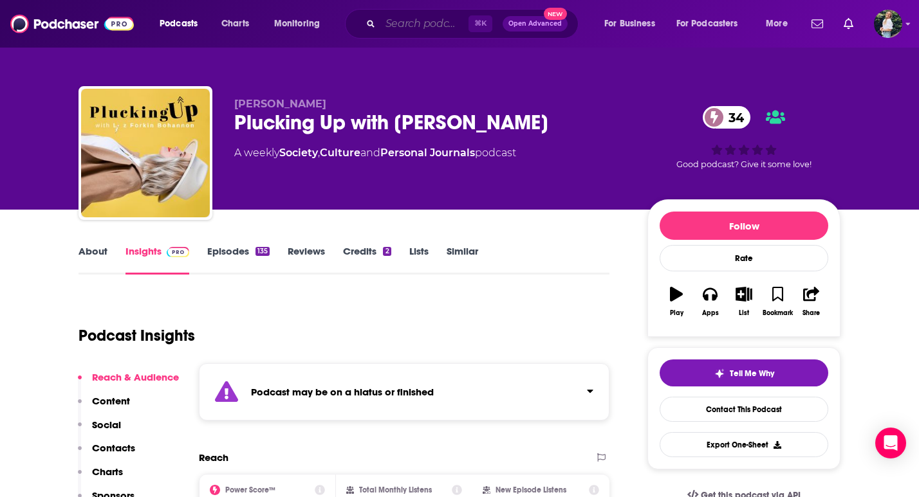
click at [401, 29] on input "Search podcasts, credits, & more..." at bounding box center [424, 24] width 88 height 21
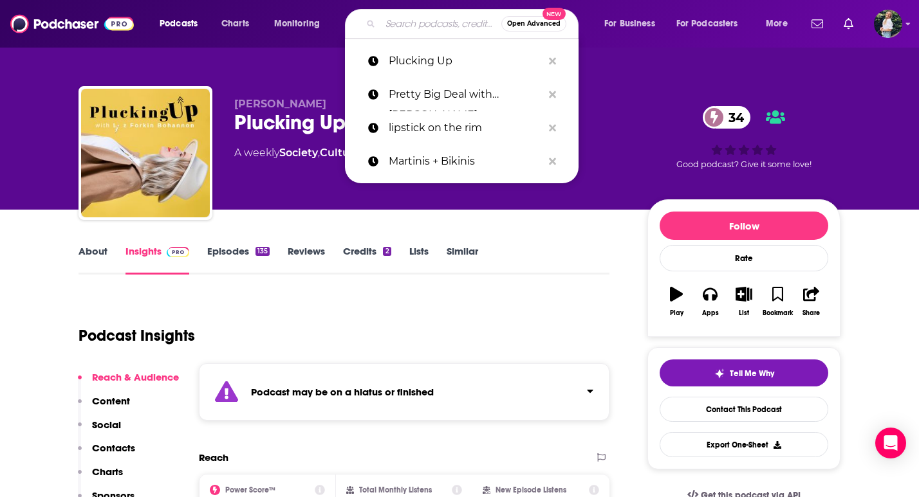
paste input "She Did It Her Way Podcast"
type input "She Did It Her Way Podcast"
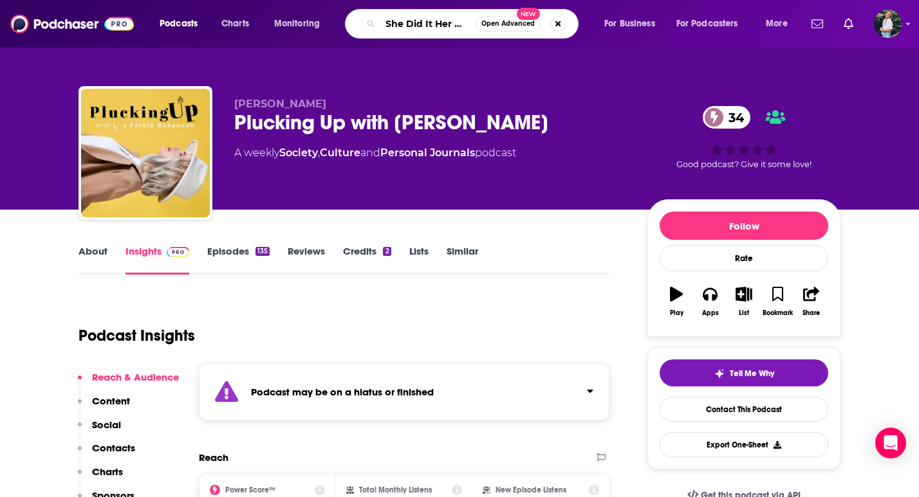
scroll to position [0, 46]
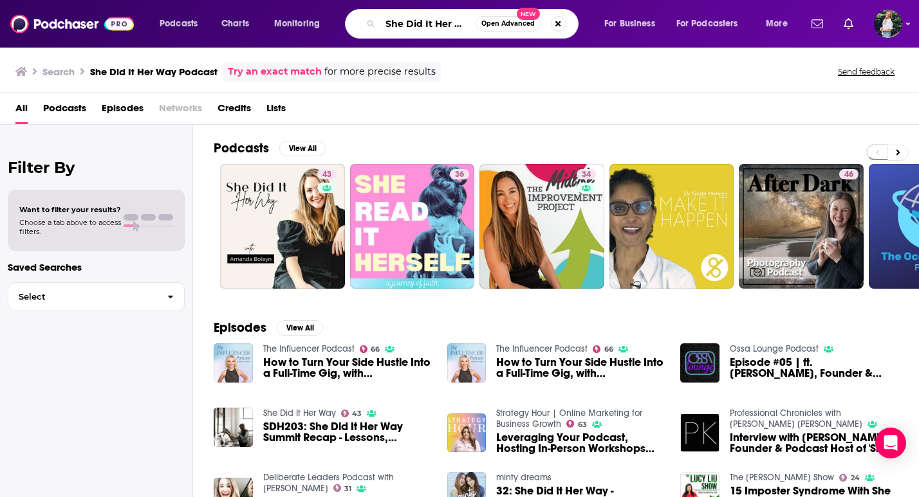
scroll to position [0, 46]
drag, startPoint x: 405, startPoint y: 26, endPoint x: 522, endPoint y: 28, distance: 117.1
click at [522, 28] on div "She Did It Her Way Podcast Open Advanced New" at bounding box center [462, 24] width 234 height 30
type input "She Built it"
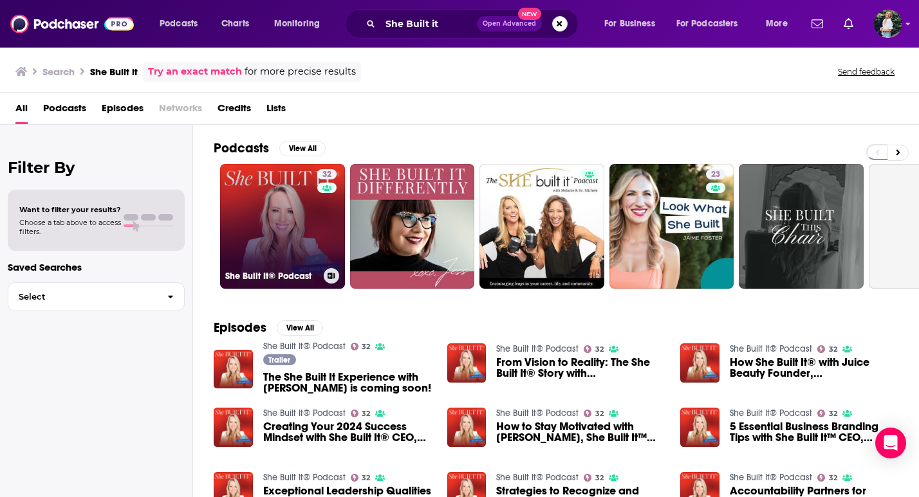
click at [302, 226] on link "32 She Built It® Podcast" at bounding box center [282, 226] width 125 height 125
